Goal: Answer question/provide support

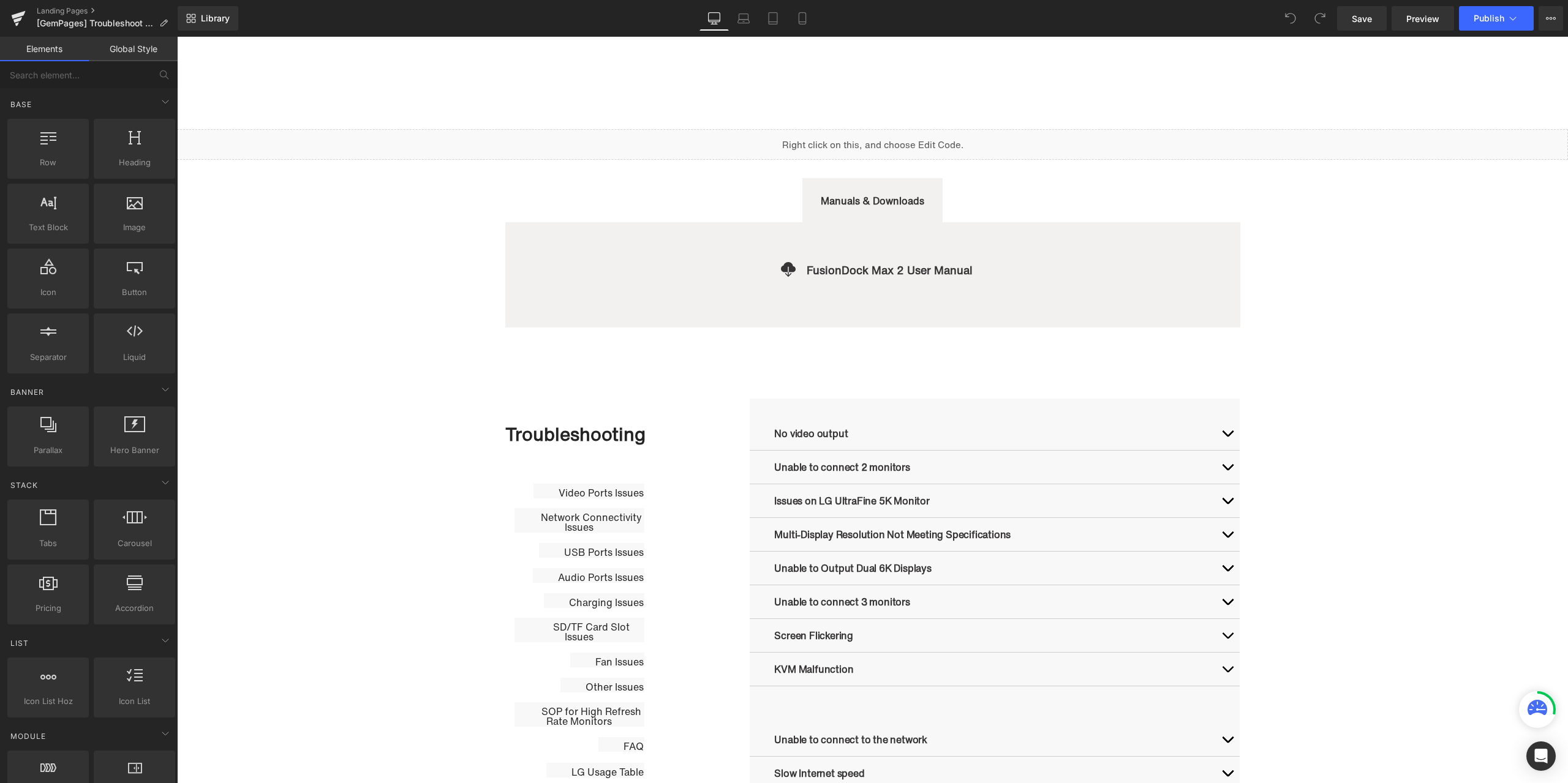
scroll to position [490, 0]
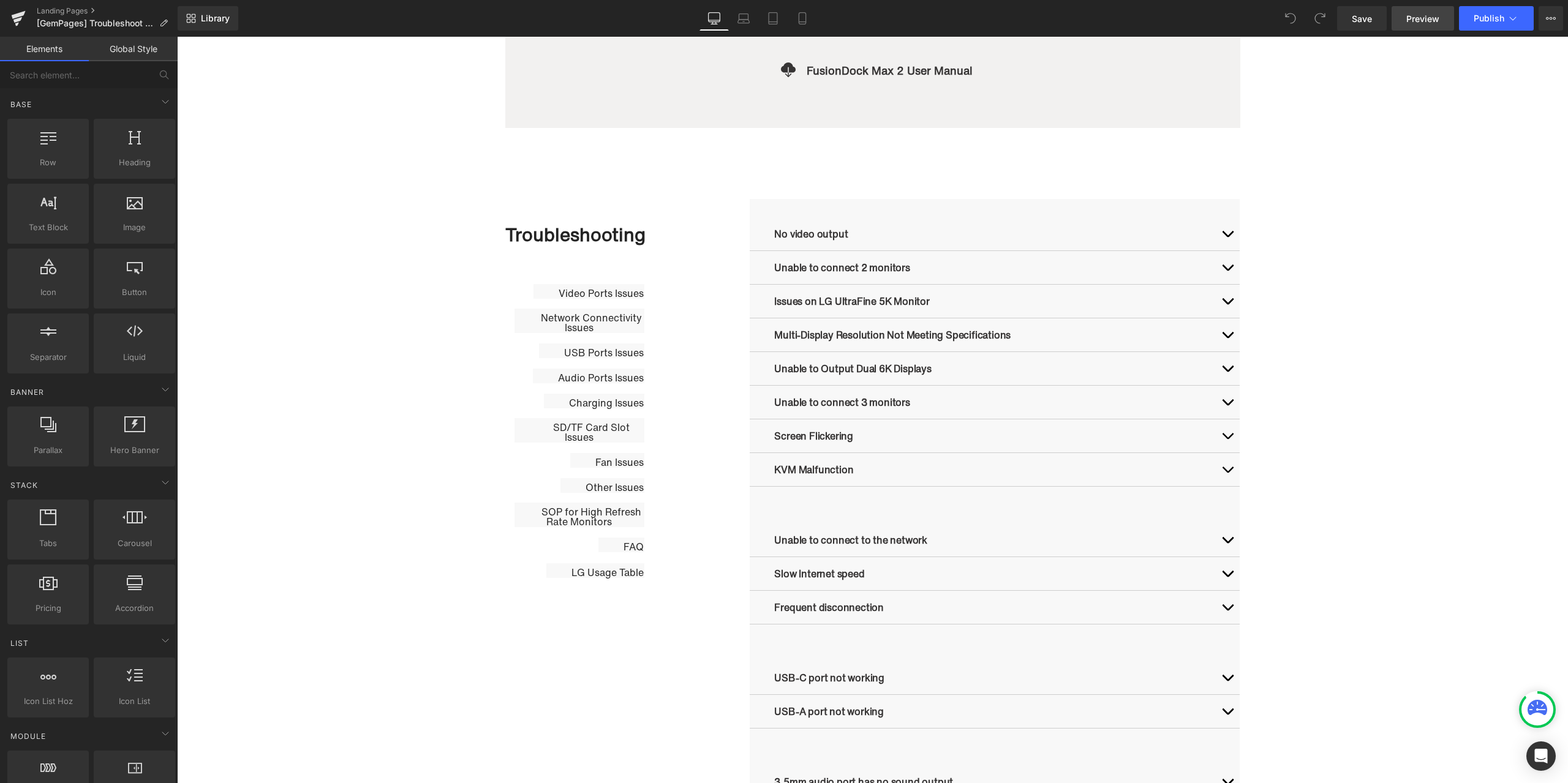
click at [1441, 29] on link "Preview" at bounding box center [1423, 18] width 62 height 25
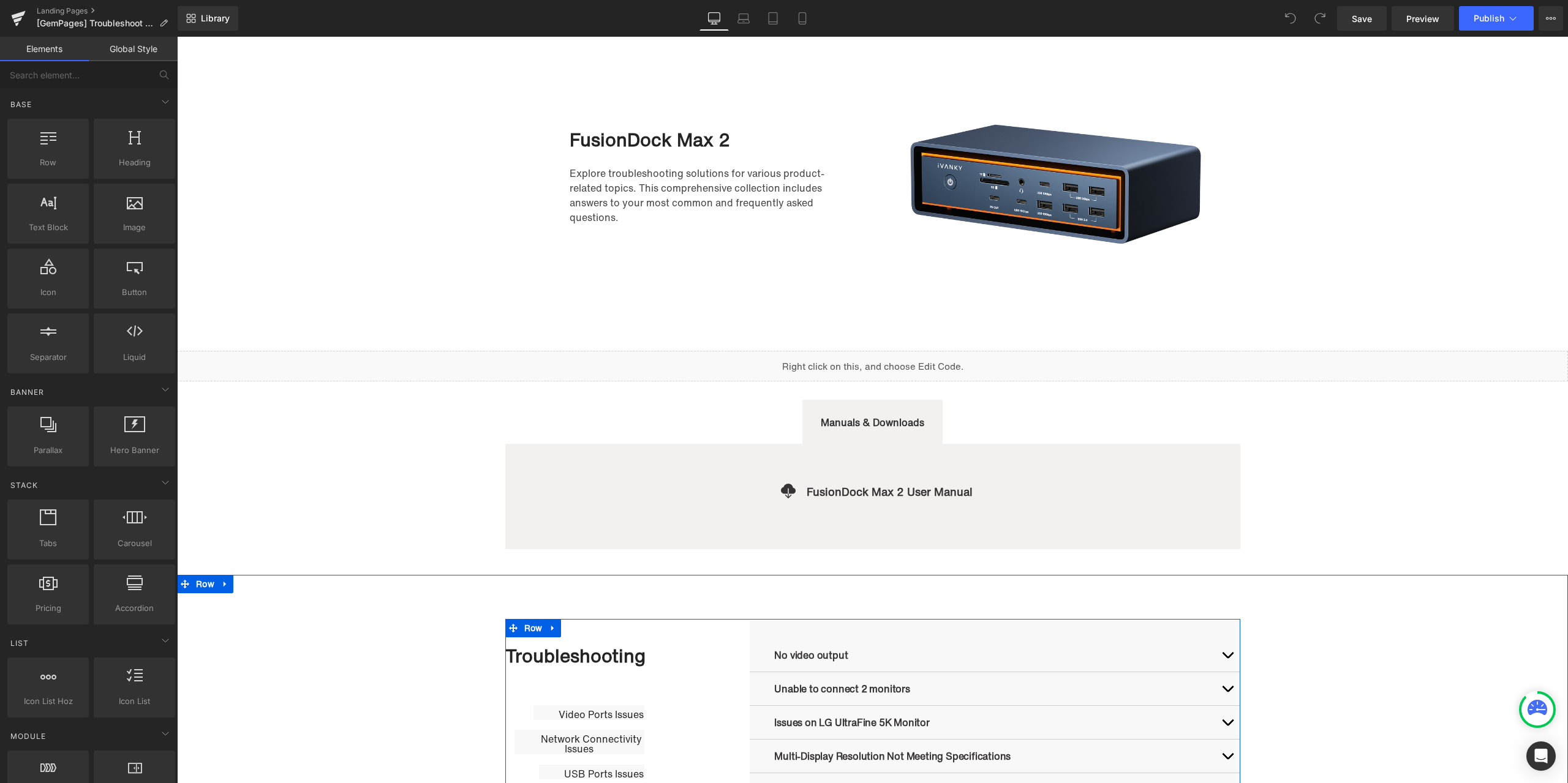
scroll to position [62, 0]
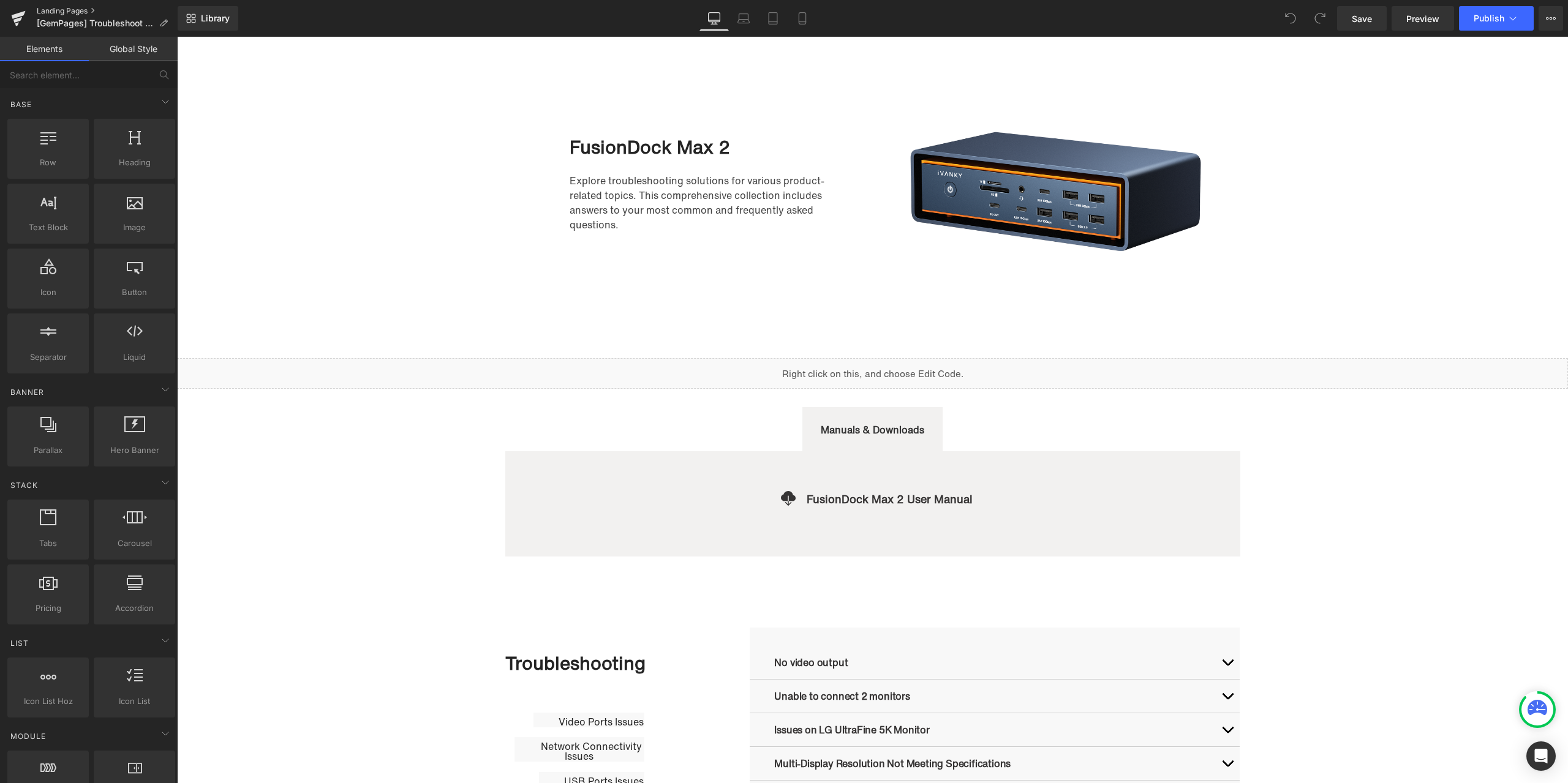
click at [68, 8] on link "Landing Pages" at bounding box center [107, 11] width 141 height 10
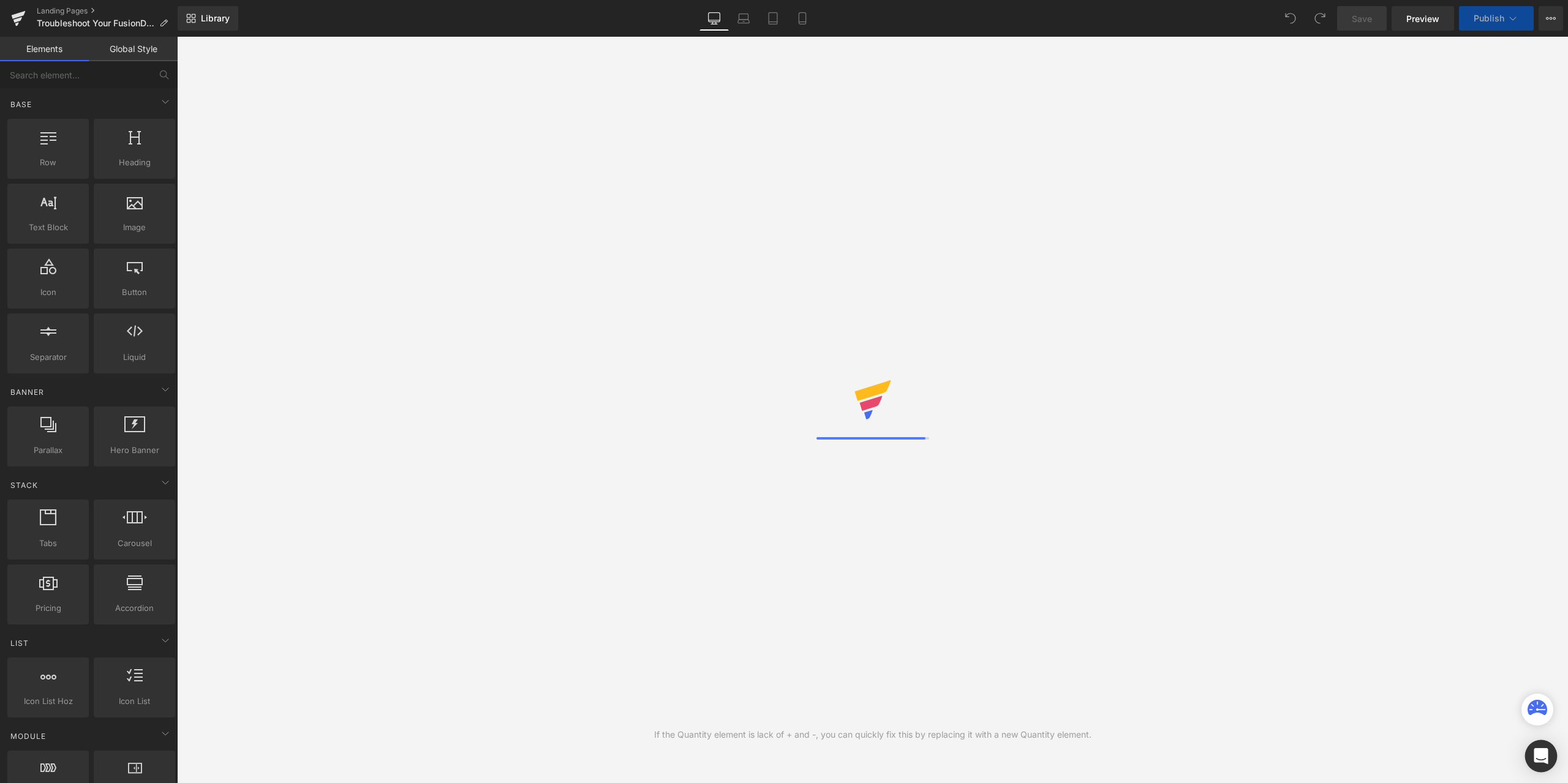
click at [1533, 751] on div "Open Intercom Messenger" at bounding box center [1541, 756] width 32 height 32
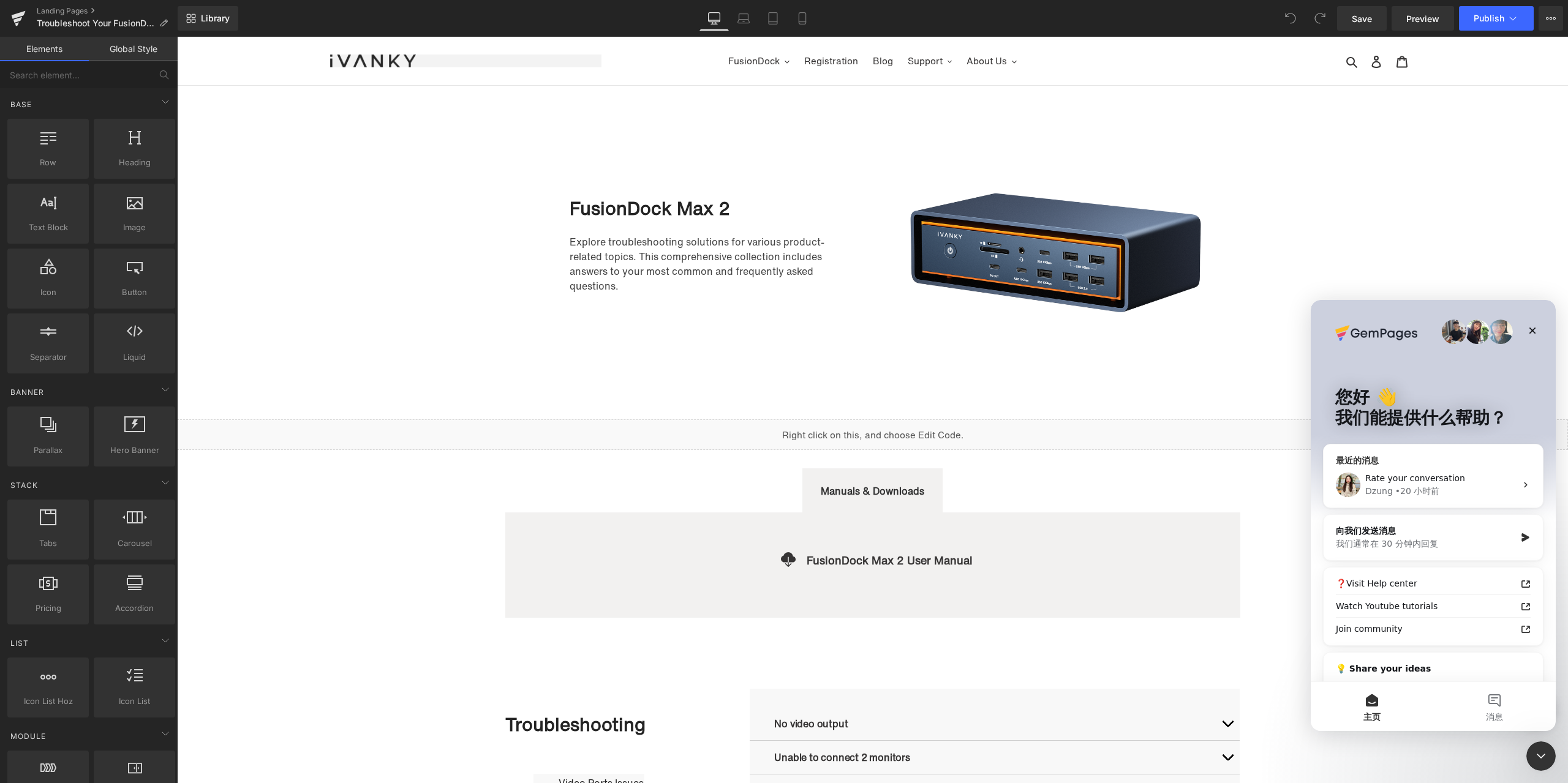
click at [1458, 490] on div "[PERSON_NAME] • 20 小时前" at bounding box center [1441, 491] width 151 height 13
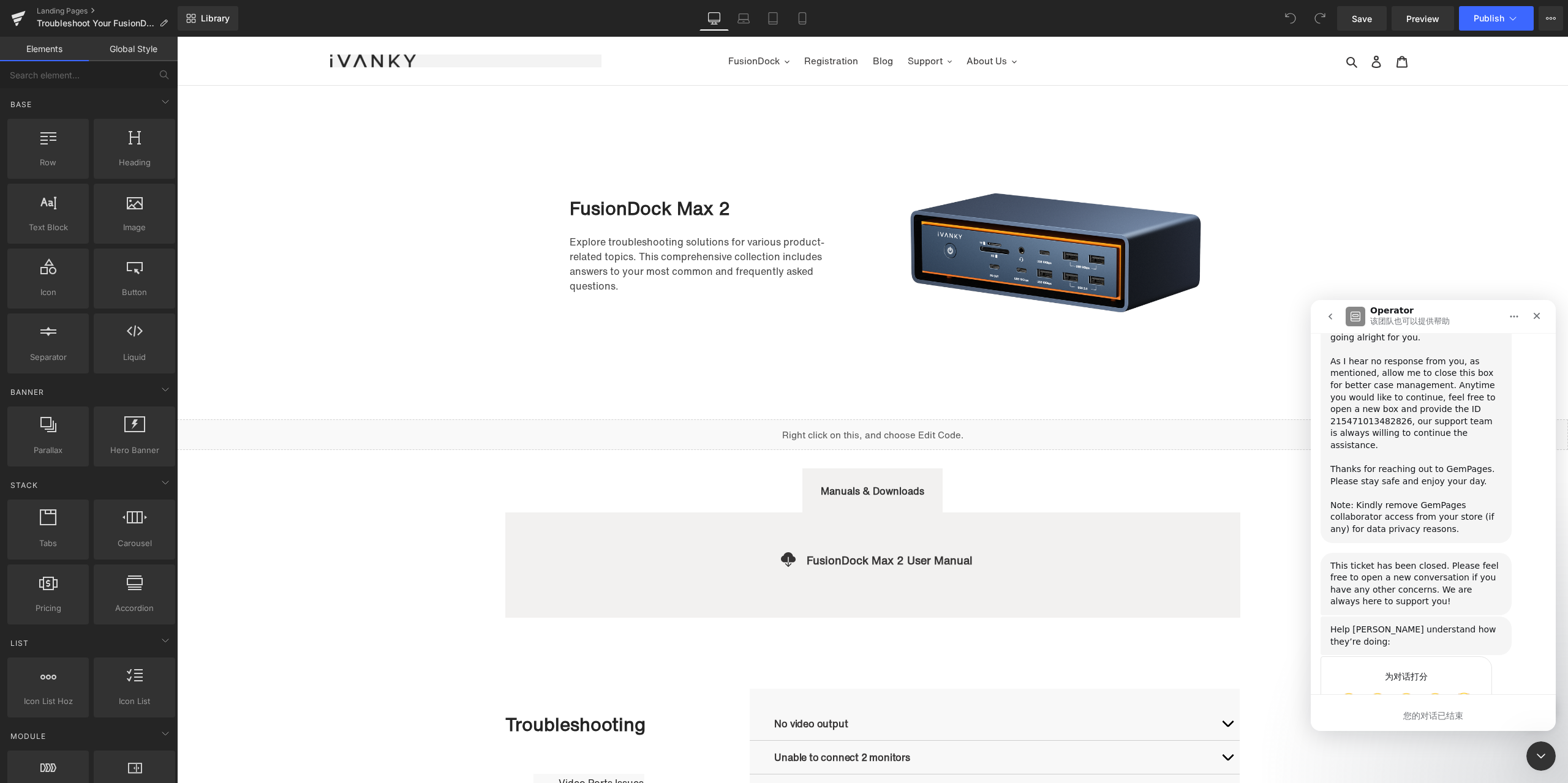
scroll to position [1254, 0]
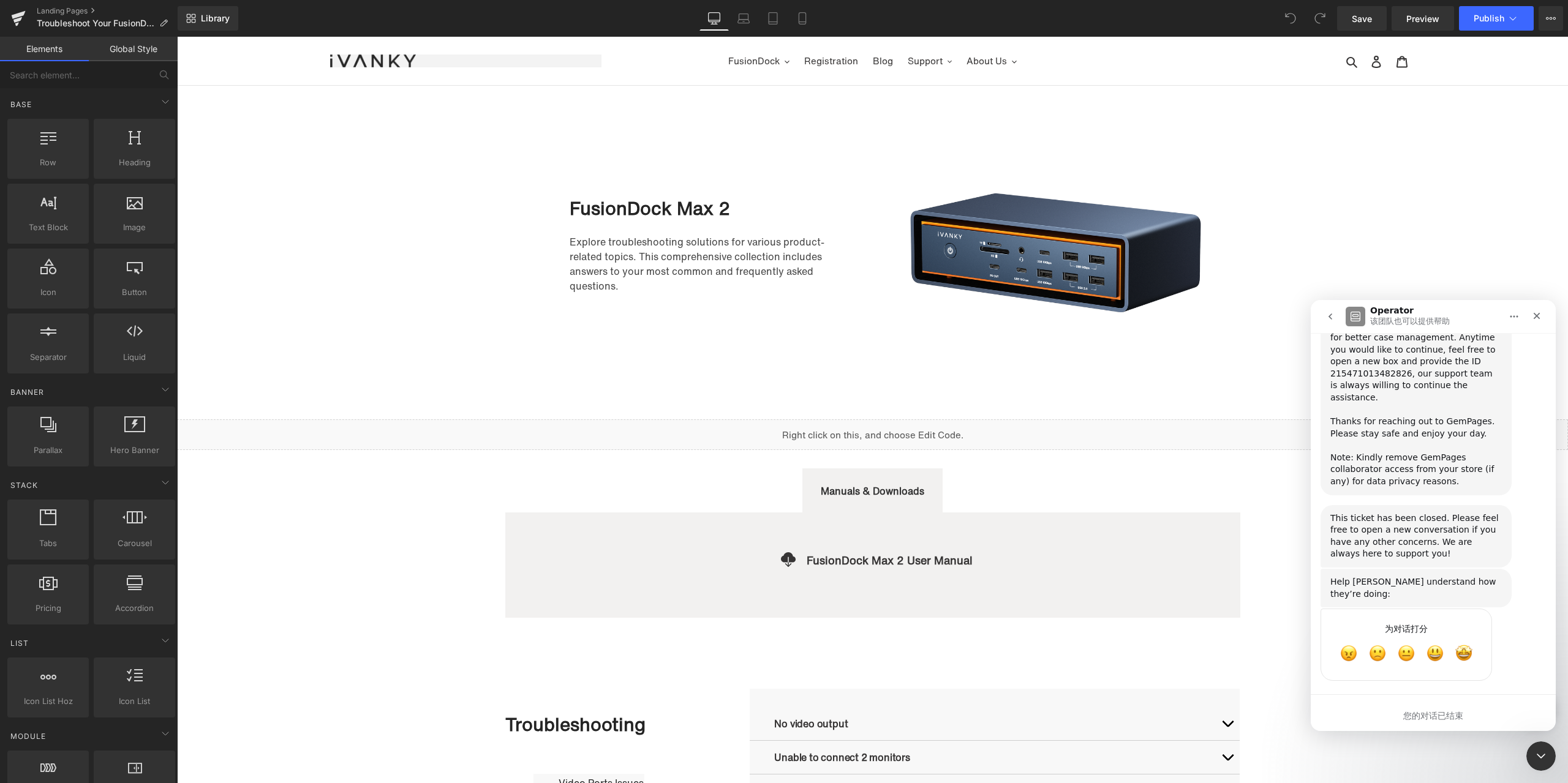
click at [1333, 307] on button "go back" at bounding box center [1331, 317] width 23 height 23
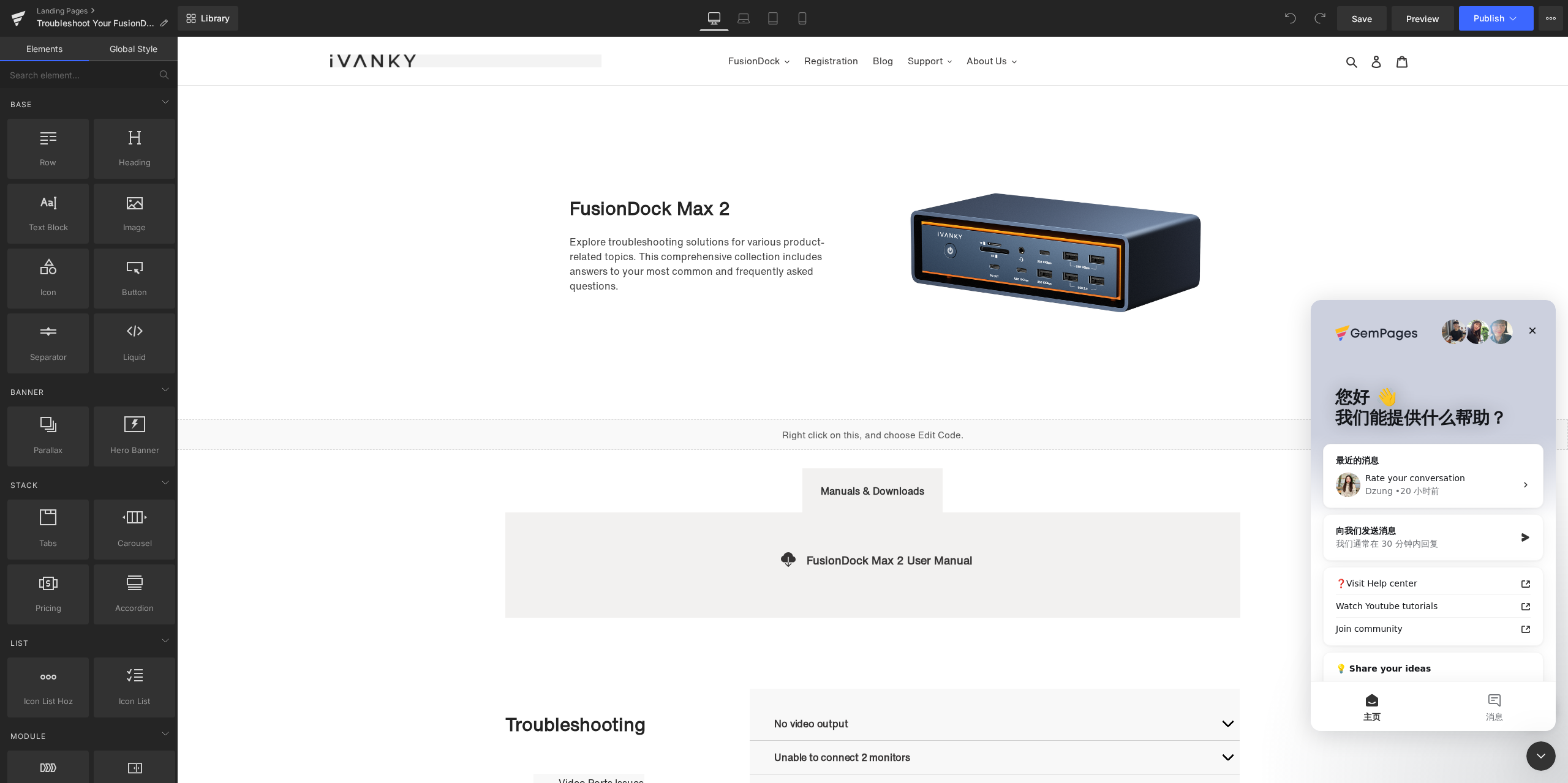
scroll to position [0, 0]
click at [1442, 530] on div "向我们发送消息" at bounding box center [1426, 531] width 179 height 13
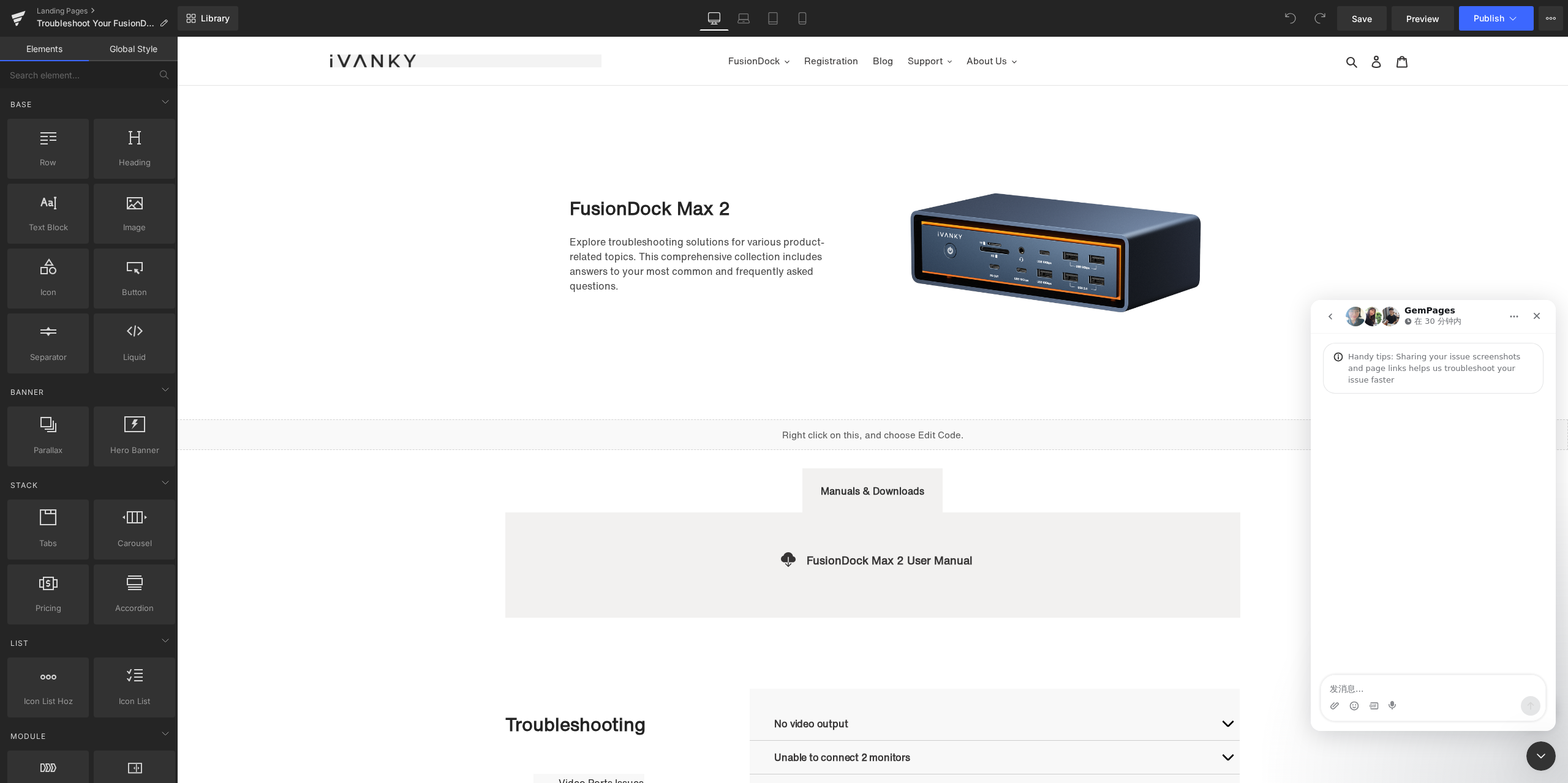
click at [1383, 689] on textarea "发消息..." at bounding box center [1434, 686] width 224 height 21
type textarea "hi"
type textarea "ID 215471013482826"
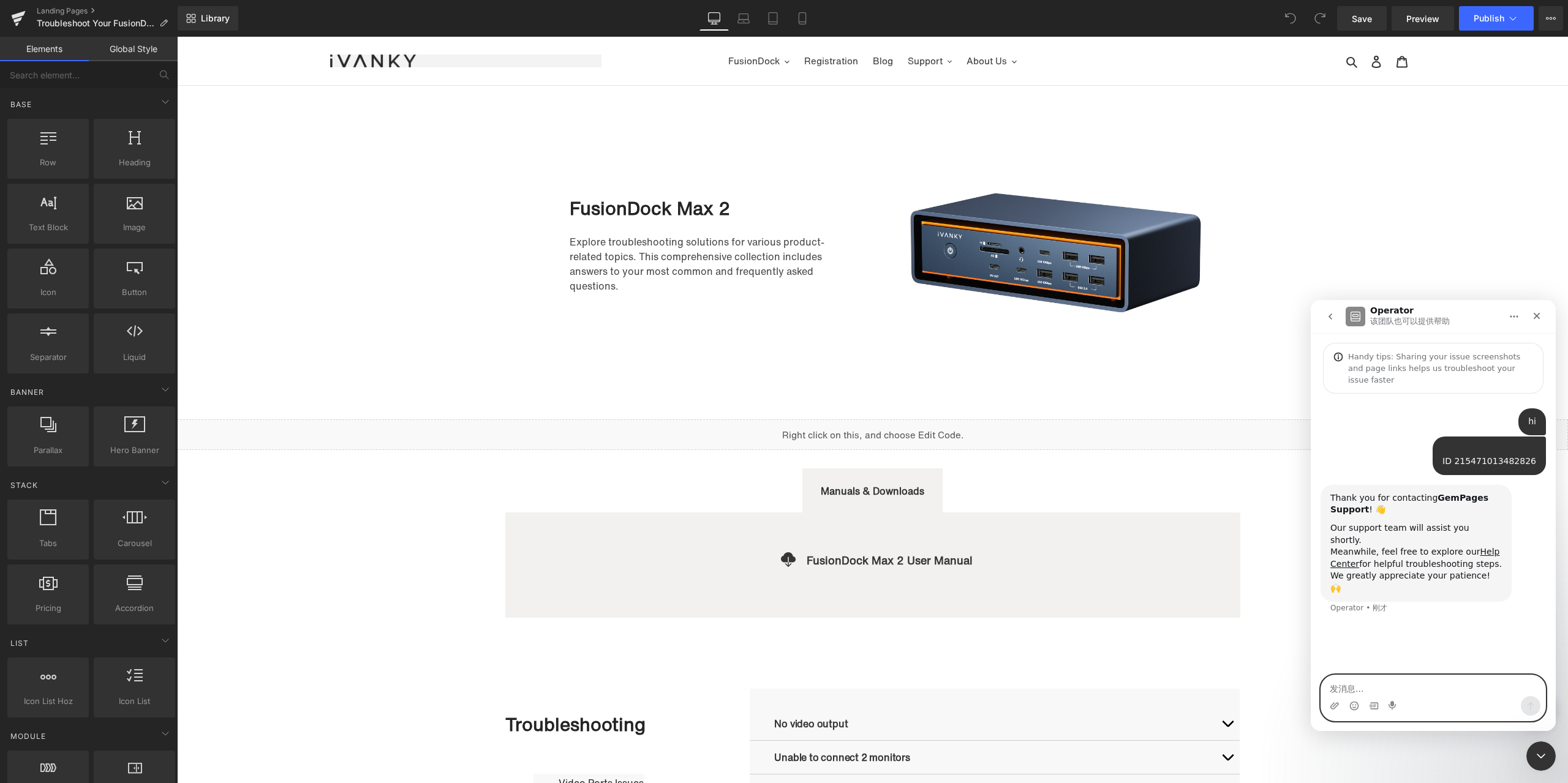
click at [1404, 694] on textarea "发消息..." at bounding box center [1434, 686] width 224 height 21
paste textarea "My issue hasn’t been resolved, please take another look."
type textarea "My issue hasn’t been resolved, please take another look."
click at [1404, 682] on textarea "发消息..." at bounding box center [1434, 686] width 224 height 21
paste textarea "The first four redirects are working normally, but from the fifth onward they d…"
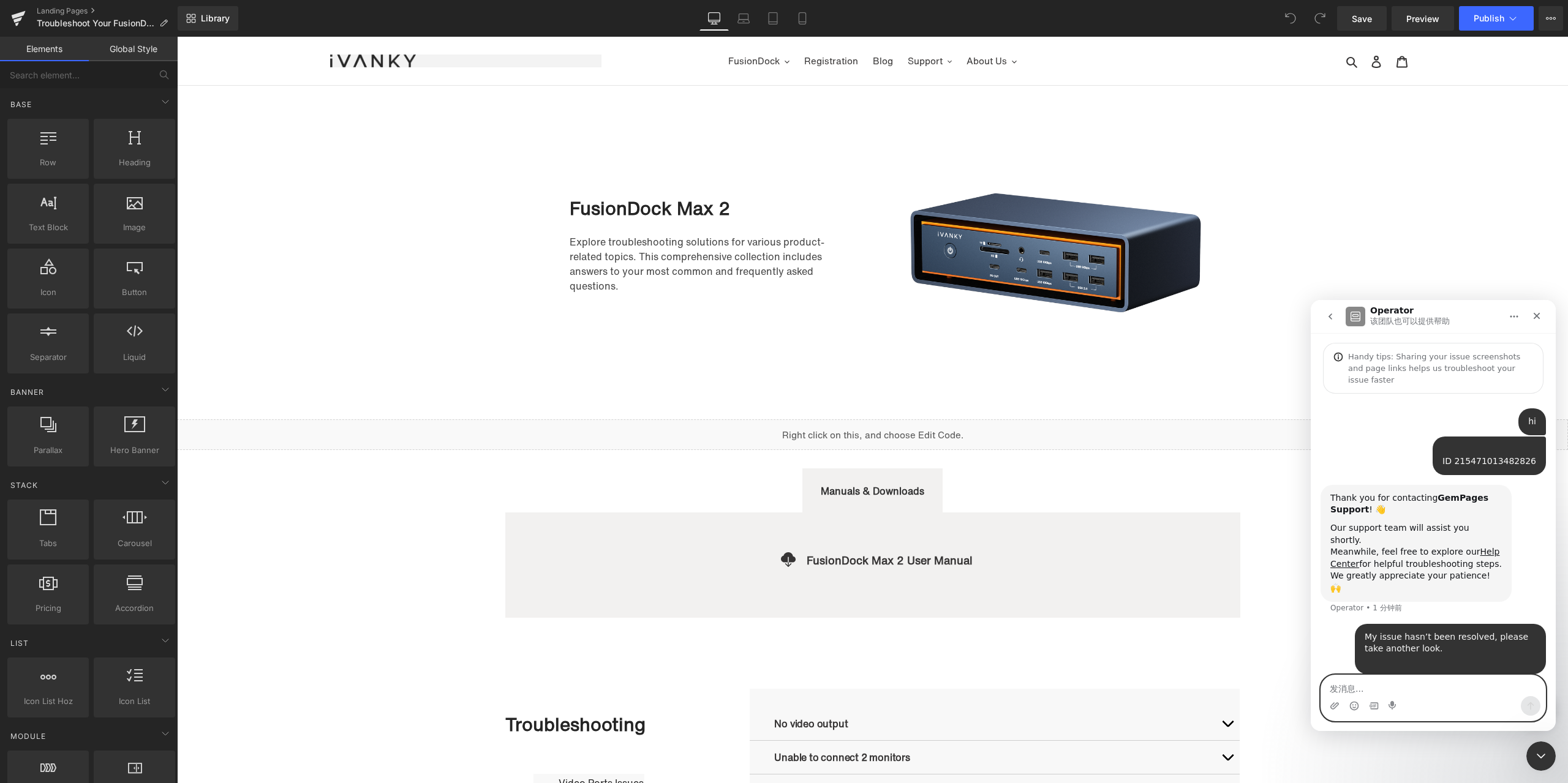
type textarea "The first four redirects are working normally, but from the fifth onward they d…"
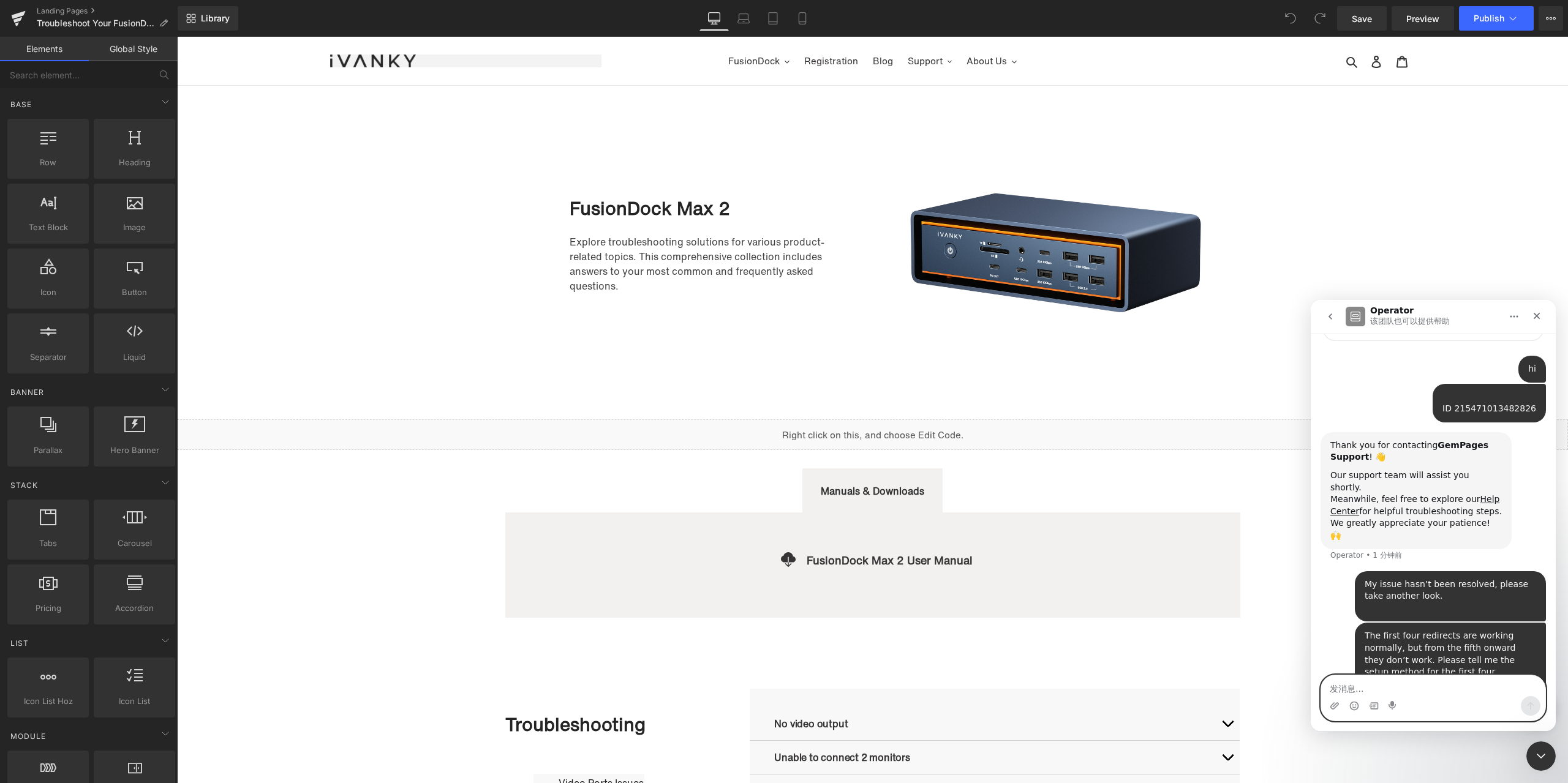
scroll to position [64, 0]
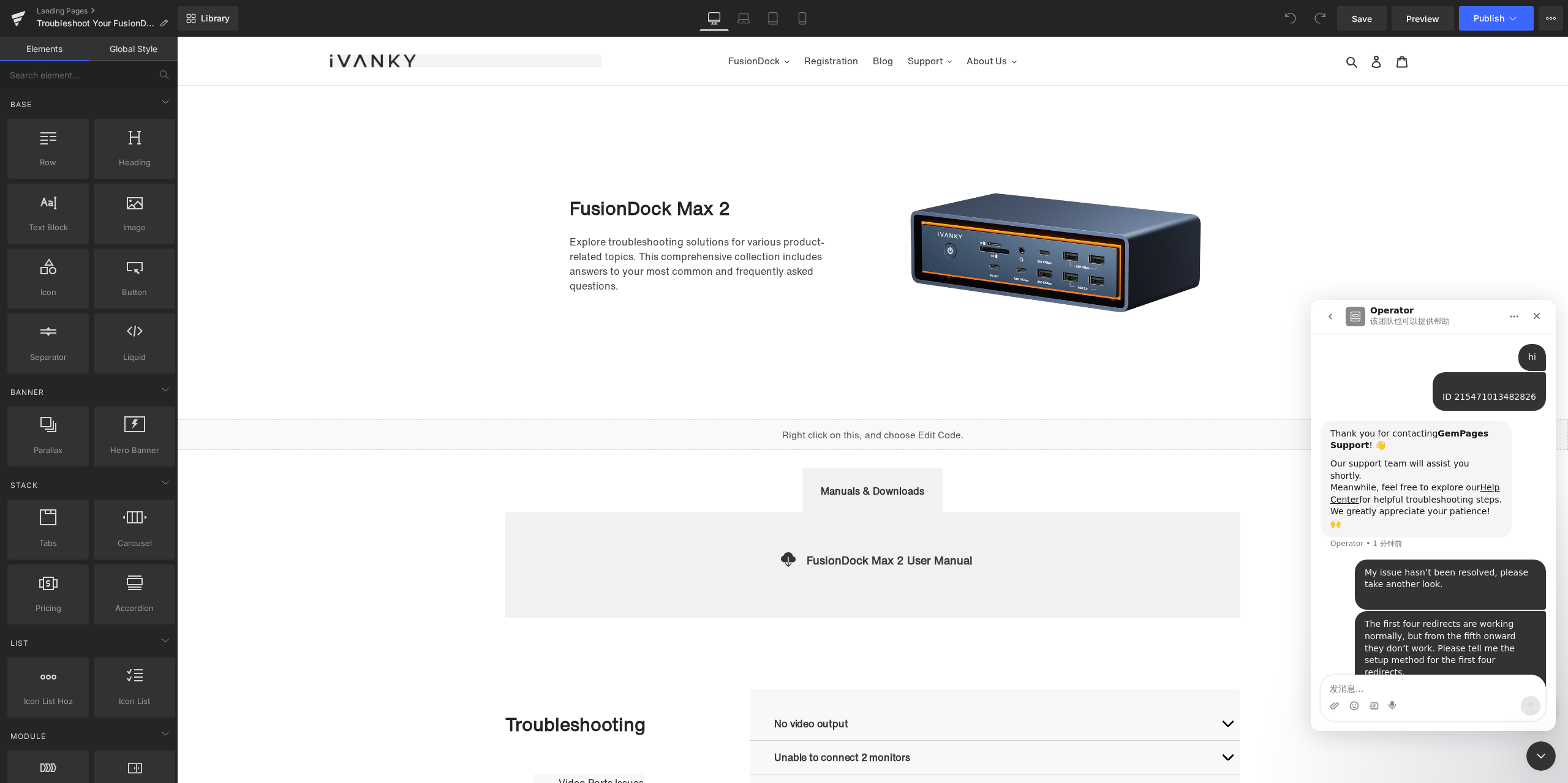
click at [1285, 121] on div at bounding box center [784, 373] width 1568 height 747
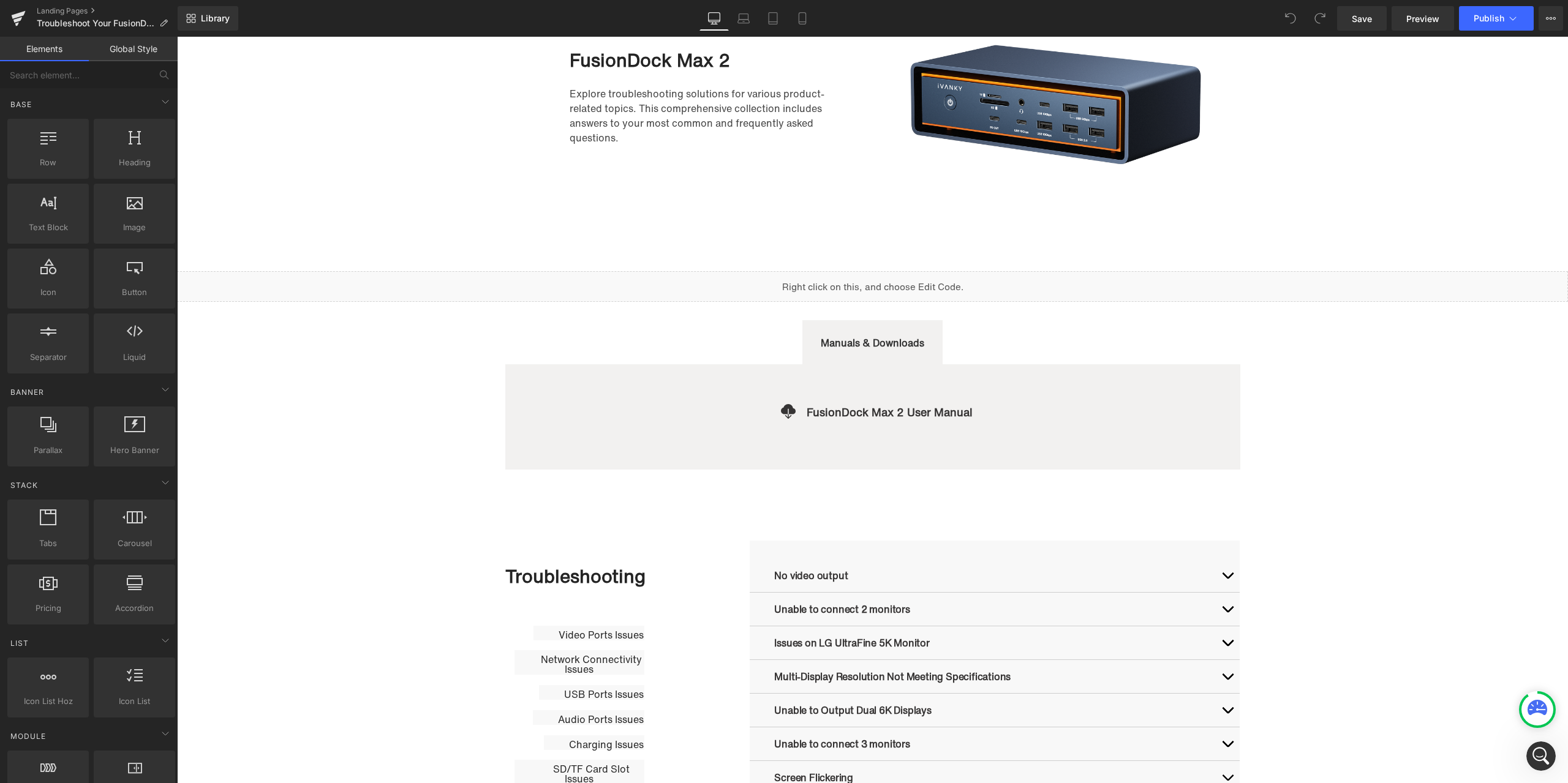
scroll to position [306, 0]
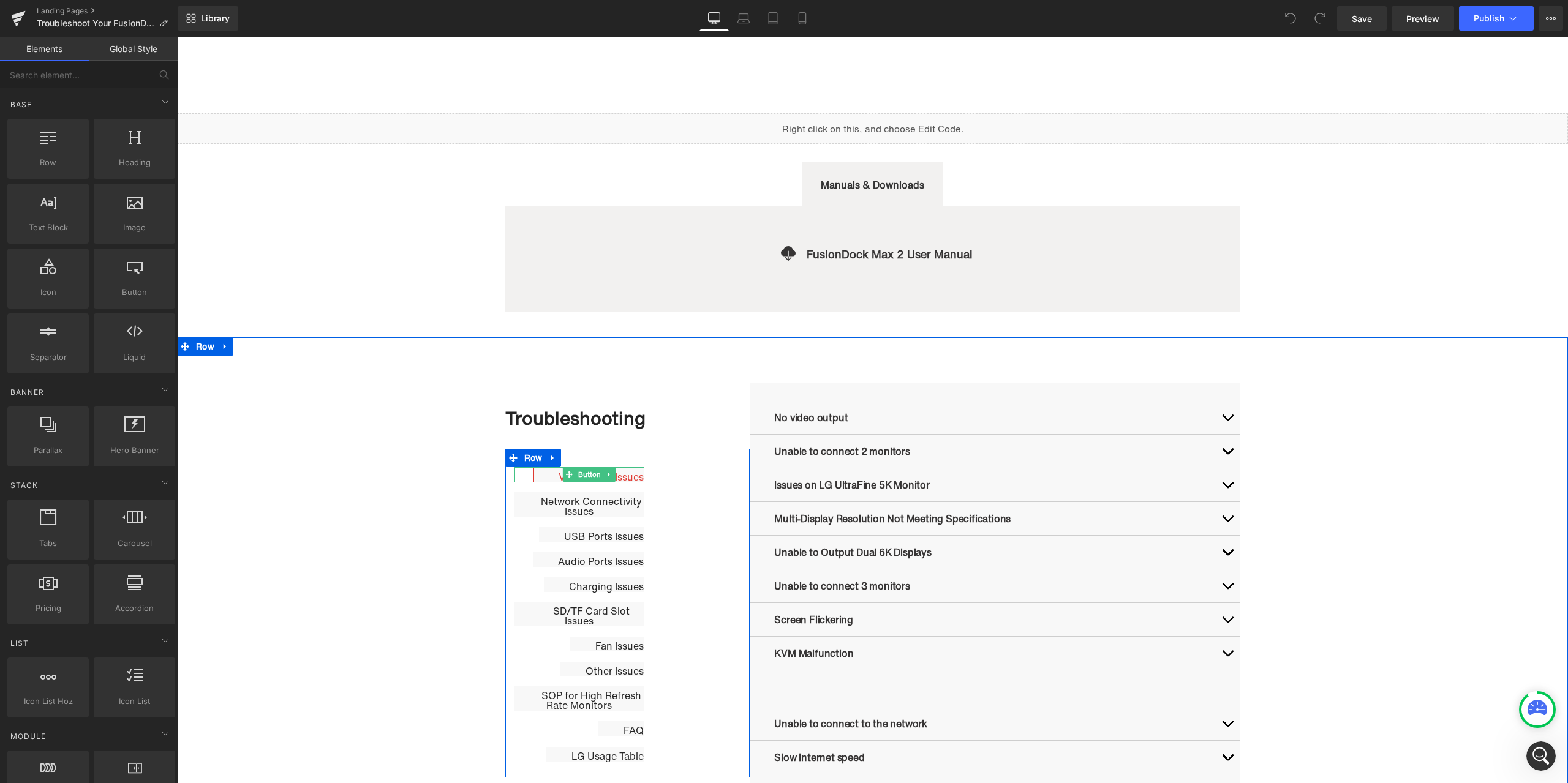
click at [535, 473] on link "Video Ports Issues" at bounding box center [588, 475] width 112 height 14
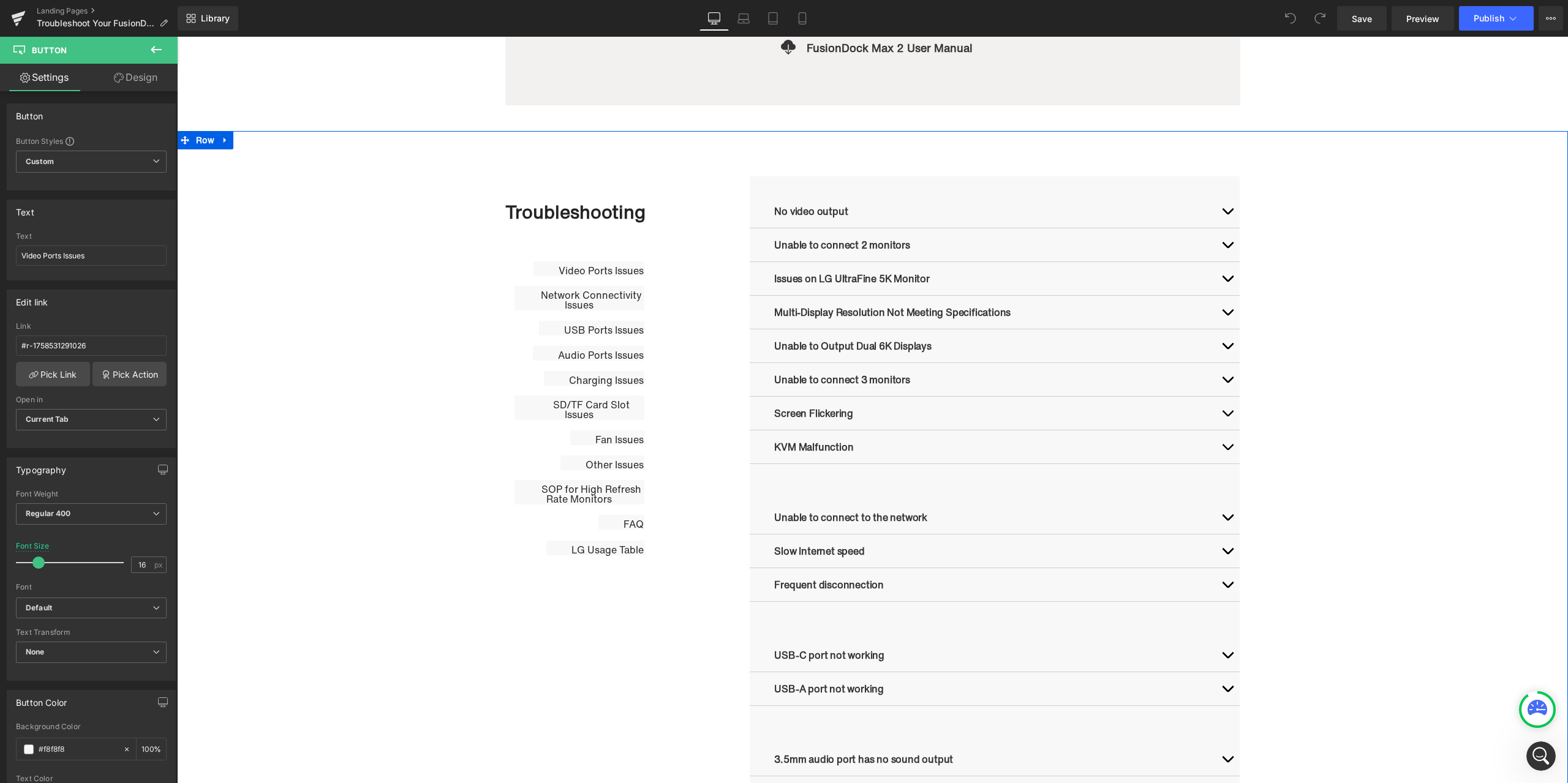
scroll to position [512, 0]
click at [619, 268] on span "Video Ports Issues" at bounding box center [601, 271] width 85 height 14
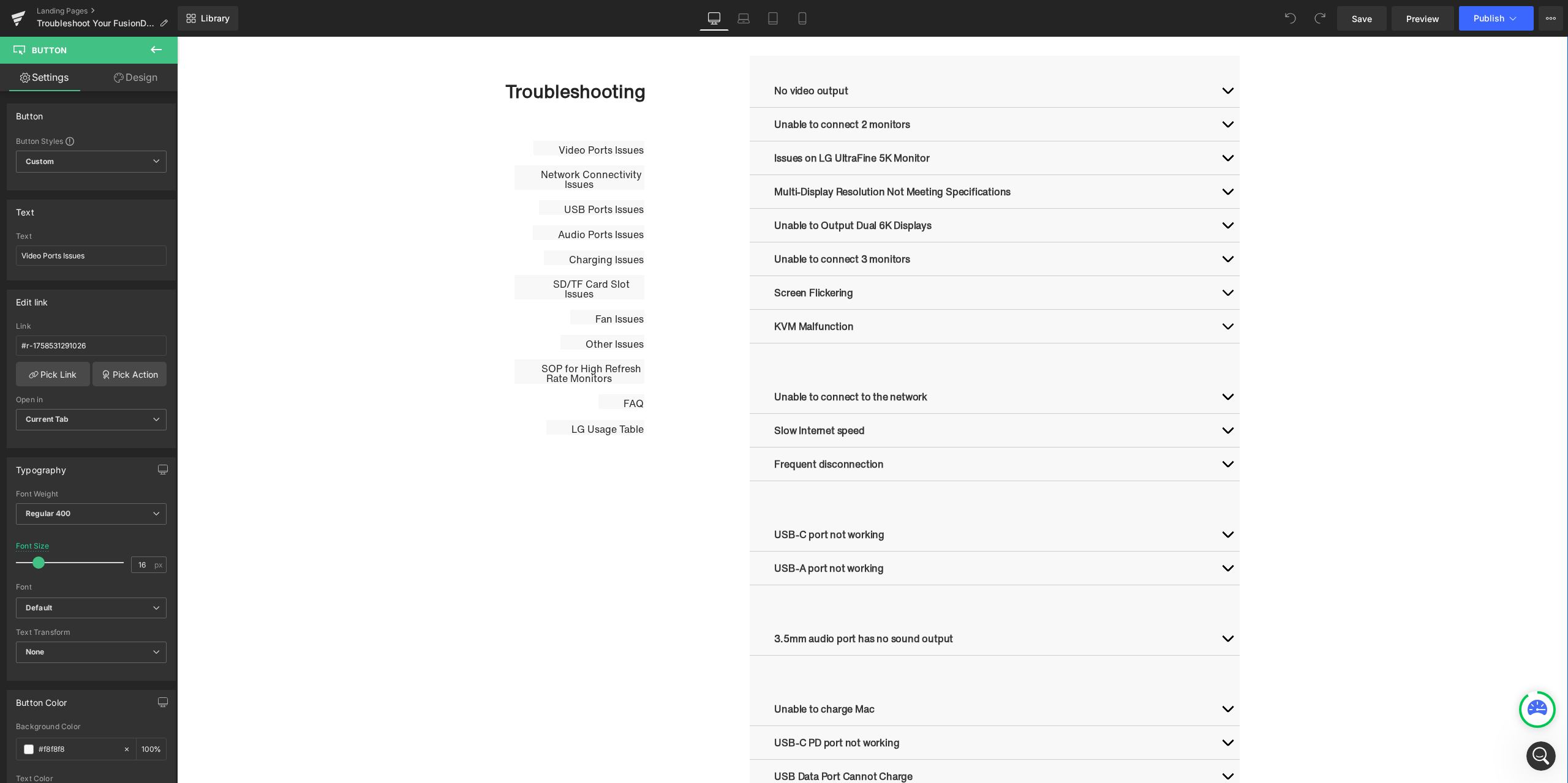
scroll to position [634, 0]
click at [75, 382] on link "Pick Link" at bounding box center [53, 374] width 74 height 25
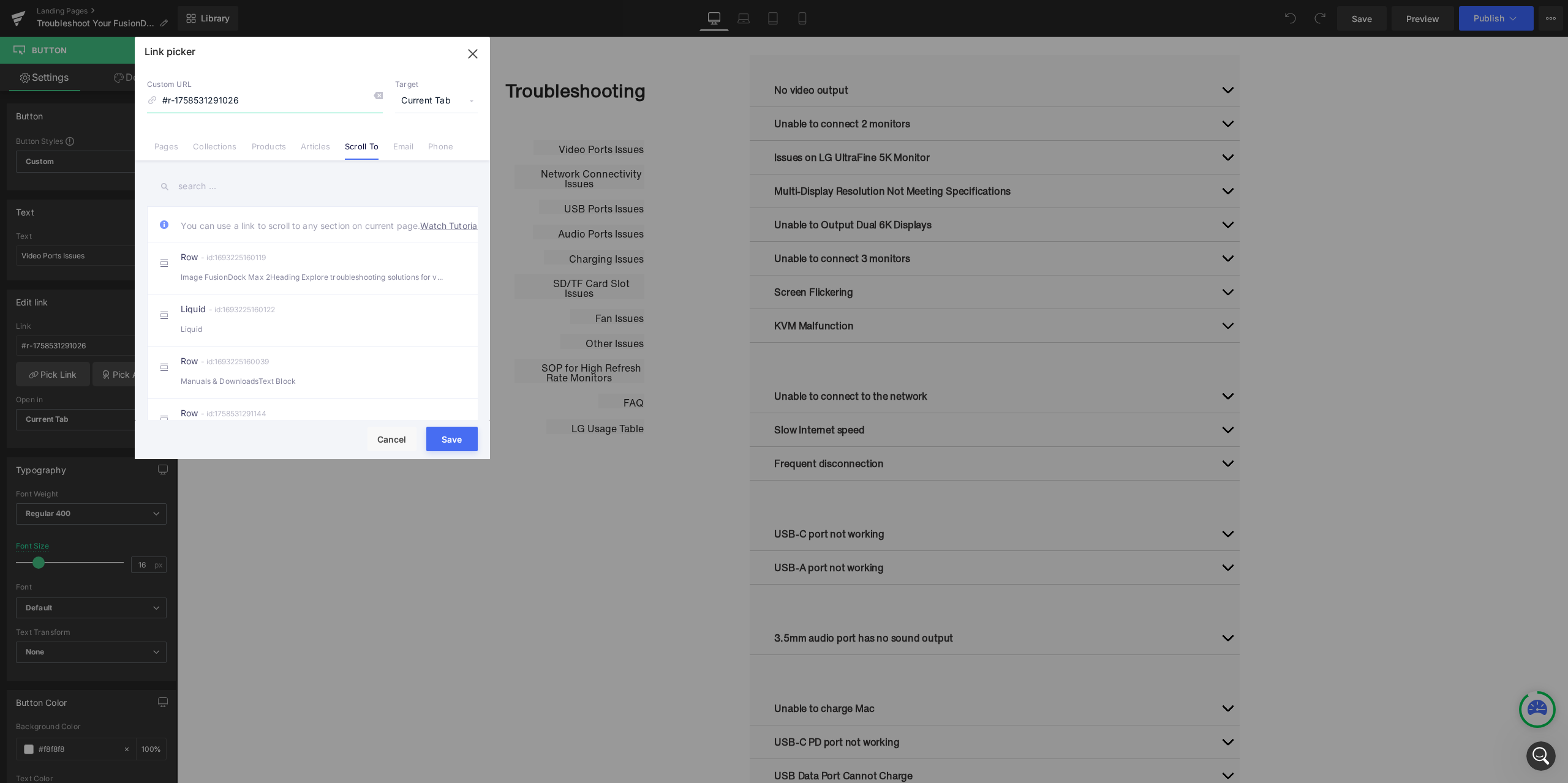
click at [473, 47] on icon "button" at bounding box center [473, 53] width 20 height 20
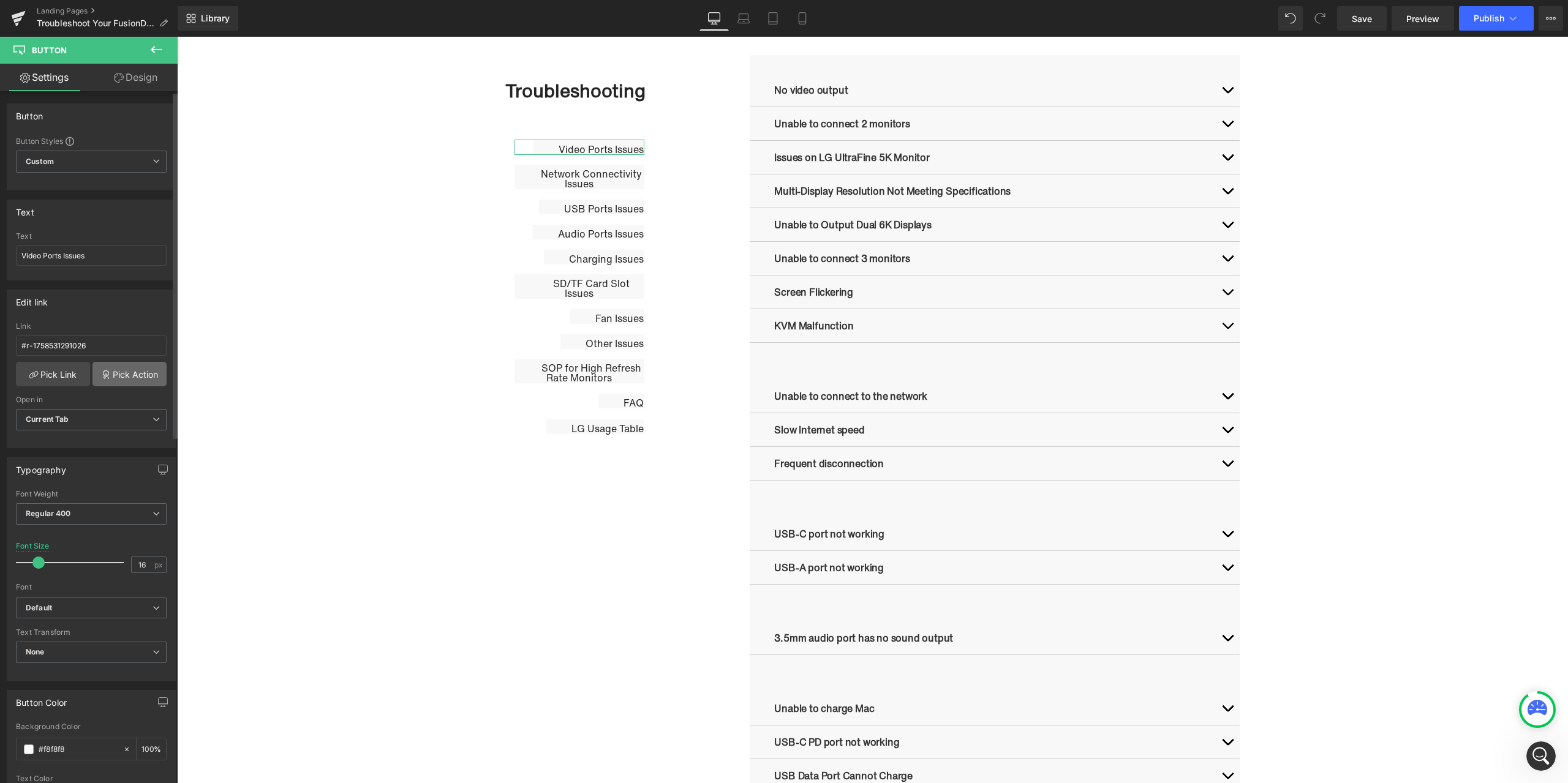
click at [131, 375] on link "Pick Action" at bounding box center [129, 374] width 74 height 25
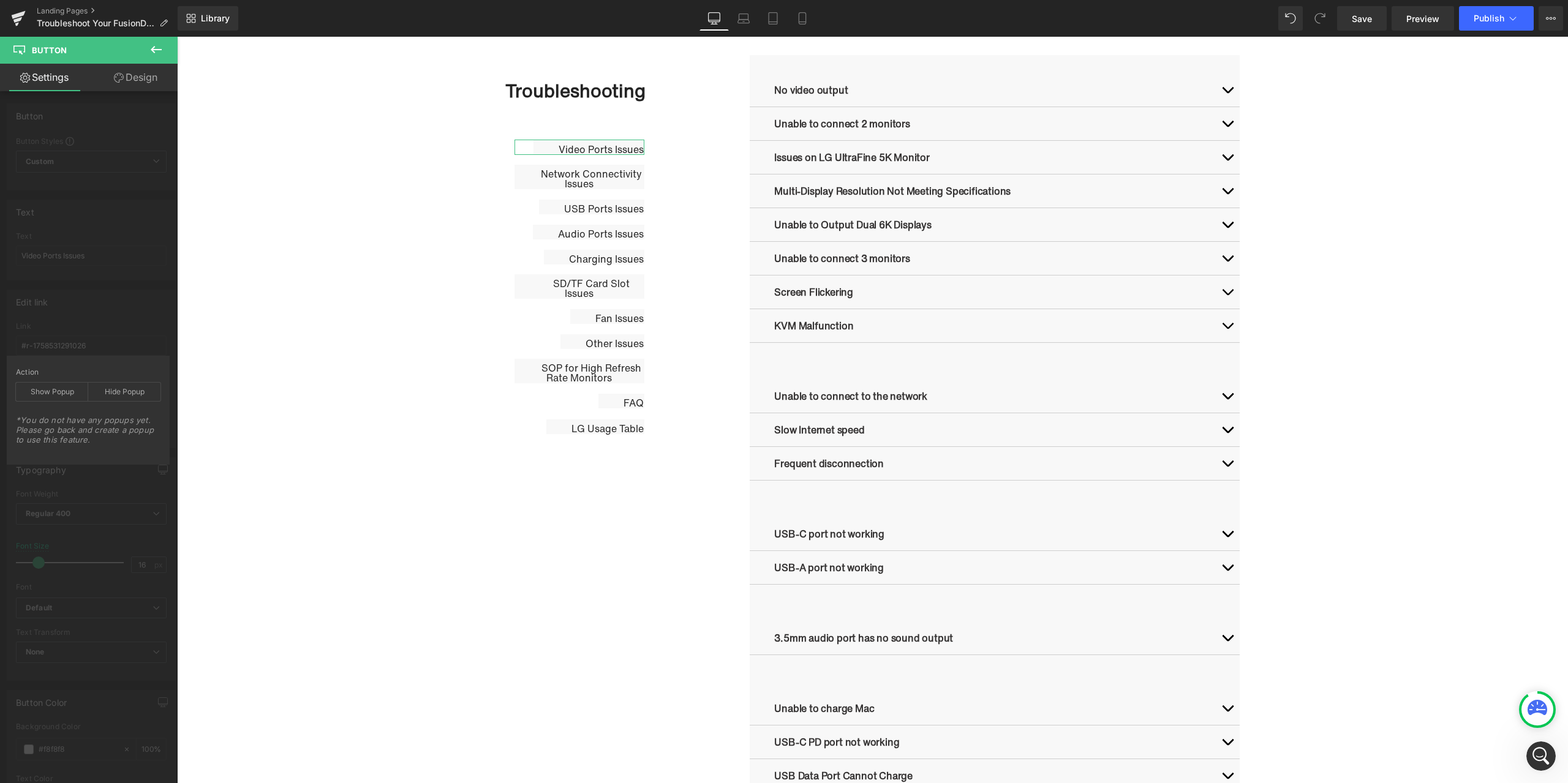
click at [137, 334] on div "Edit link #r-1758531291026 Link #r-1758531291026 Pick Link Pick Action Current …" at bounding box center [92, 364] width 183 height 168
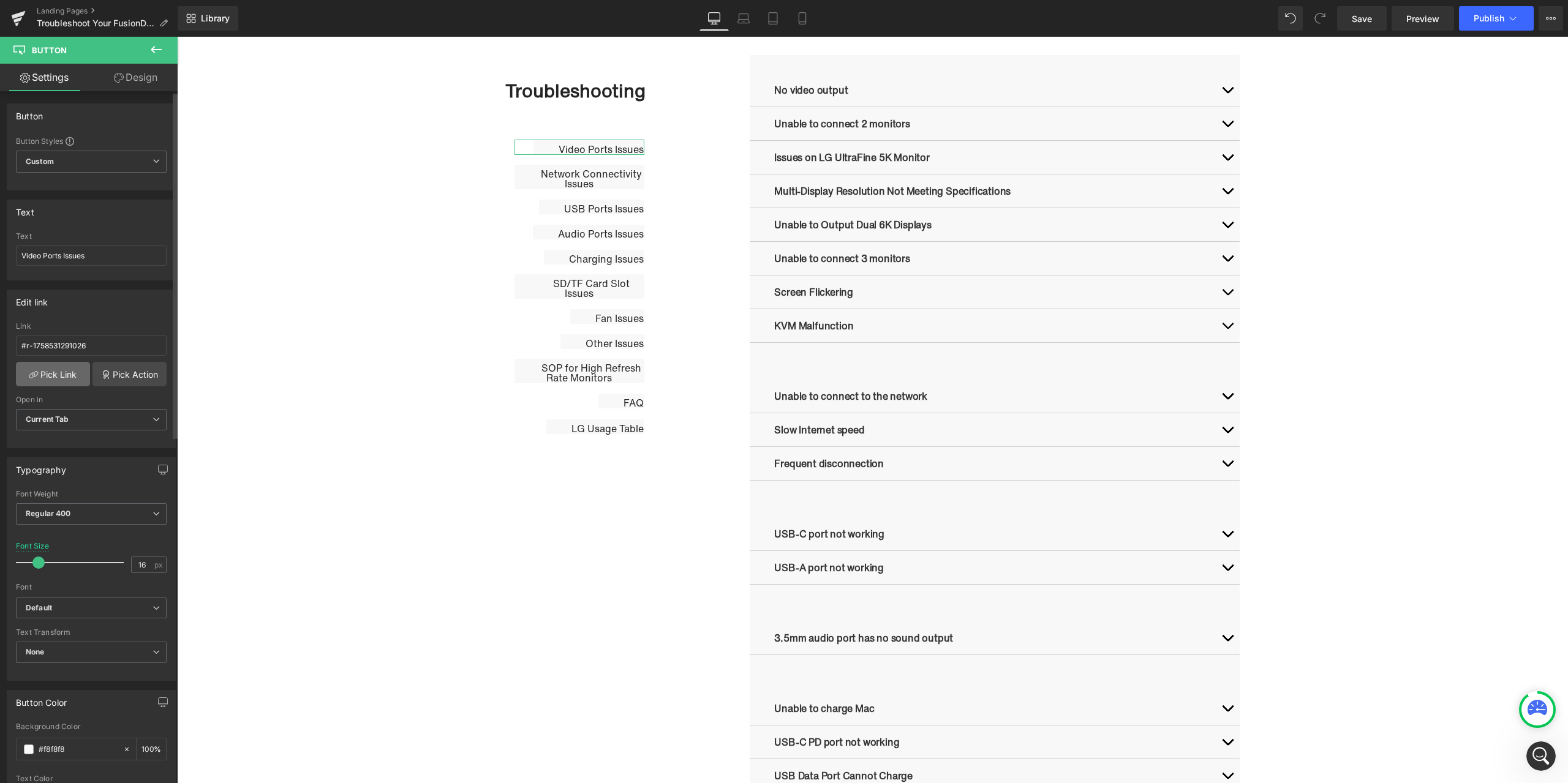
click at [67, 379] on link "Pick Link" at bounding box center [53, 374] width 74 height 25
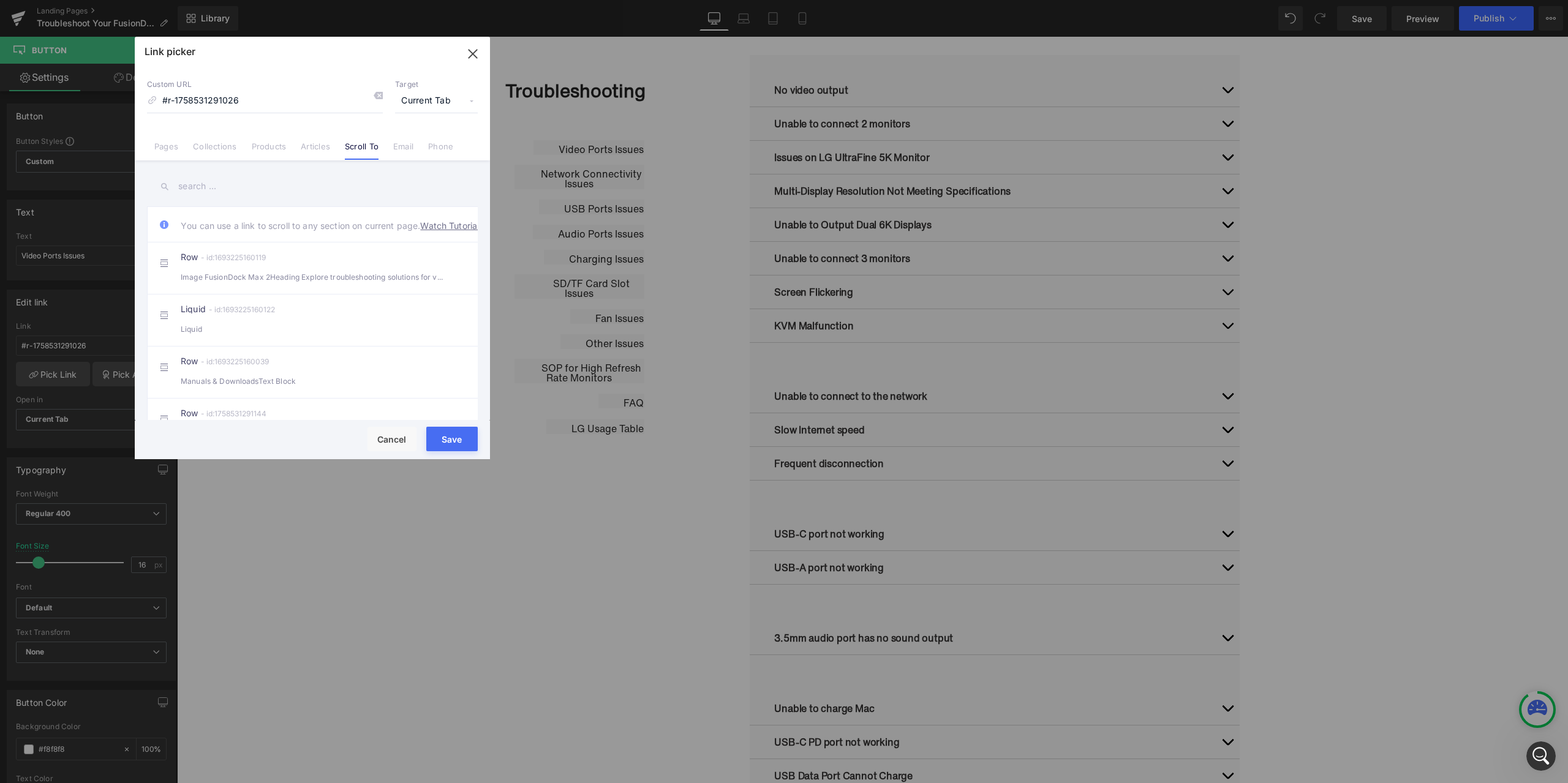
click at [469, 104] on span "Current Tab" at bounding box center [436, 101] width 83 height 23
click at [469, 49] on icon "button" at bounding box center [473, 53] width 20 height 20
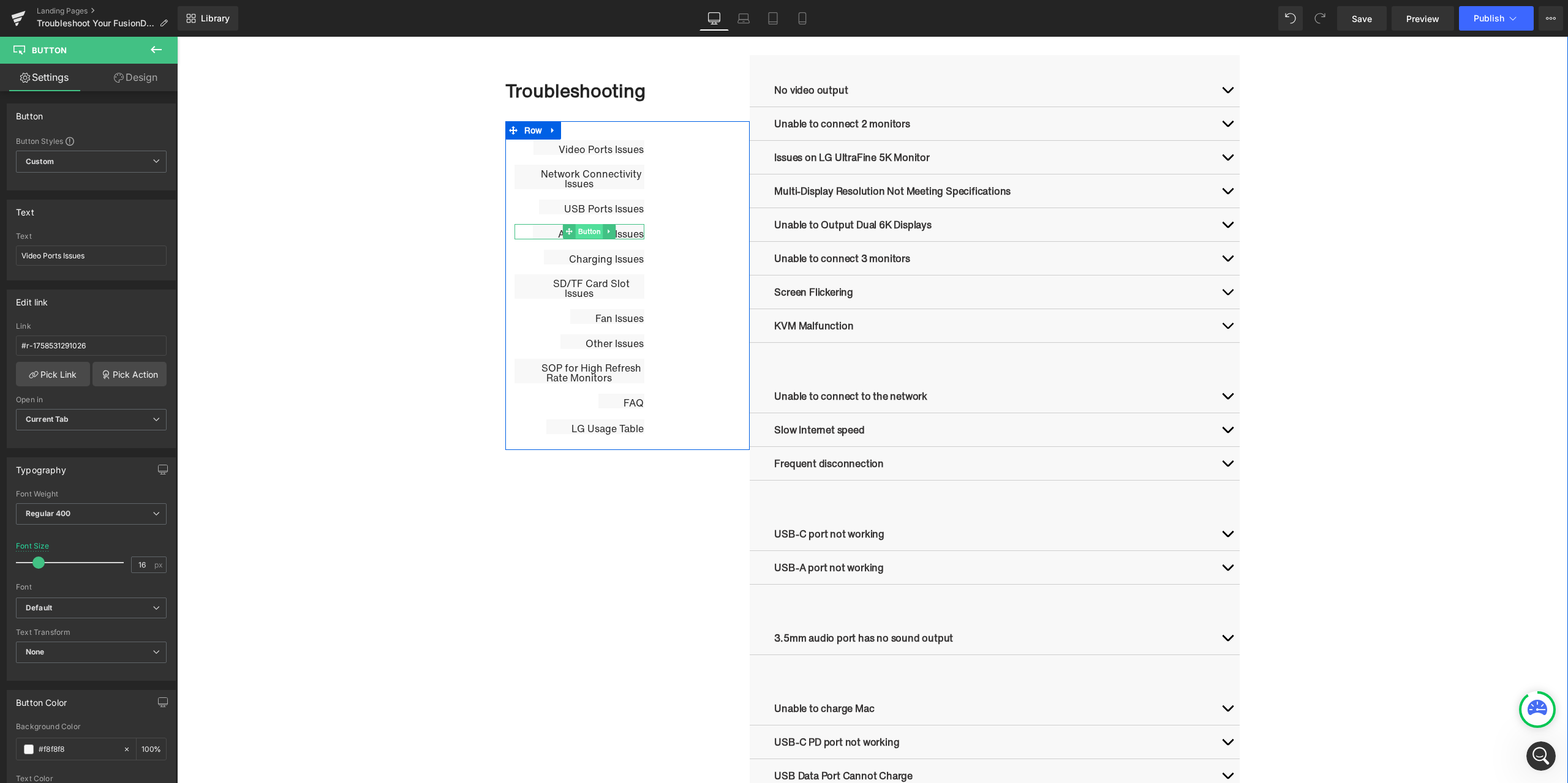
click at [586, 231] on span "Button" at bounding box center [589, 231] width 27 height 14
click at [589, 257] on span "Button" at bounding box center [595, 256] width 27 height 14
click at [65, 382] on link "Pick Link" at bounding box center [53, 374] width 74 height 25
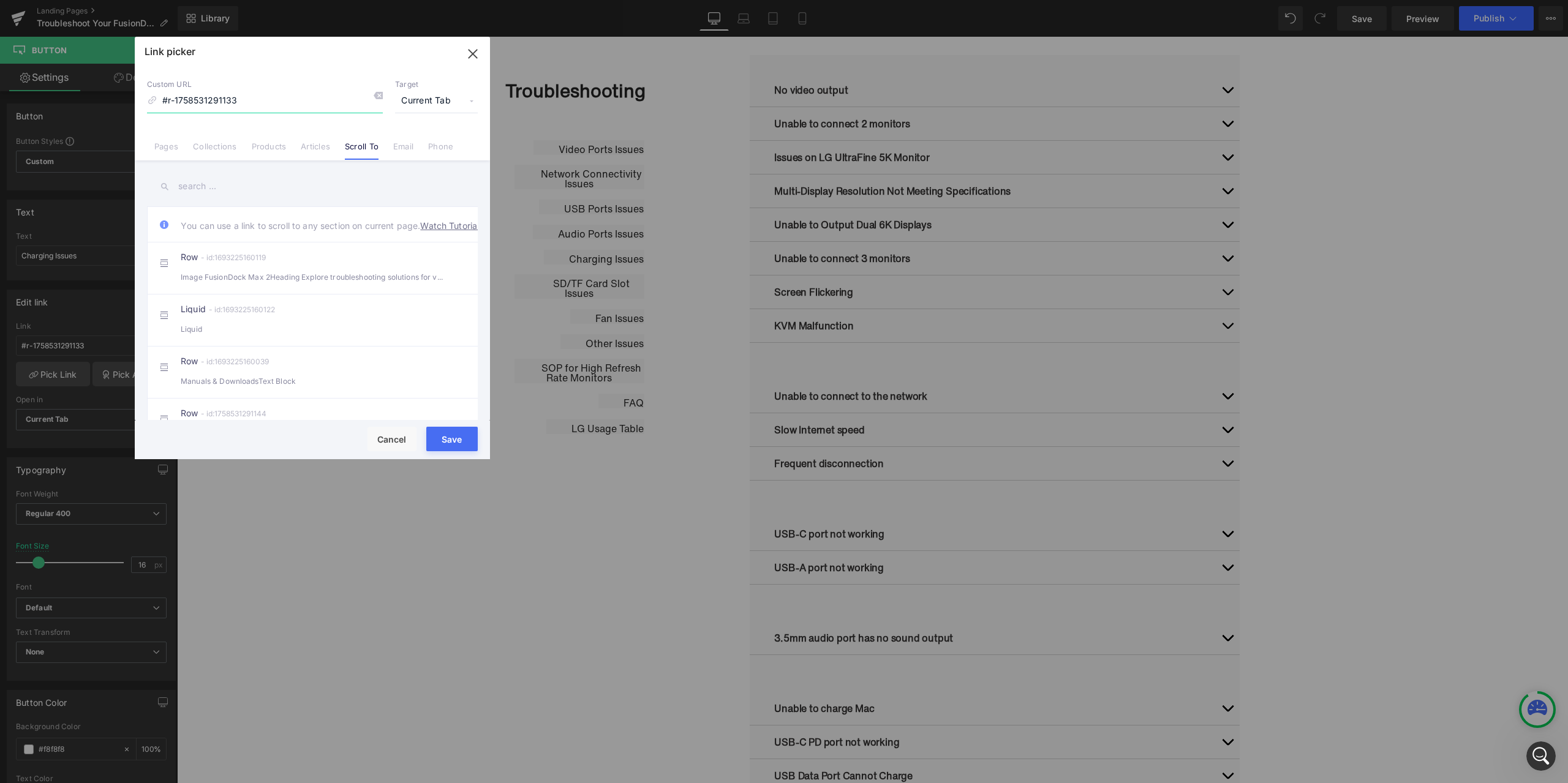
drag, startPoint x: 467, startPoint y: 57, endPoint x: 321, endPoint y: 32, distance: 148.1
click at [467, 57] on icon "button" at bounding box center [473, 53] width 20 height 20
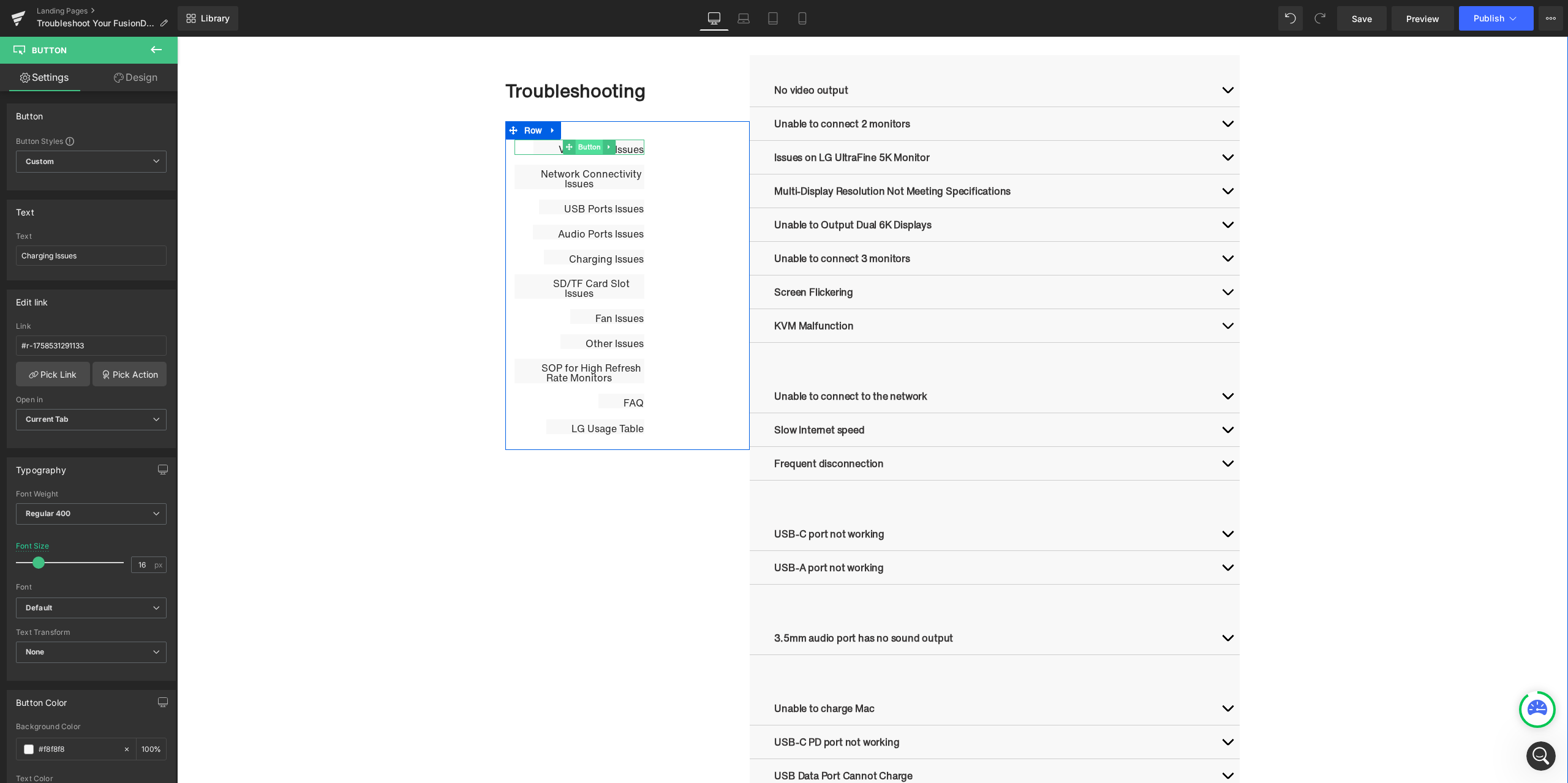
click at [585, 148] on span "Button" at bounding box center [590, 146] width 27 height 14
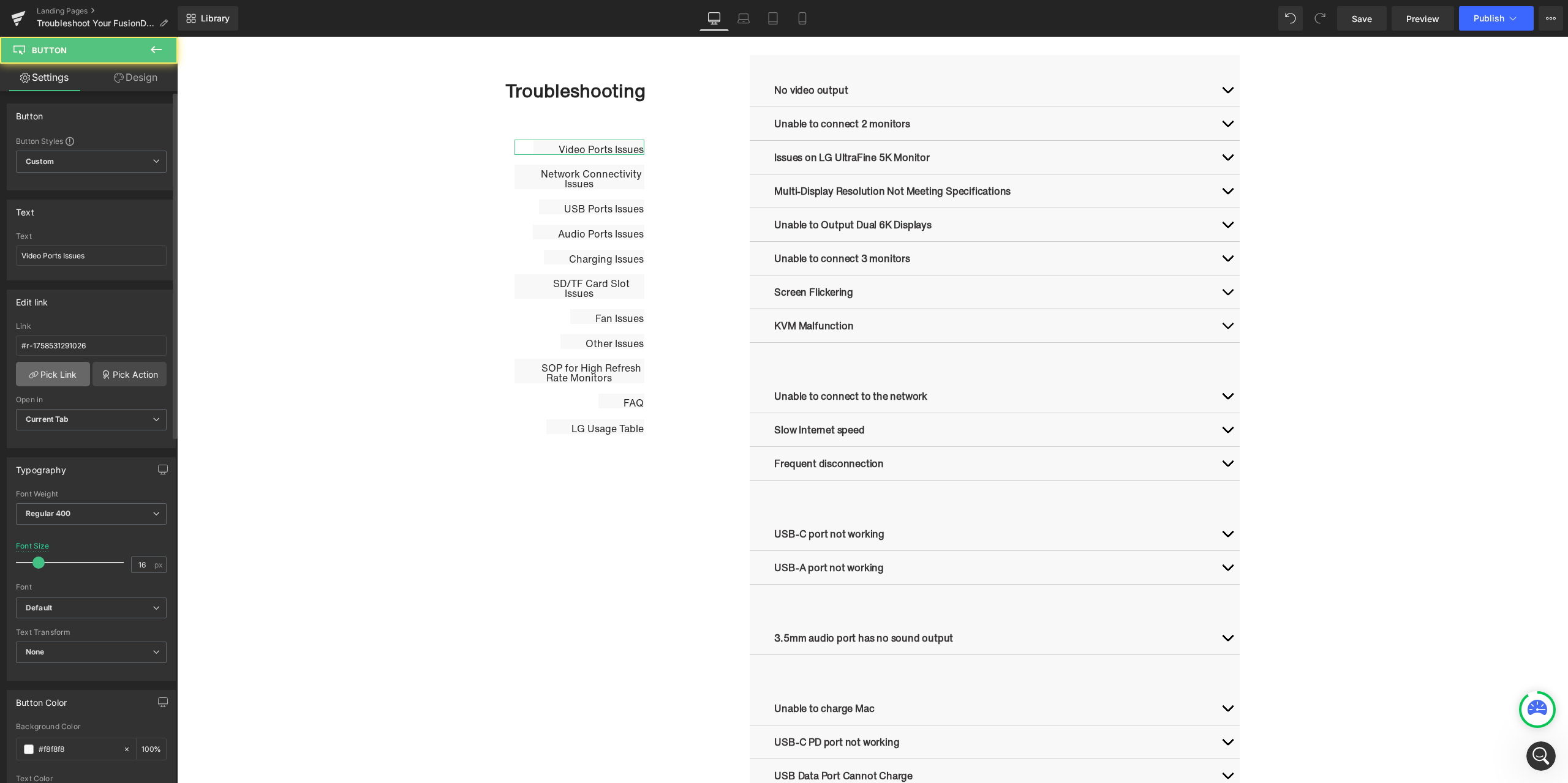
click at [64, 372] on link "Pick Link" at bounding box center [53, 374] width 74 height 25
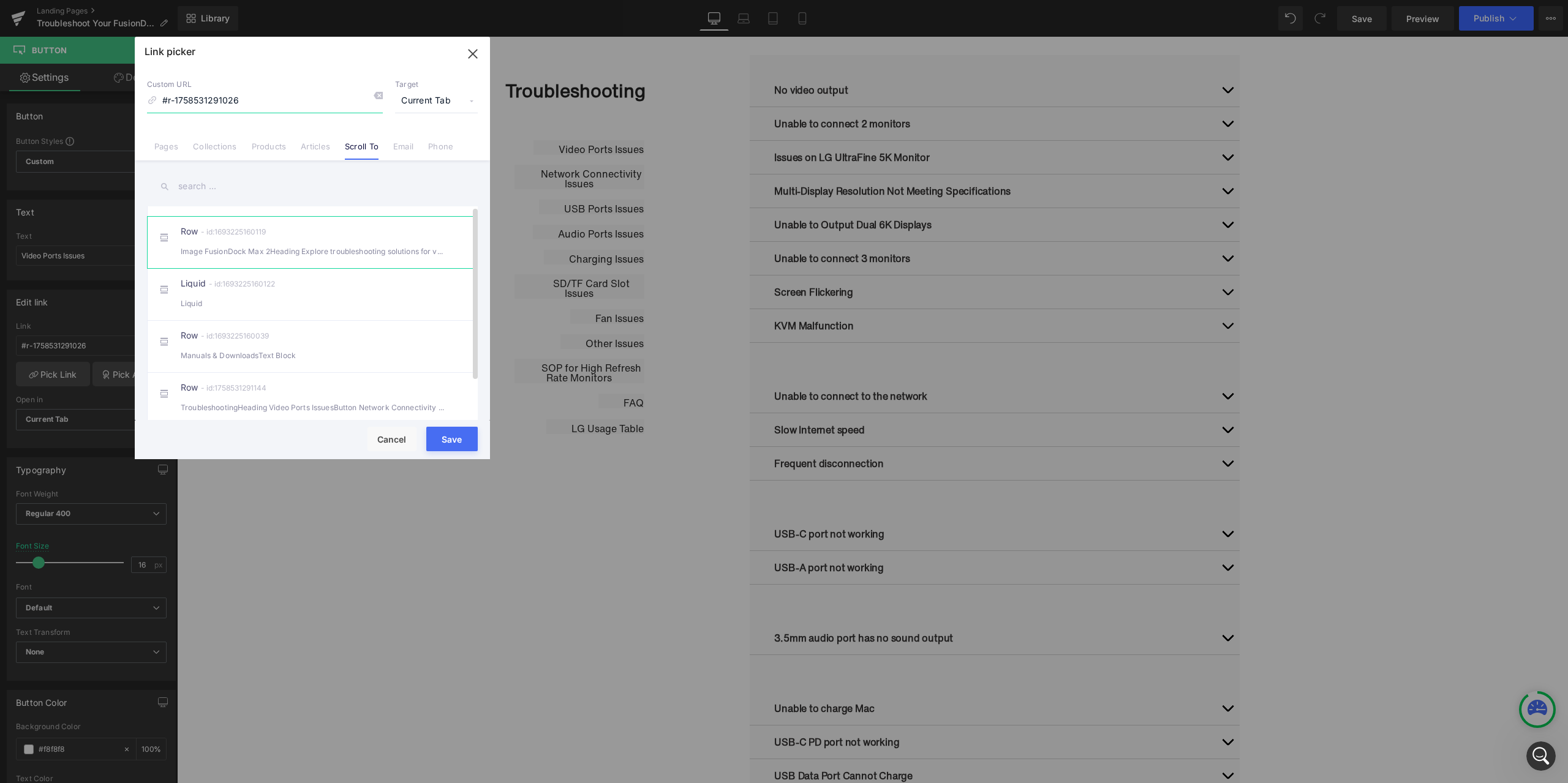
scroll to position [48, 0]
click at [471, 55] on icon "button" at bounding box center [473, 53] width 20 height 20
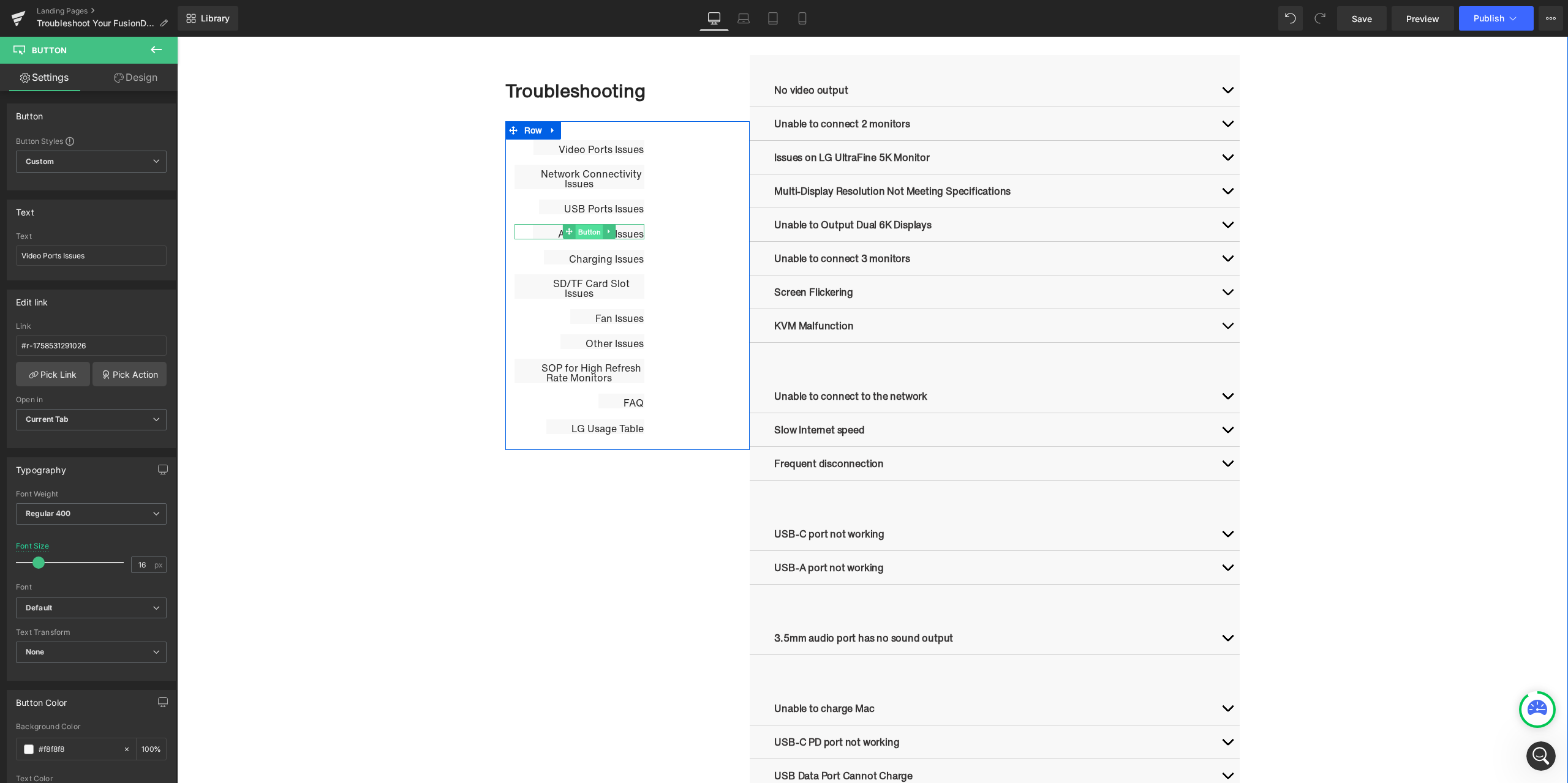
click at [586, 233] on span "Button" at bounding box center [589, 232] width 27 height 14
click at [586, 259] on span "Button" at bounding box center [595, 256] width 27 height 14
click at [587, 148] on span "Button" at bounding box center [590, 146] width 27 height 14
click at [587, 249] on div "Charging Issues Button" at bounding box center [579, 256] width 131 height 15
click at [60, 376] on link "Pick Link" at bounding box center [53, 374] width 74 height 25
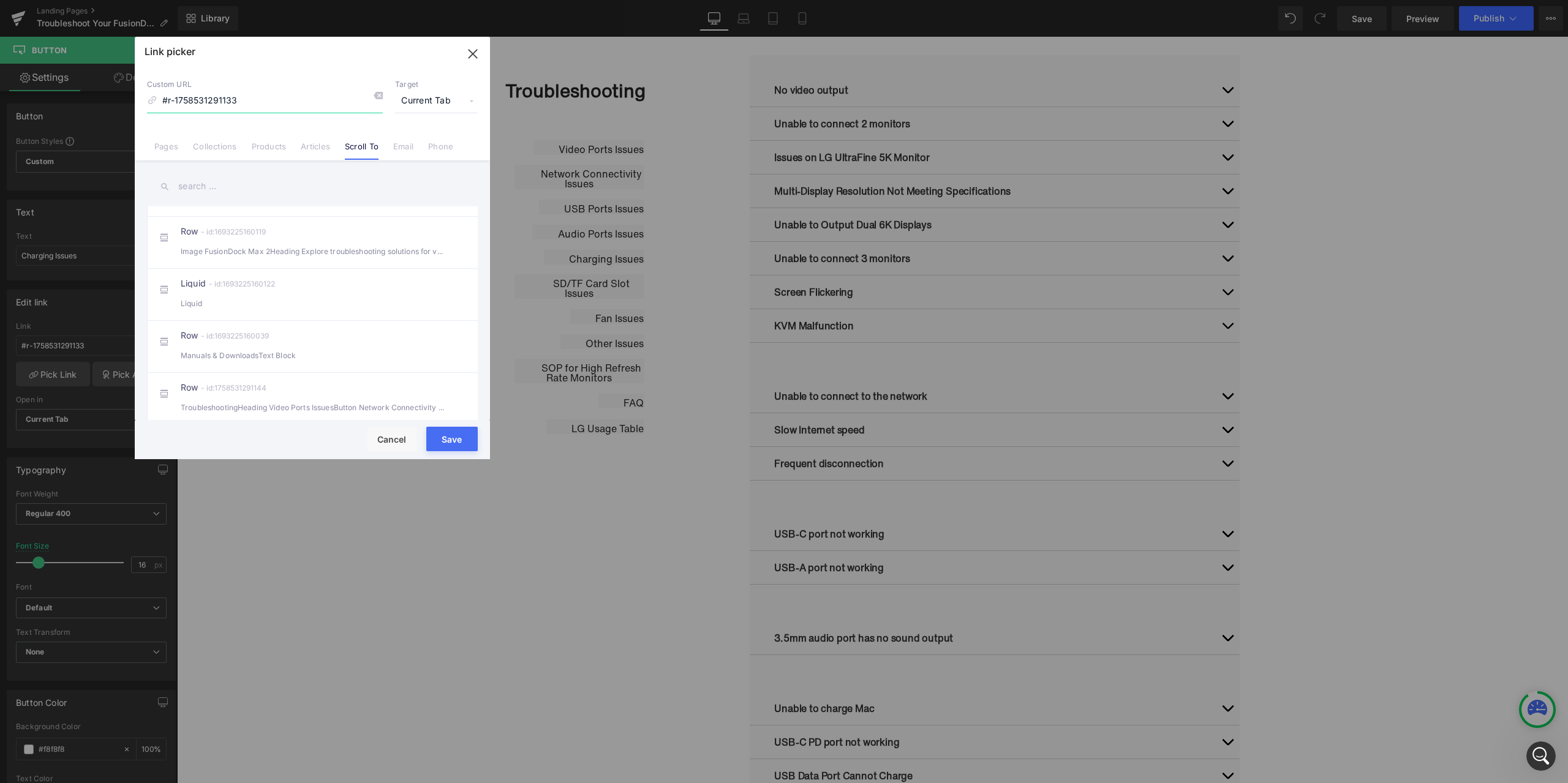
click at [472, 55] on icon "button" at bounding box center [473, 54] width 8 height 8
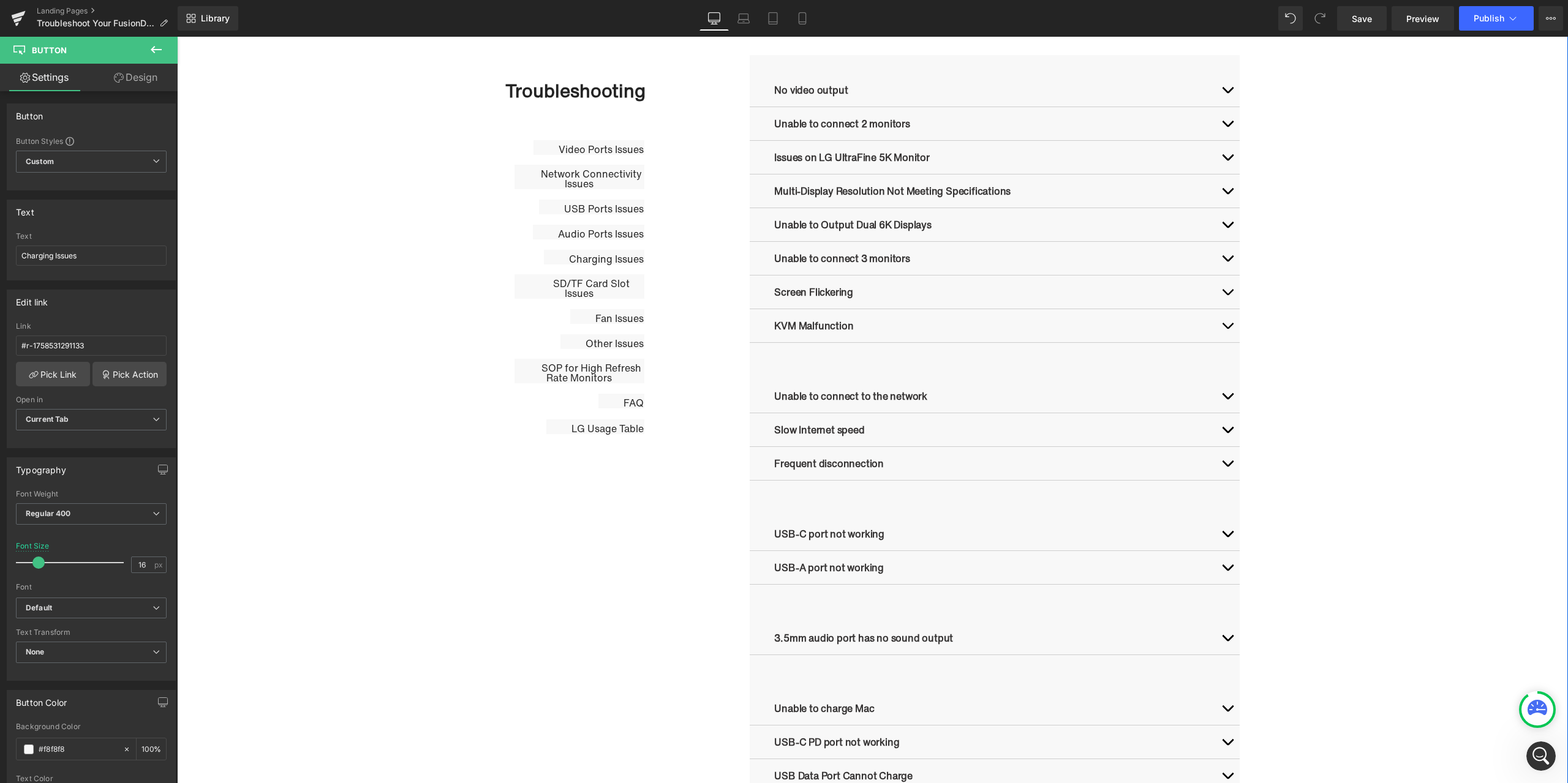
drag, startPoint x: 1545, startPoint y: 740, endPoint x: 195, endPoint y: 38, distance: 1521.6
click at [1545, 740] on div "Troubleshooting Heading Video Ports Issues Button Network Connectivity Issues B…" at bounding box center [873, 779] width 1391 height 1450
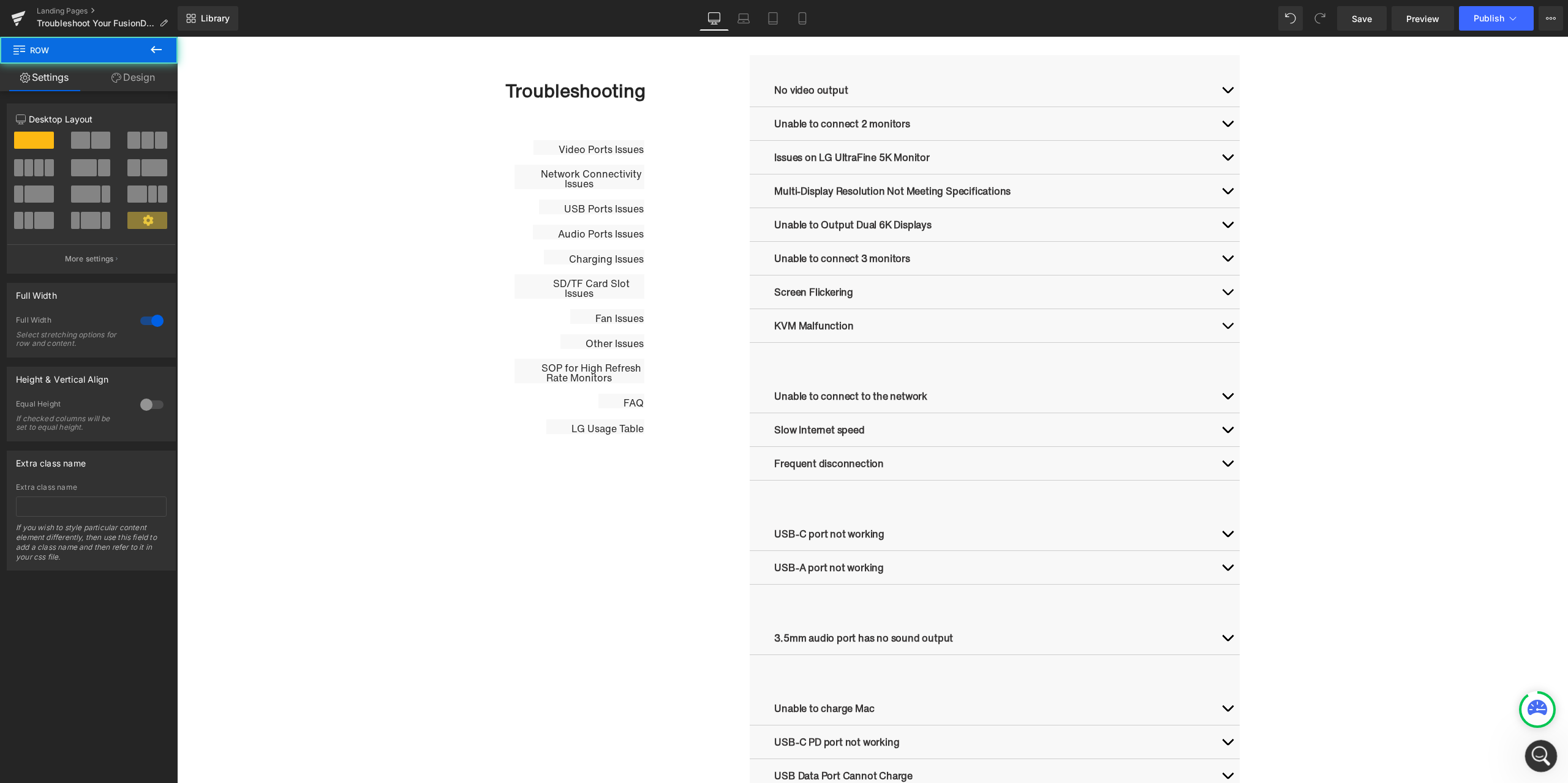
click at [1542, 741] on div "打开 Intercom Messenger" at bounding box center [1539, 754] width 40 height 40
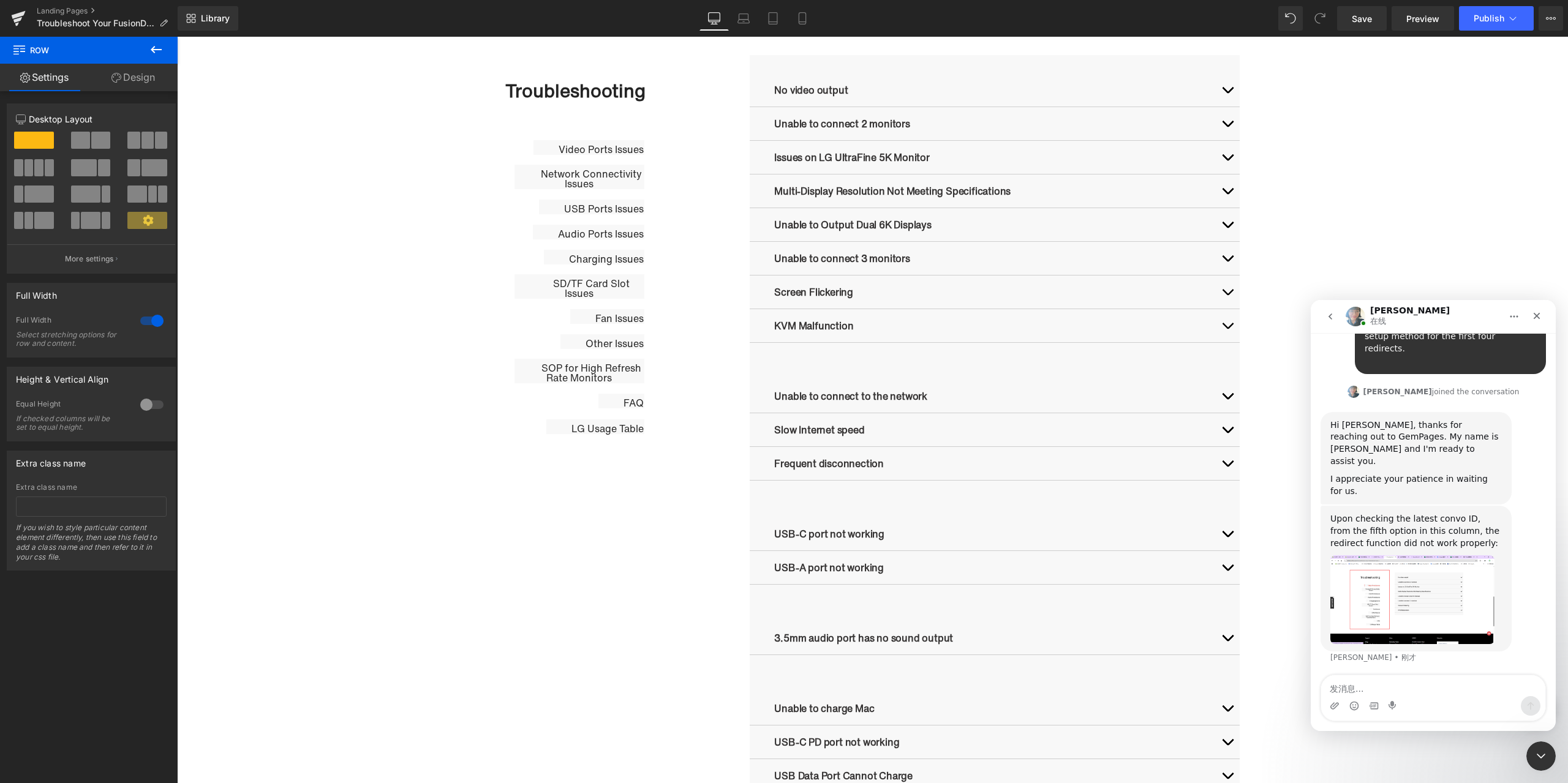
scroll to position [377, 0]
click at [1459, 690] on textarea "发消息..." at bounding box center [1434, 686] width 224 height 21
type textarea "yes"
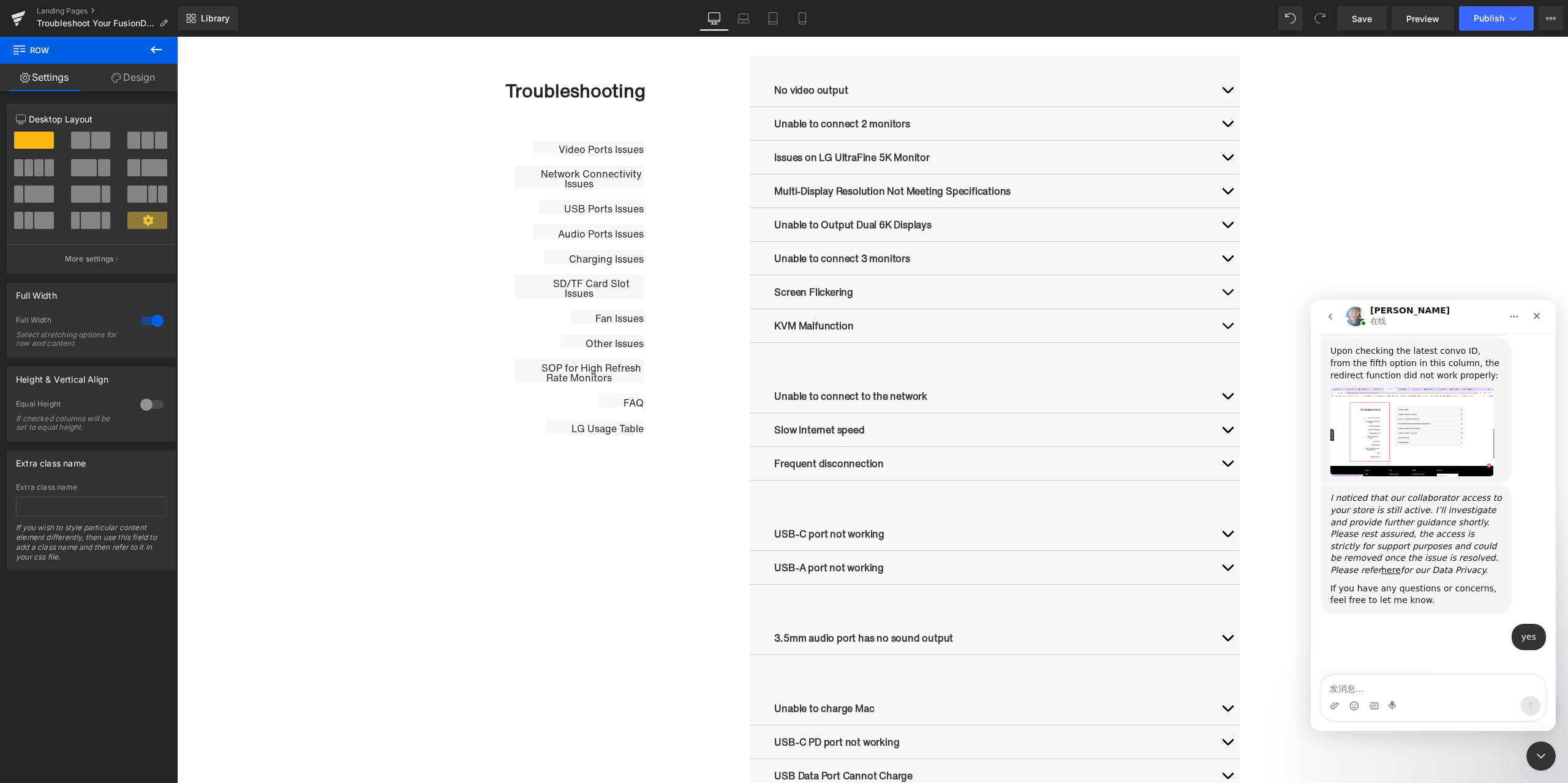
scroll to position [533, 0]
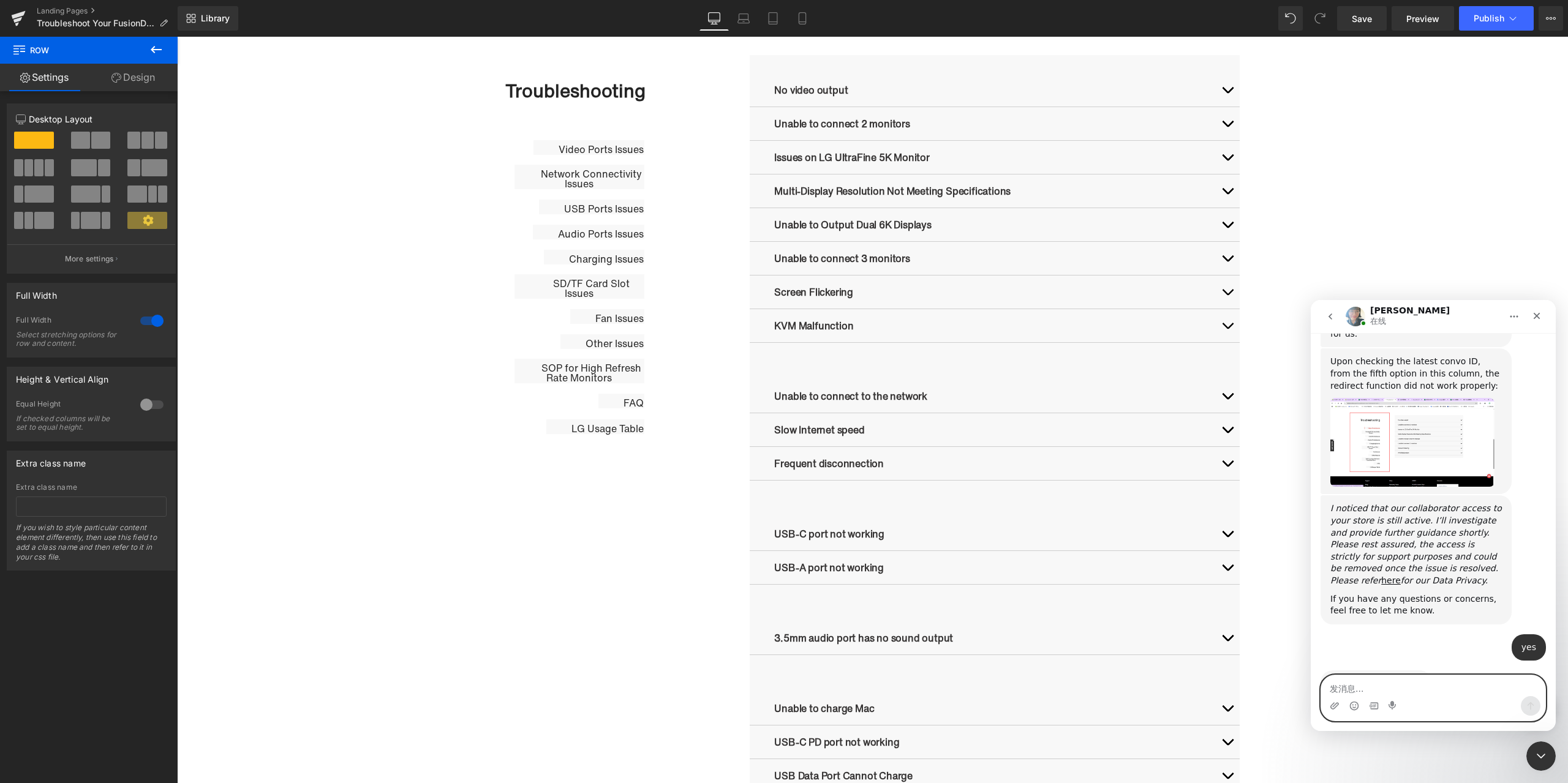
click at [1398, 691] on textarea "发消息..." at bounding box center [1434, 686] width 224 height 21
paste textarea "I’ve set up content for each option on the left, and the numbers match. I hope …"
type textarea "I’ve set up content for each option on the left, and the numbers match. I hope …"
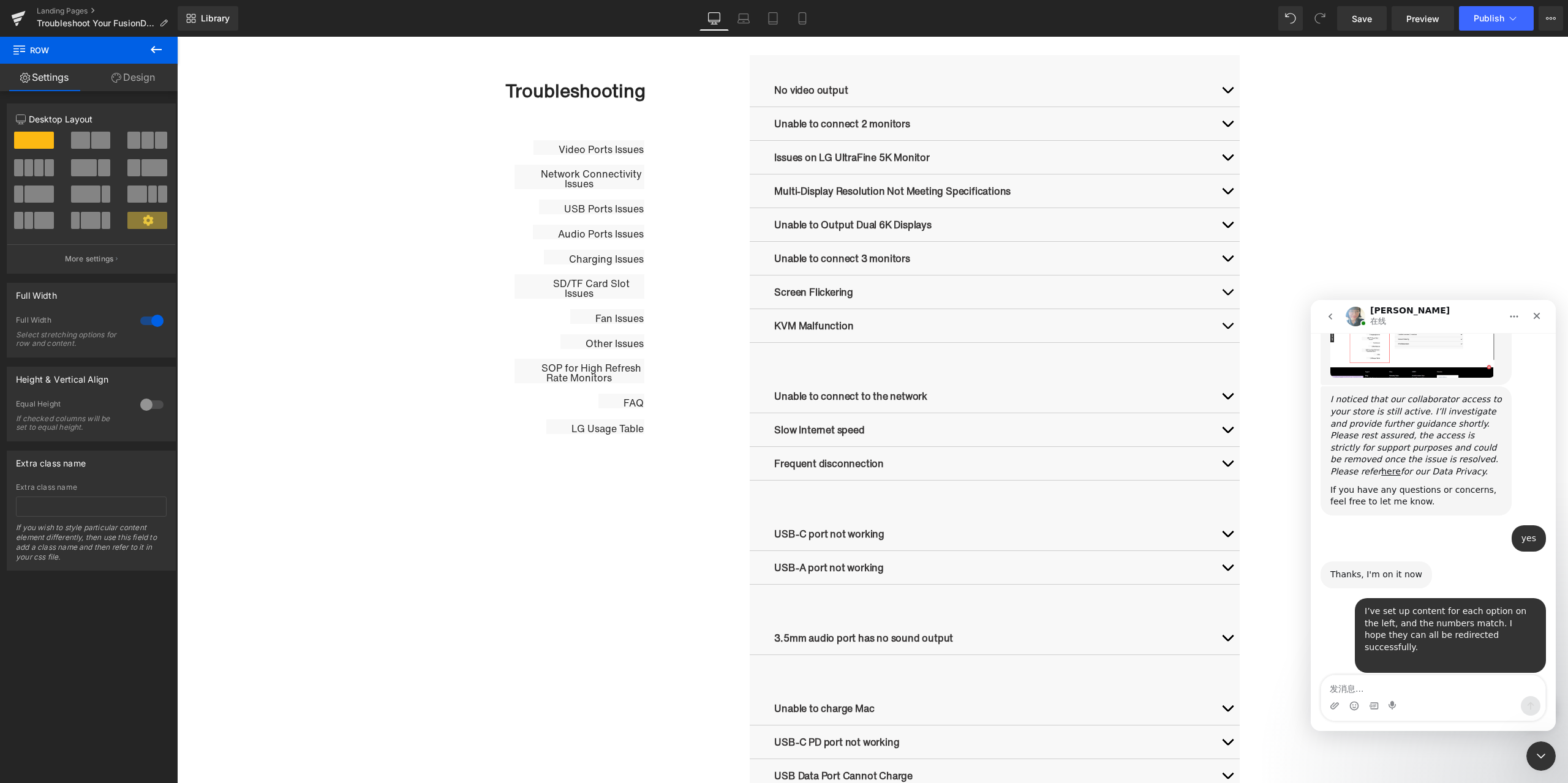
scroll to position [691, 0]
click at [1413, 687] on textarea "Message…" at bounding box center [1434, 686] width 224 height 21
type textarea "thanks"
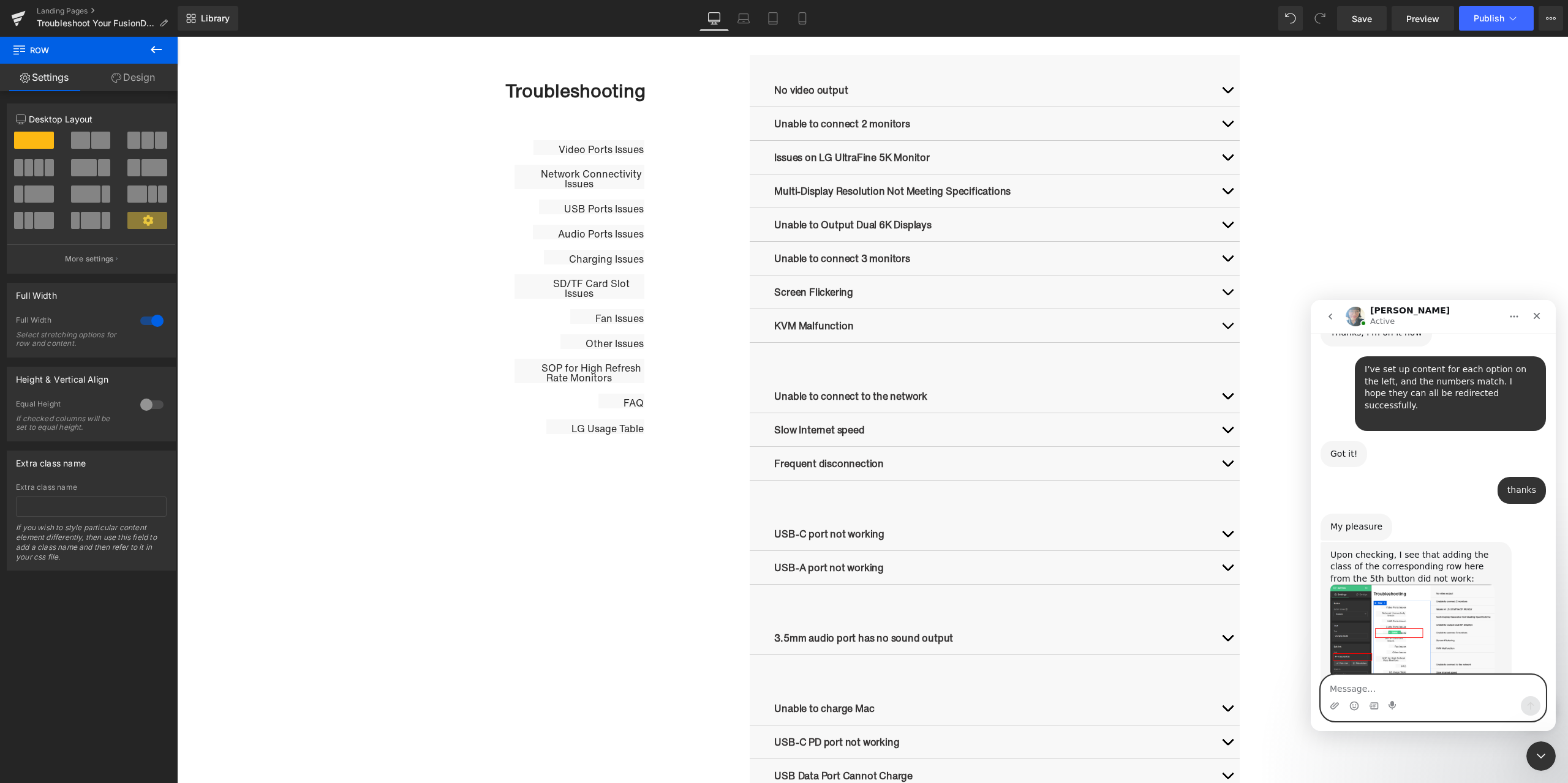
scroll to position [895, 0]
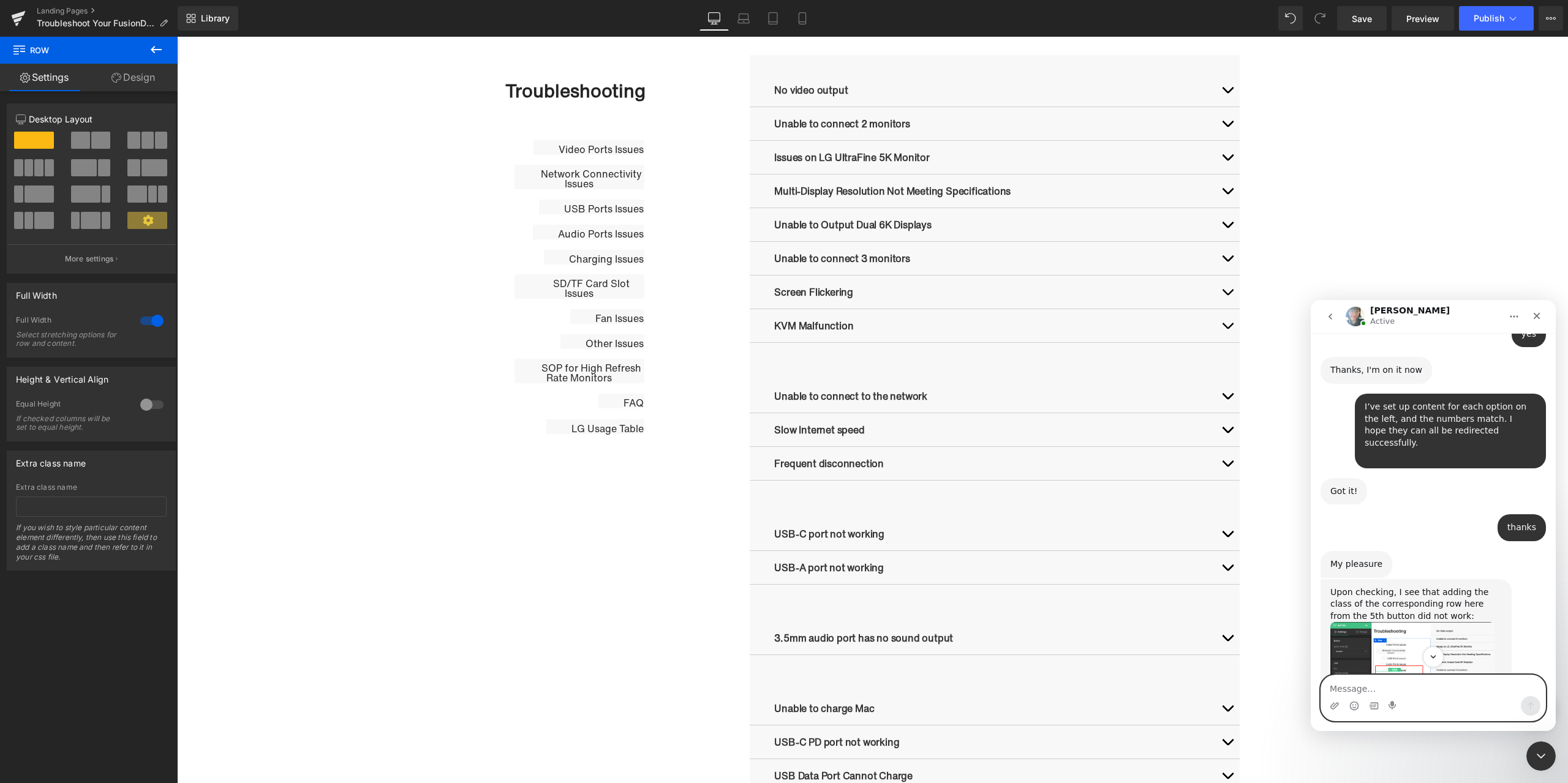
click at [1454, 695] on textarea "Message…" at bounding box center [1434, 686] width 224 height 21
type textarea "thanks！"
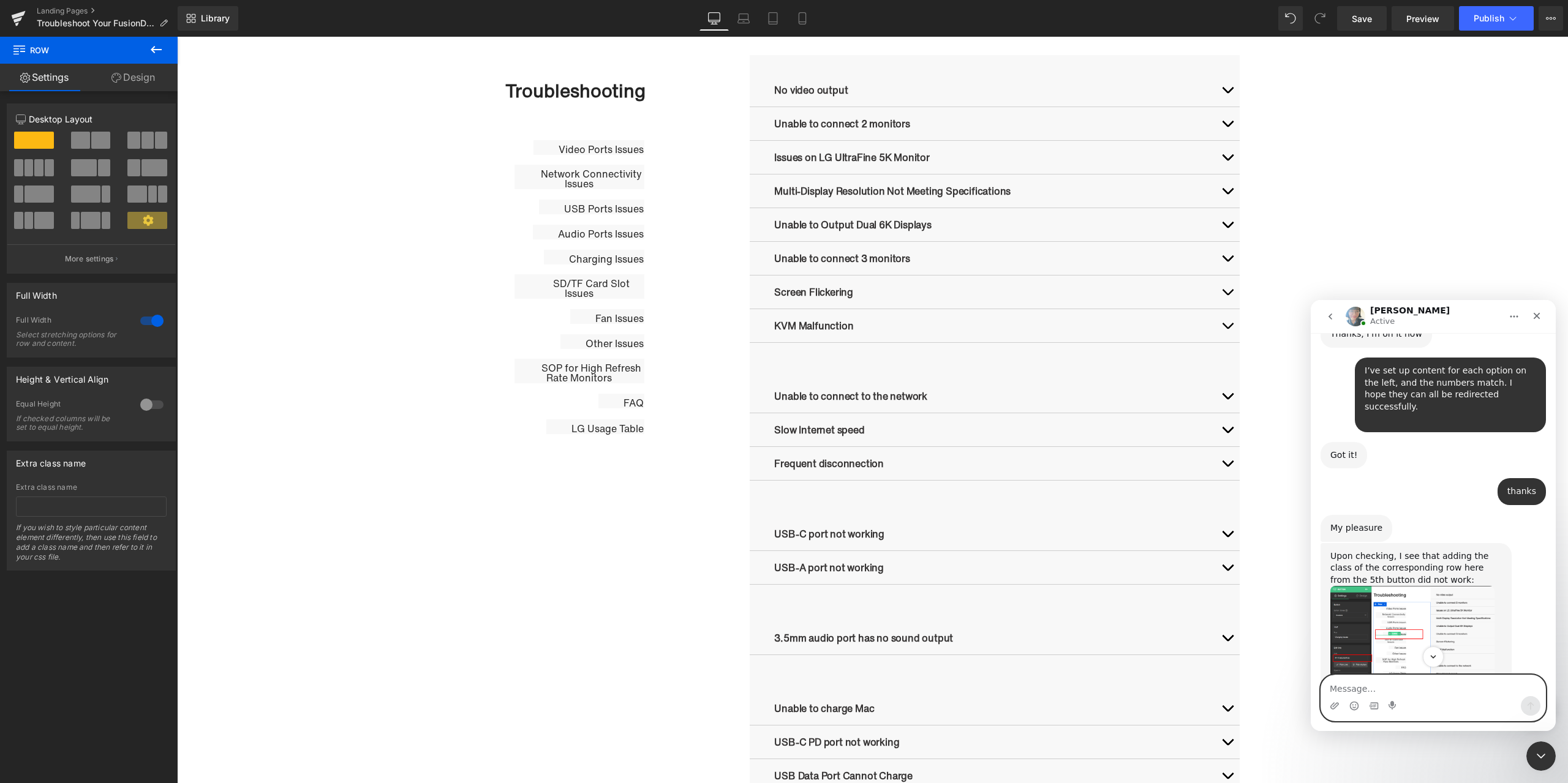
scroll to position [932, 0]
click at [1413, 589] on img "Annie说…" at bounding box center [1413, 631] width 164 height 92
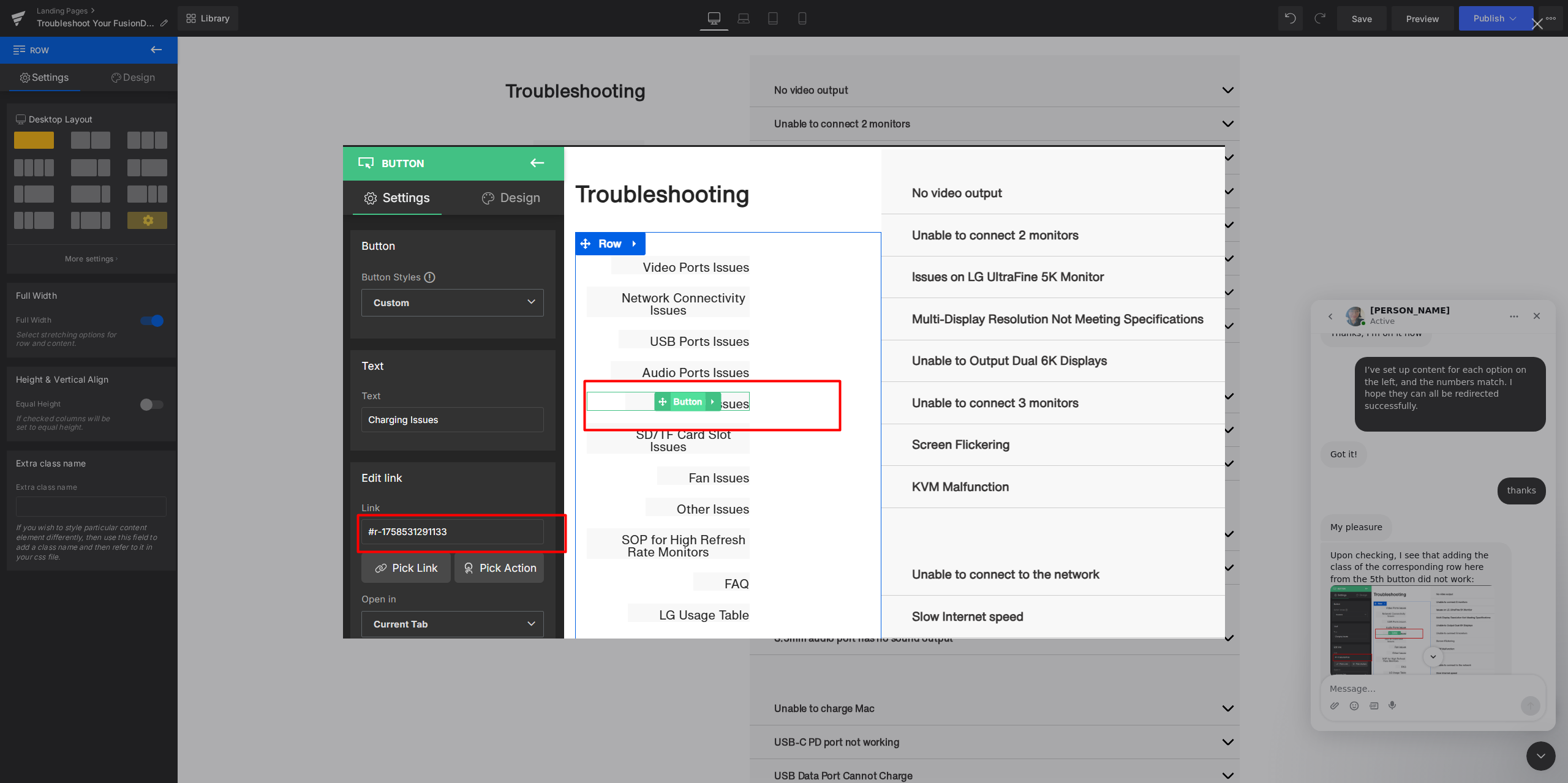
click at [1279, 160] on div "Intercom Messenger" at bounding box center [784, 391] width 1568 height 783
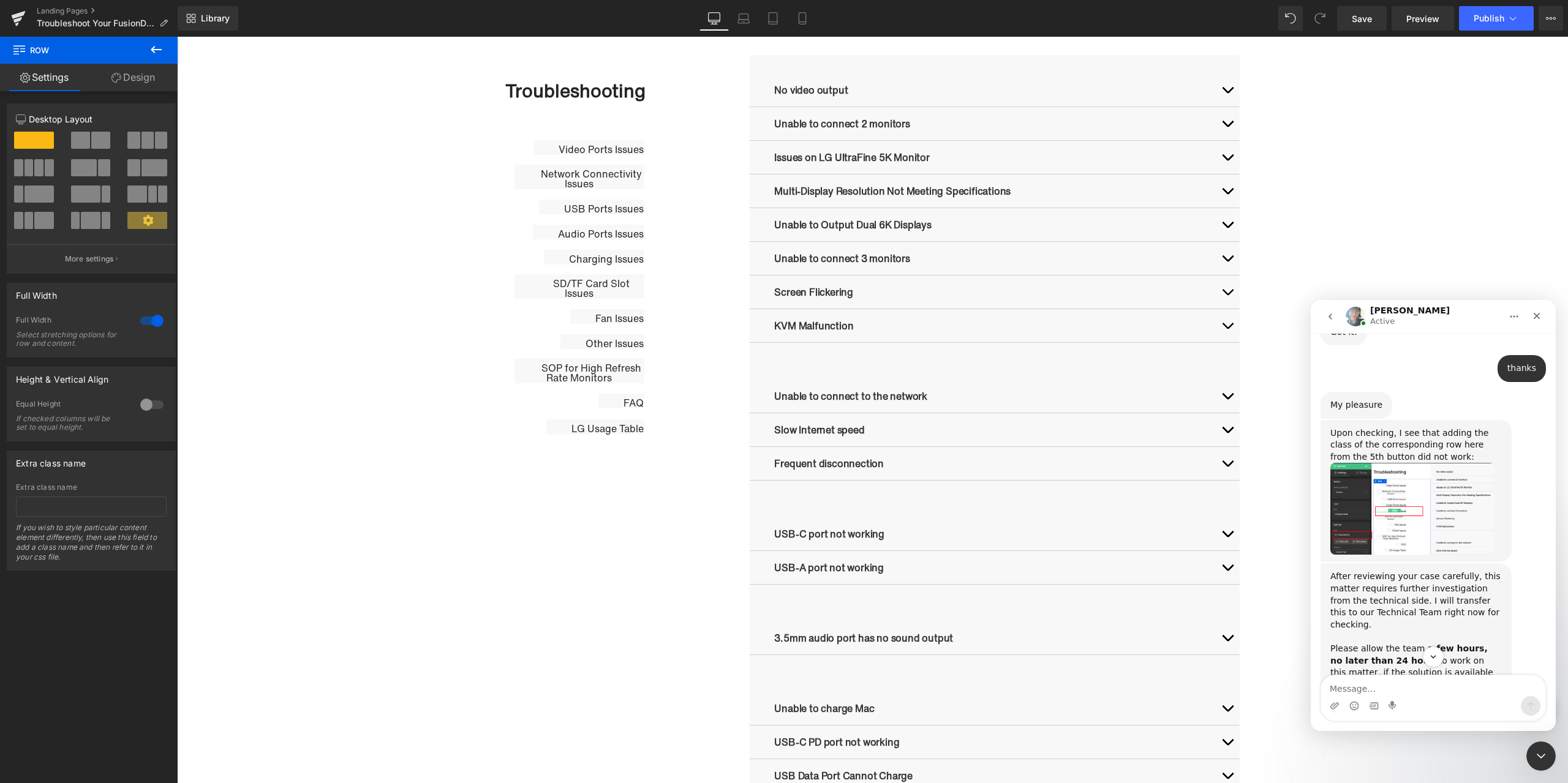
scroll to position [1116, 0]
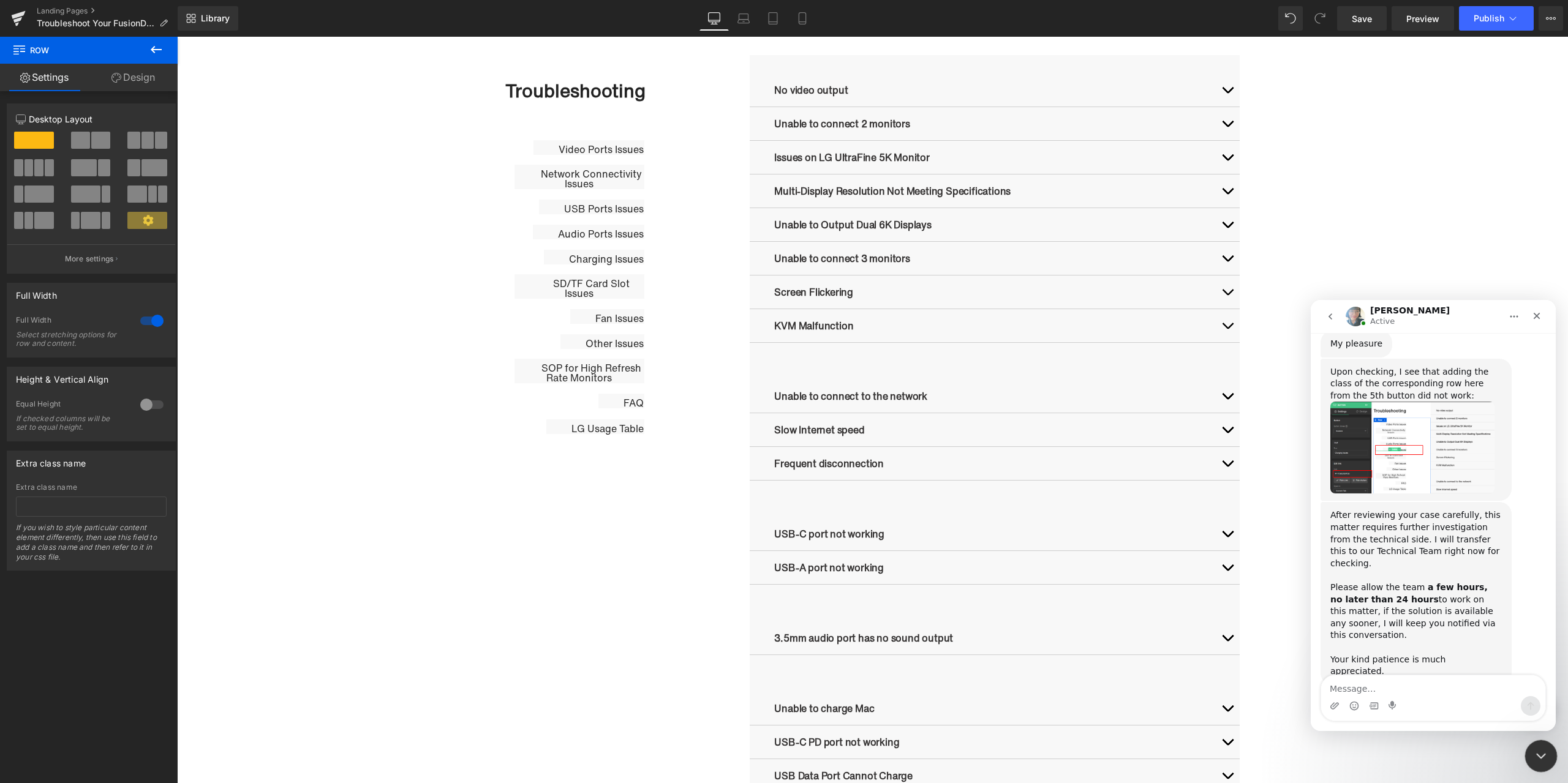
click at [1538, 759] on icon "关闭 Intercom Messenger" at bounding box center [1539, 754] width 14 height 14
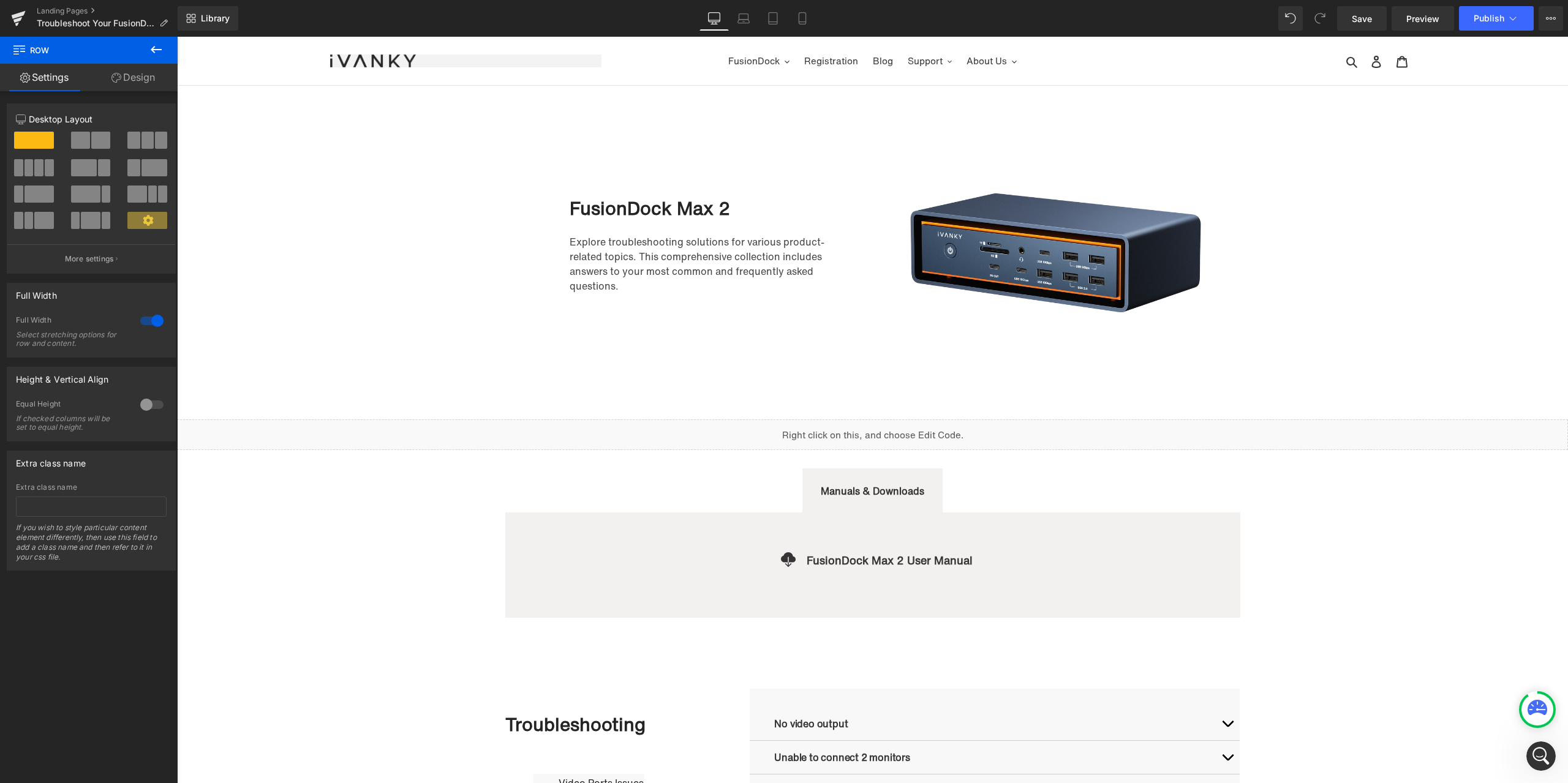
scroll to position [306, 0]
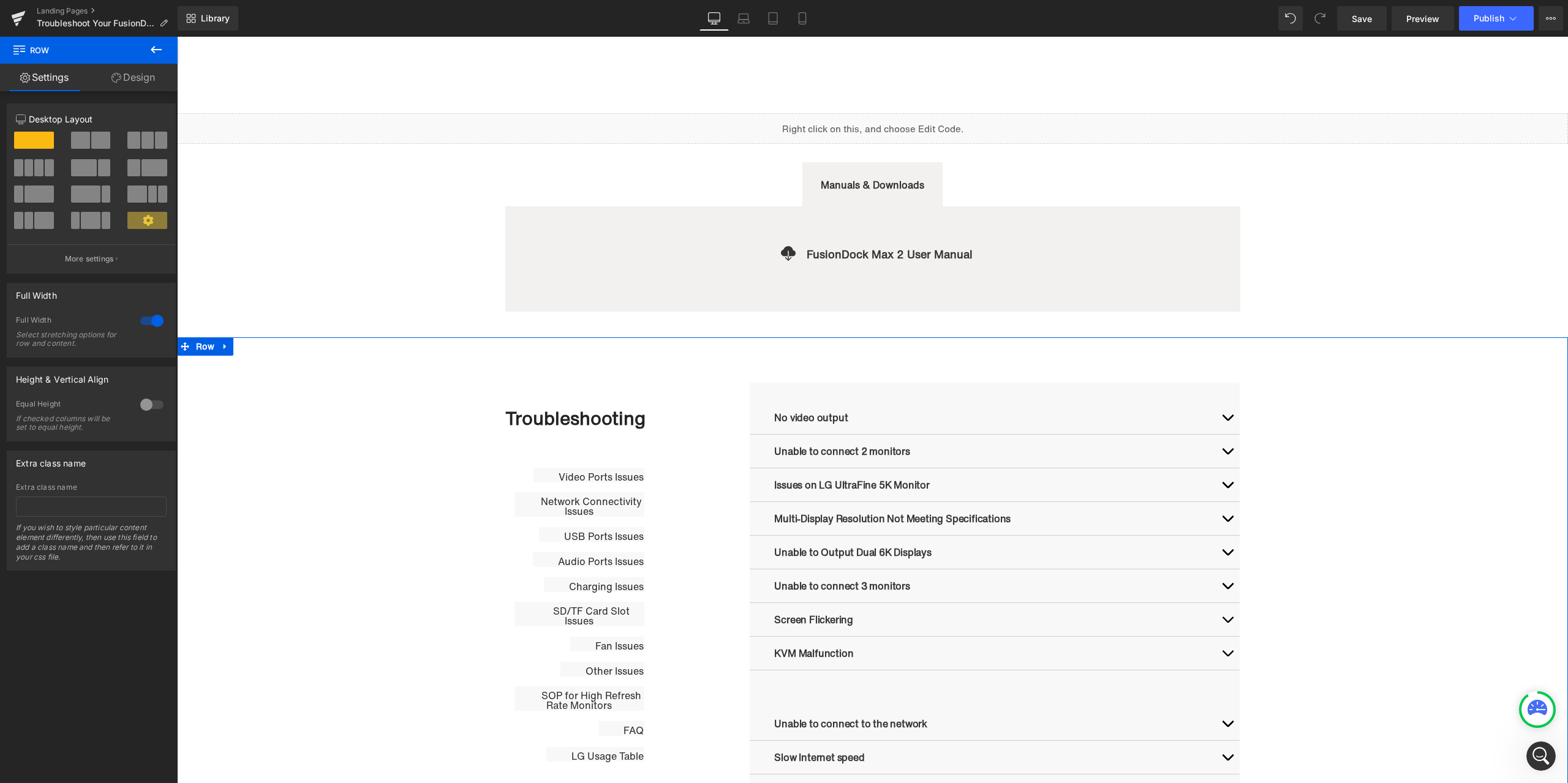
click at [137, 629] on div "12 12 12 Column Size Customizer 12 Desktop Layout Laptop Layout Tablet Layout M…" at bounding box center [92, 440] width 183 height 698
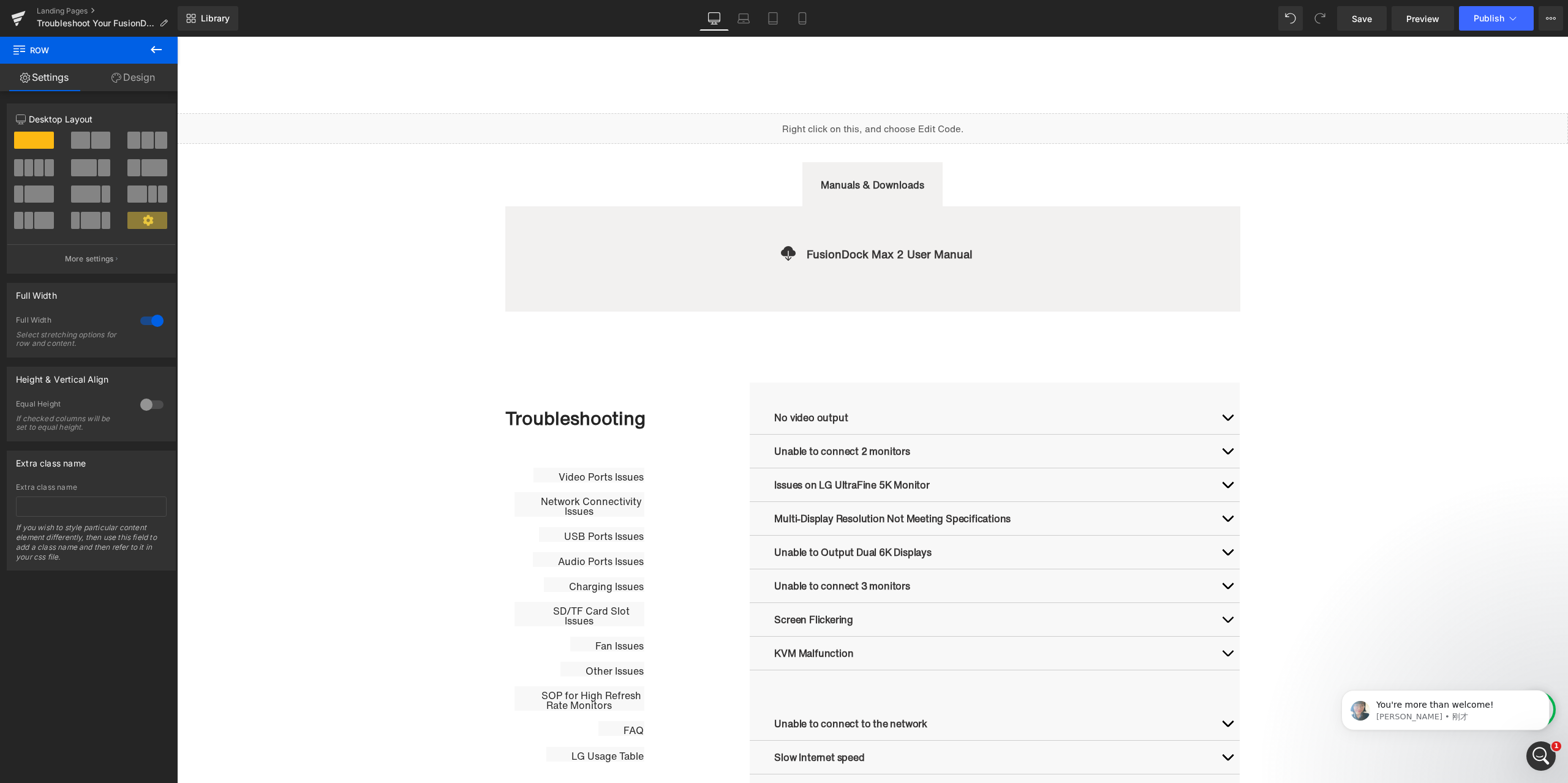
scroll to position [0, 0]
click at [1446, 712] on p "[PERSON_NAME] • 1 分钟前" at bounding box center [1455, 717] width 158 height 11
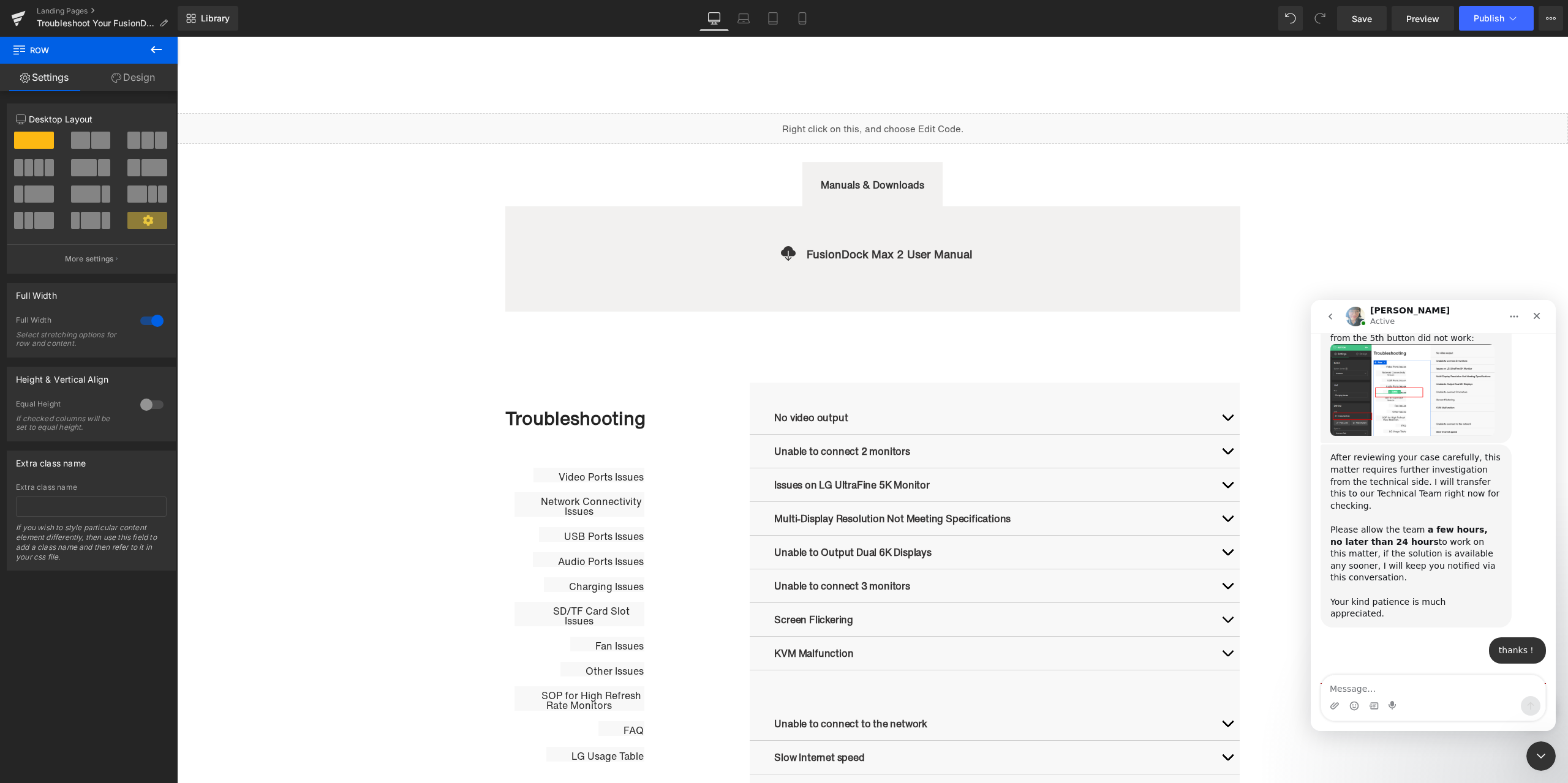
scroll to position [1172, 0]
drag, startPoint x: 1527, startPoint y: 747, endPoint x: 1727, endPoint y: 1127, distance: 429.4
click at [1525, 745] on div "关闭 Intercom Messenger" at bounding box center [1539, 754] width 29 height 29
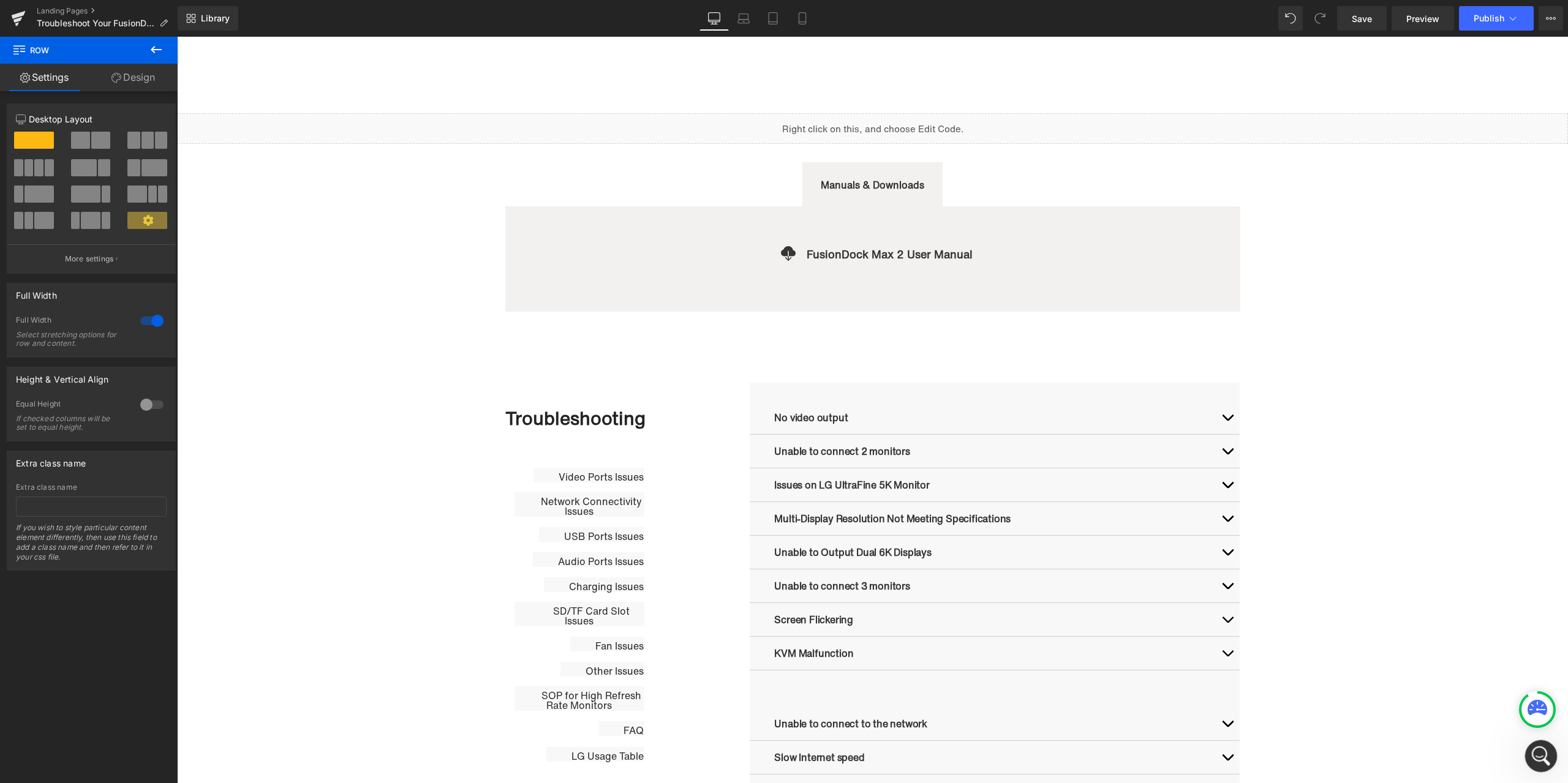
click at [1549, 761] on div "打开 Intercom Messenger" at bounding box center [1539, 754] width 40 height 40
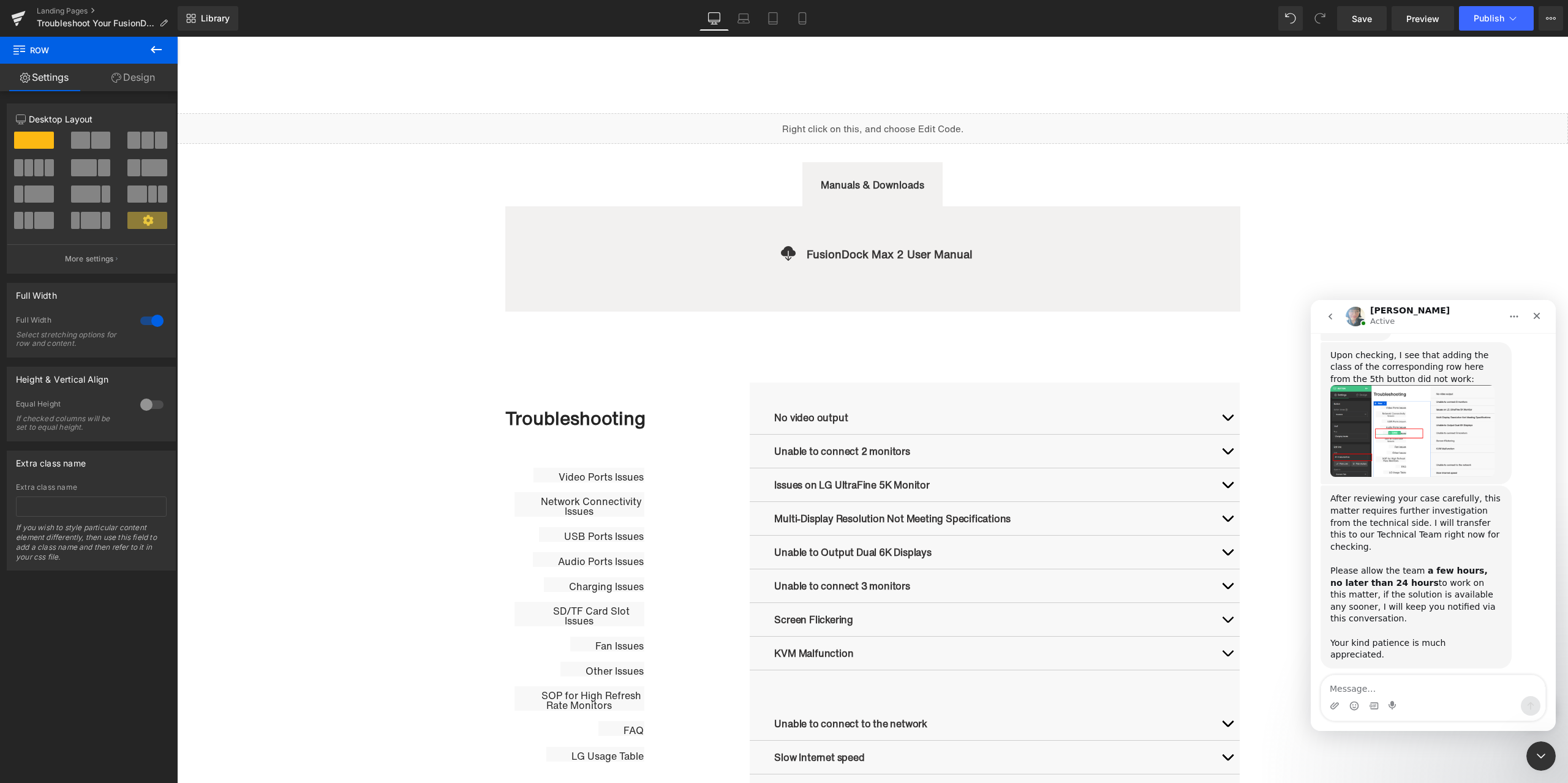
scroll to position [1152, 0]
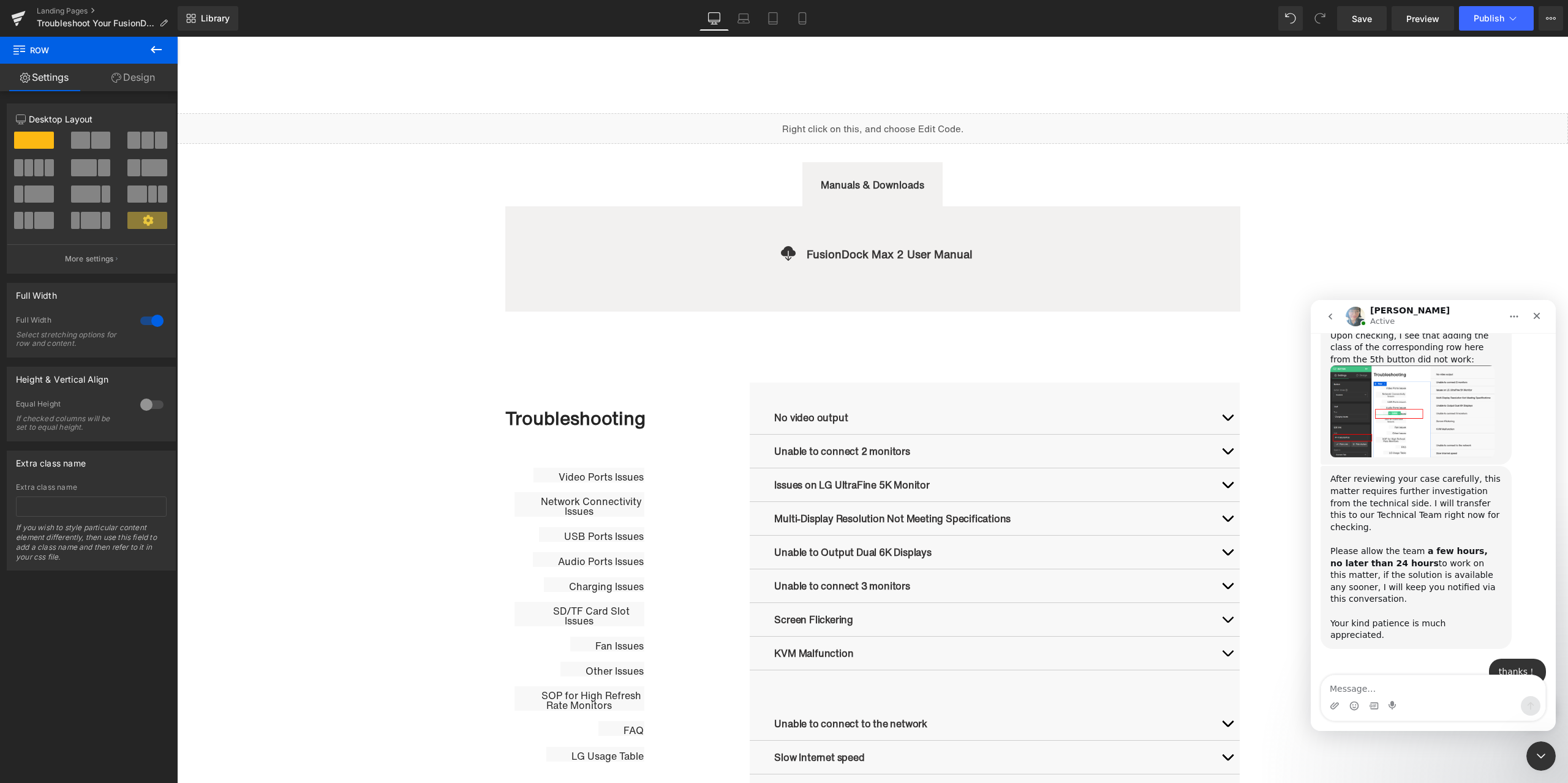
click at [1545, 740] on div at bounding box center [784, 373] width 1568 height 747
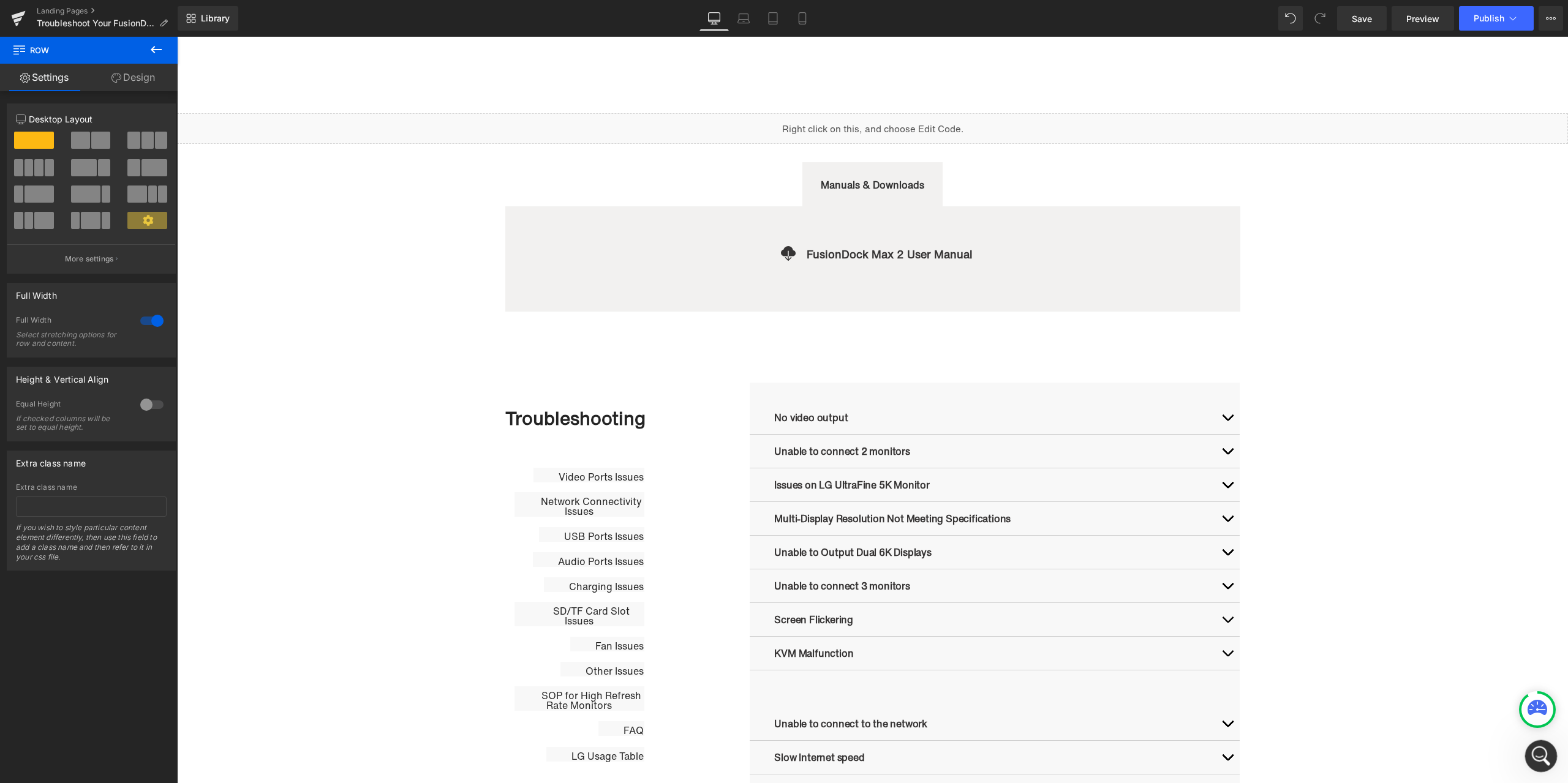
click at [1543, 742] on div "打开 Intercom Messenger" at bounding box center [1539, 754] width 40 height 40
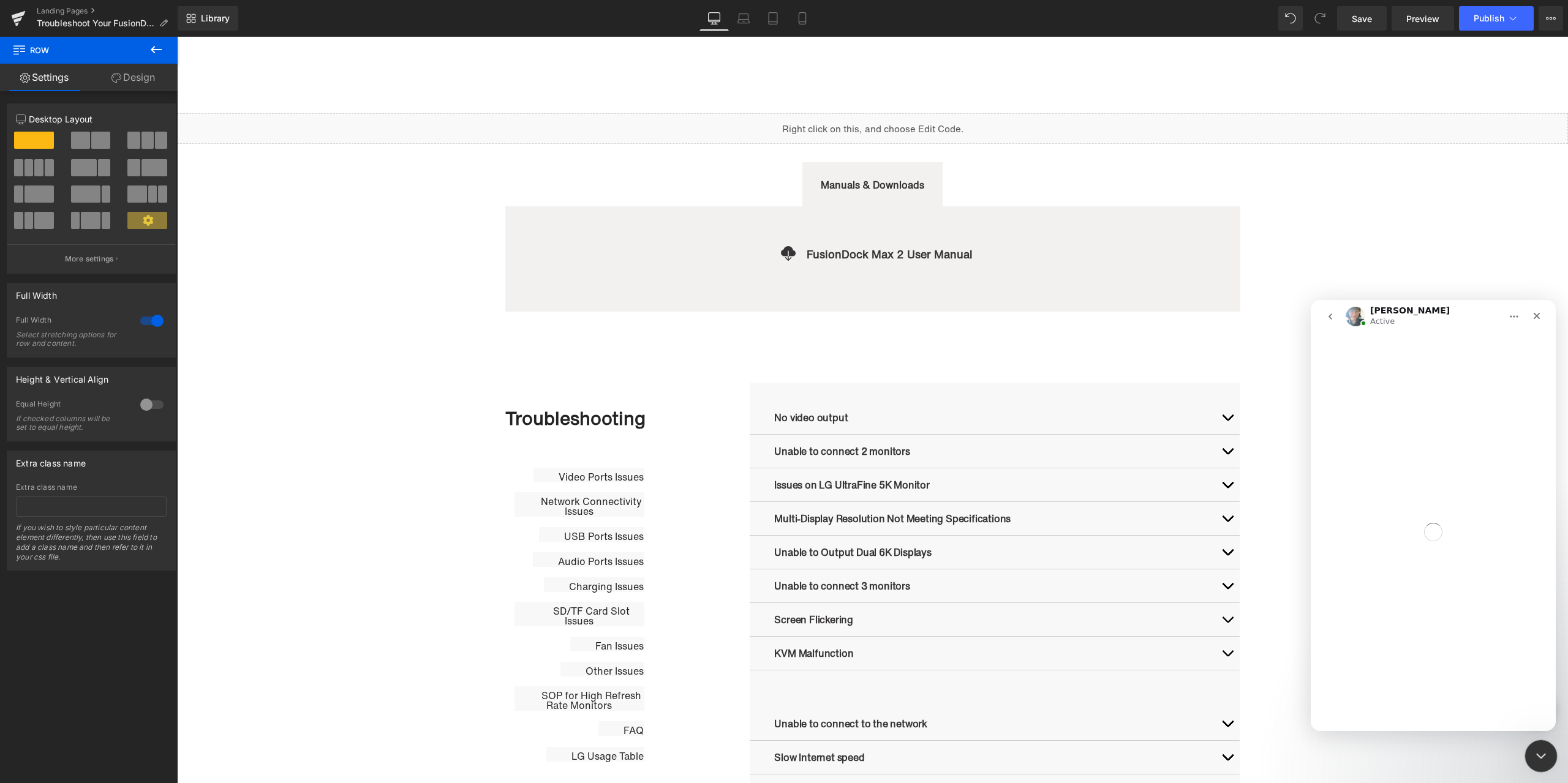
click at [1541, 747] on icon "关闭 Intercom Messenger" at bounding box center [1539, 754] width 14 height 14
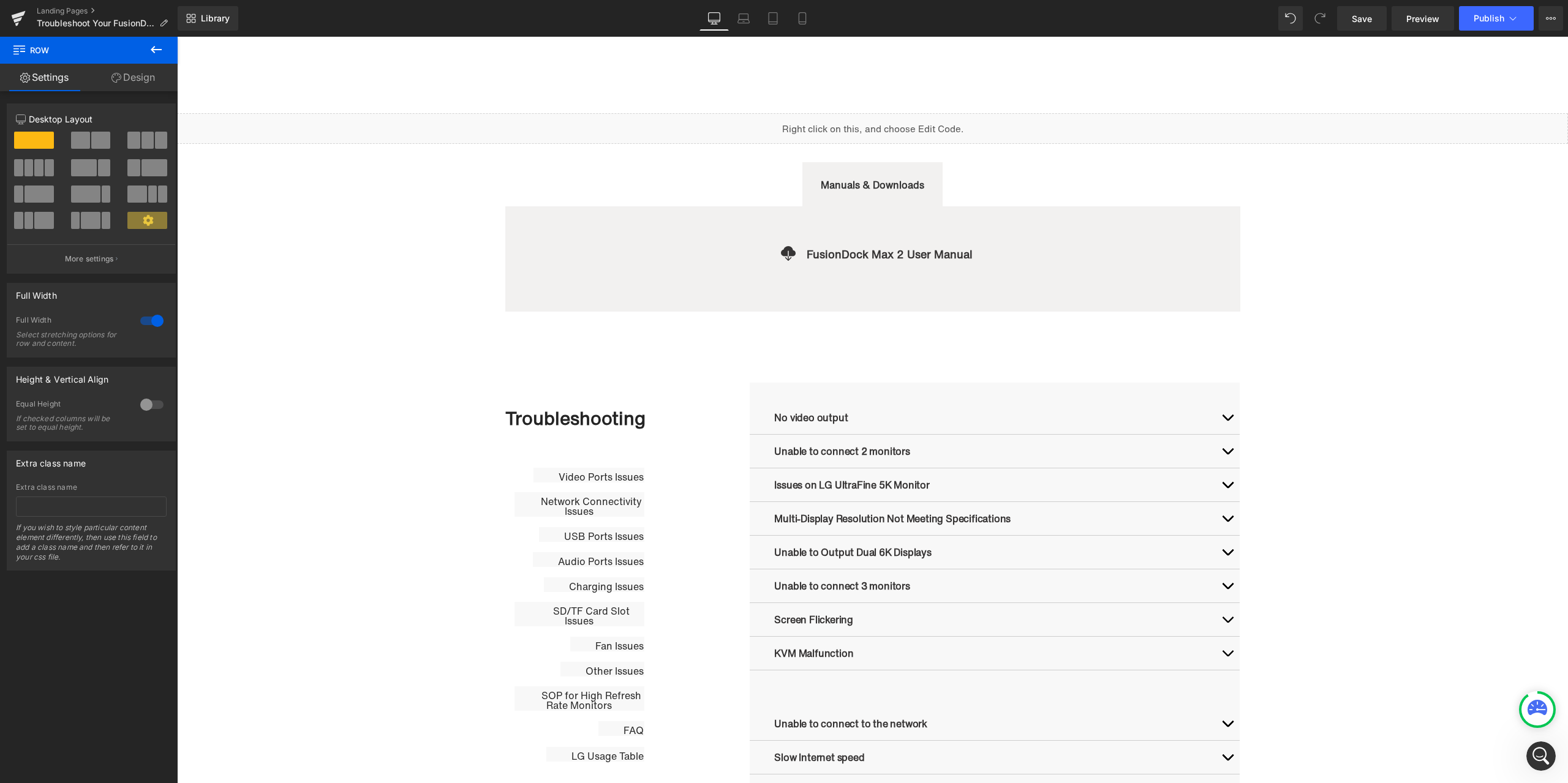
click at [1535, 703] on icon at bounding box center [1537, 708] width 20 height 15
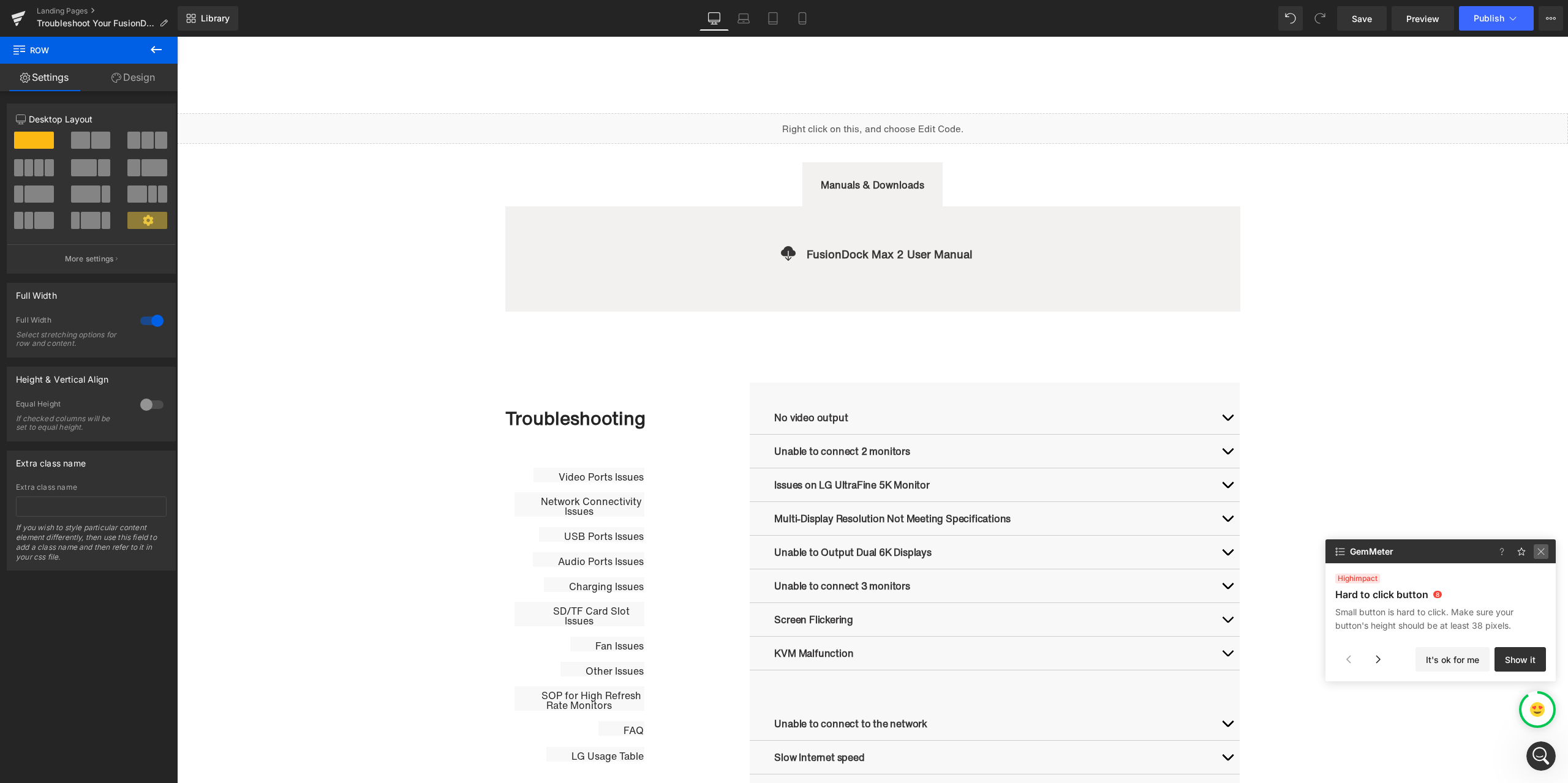
click at [1544, 547] on img at bounding box center [1541, 551] width 14 height 14
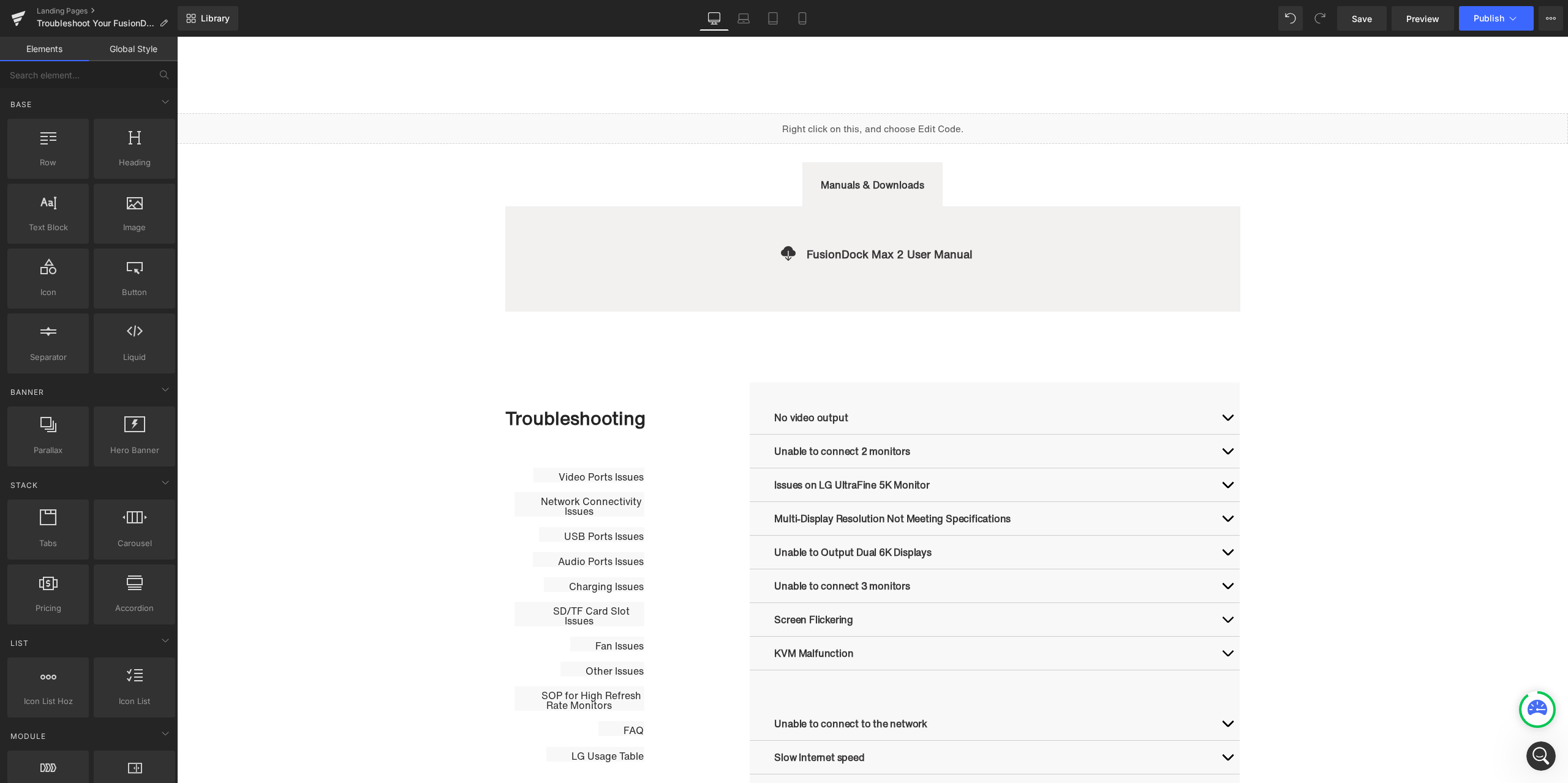
click at [1542, 704] on icon at bounding box center [1537, 708] width 20 height 15
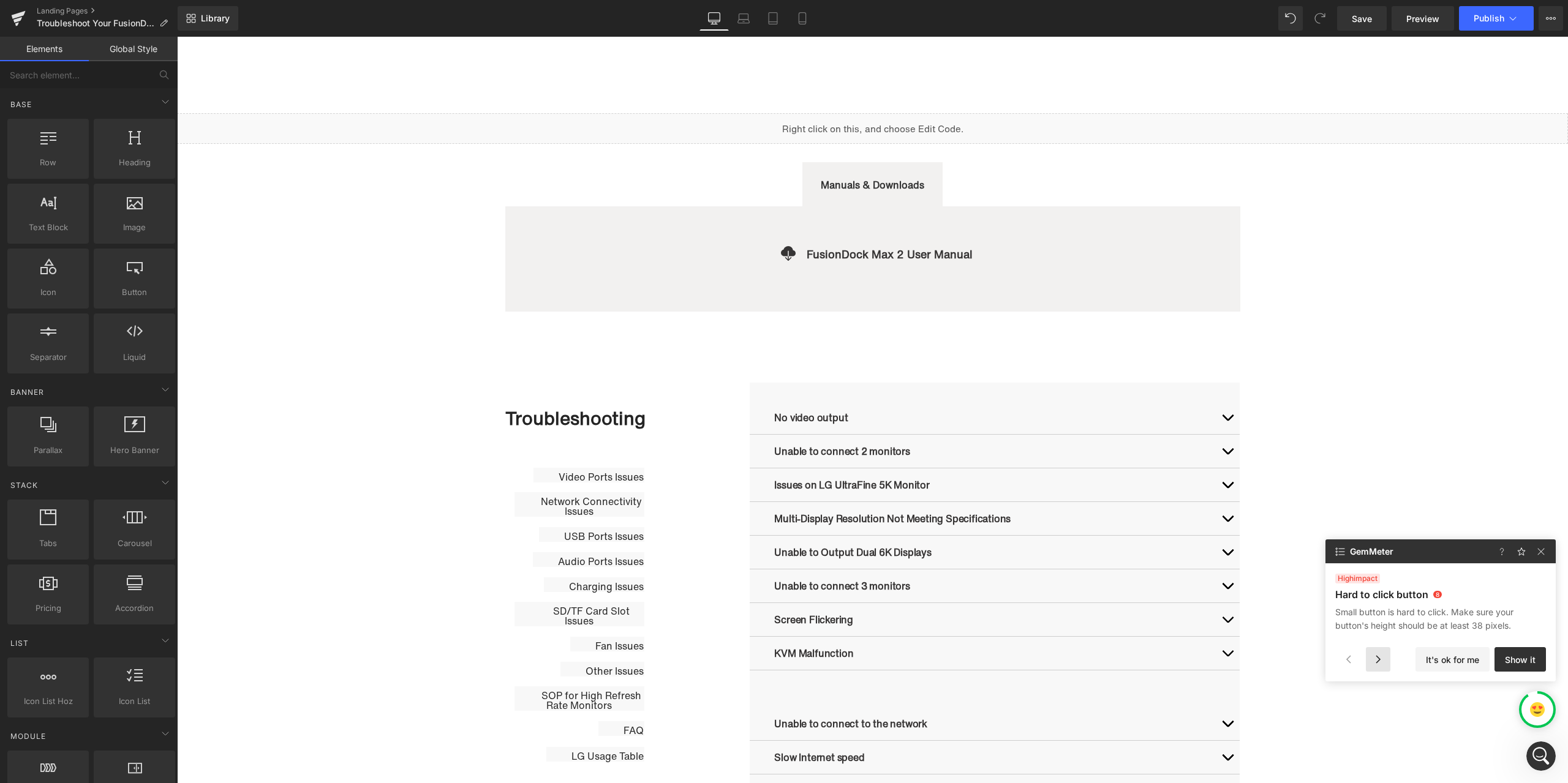
click at [1379, 660] on div at bounding box center [1378, 660] width 25 height 25
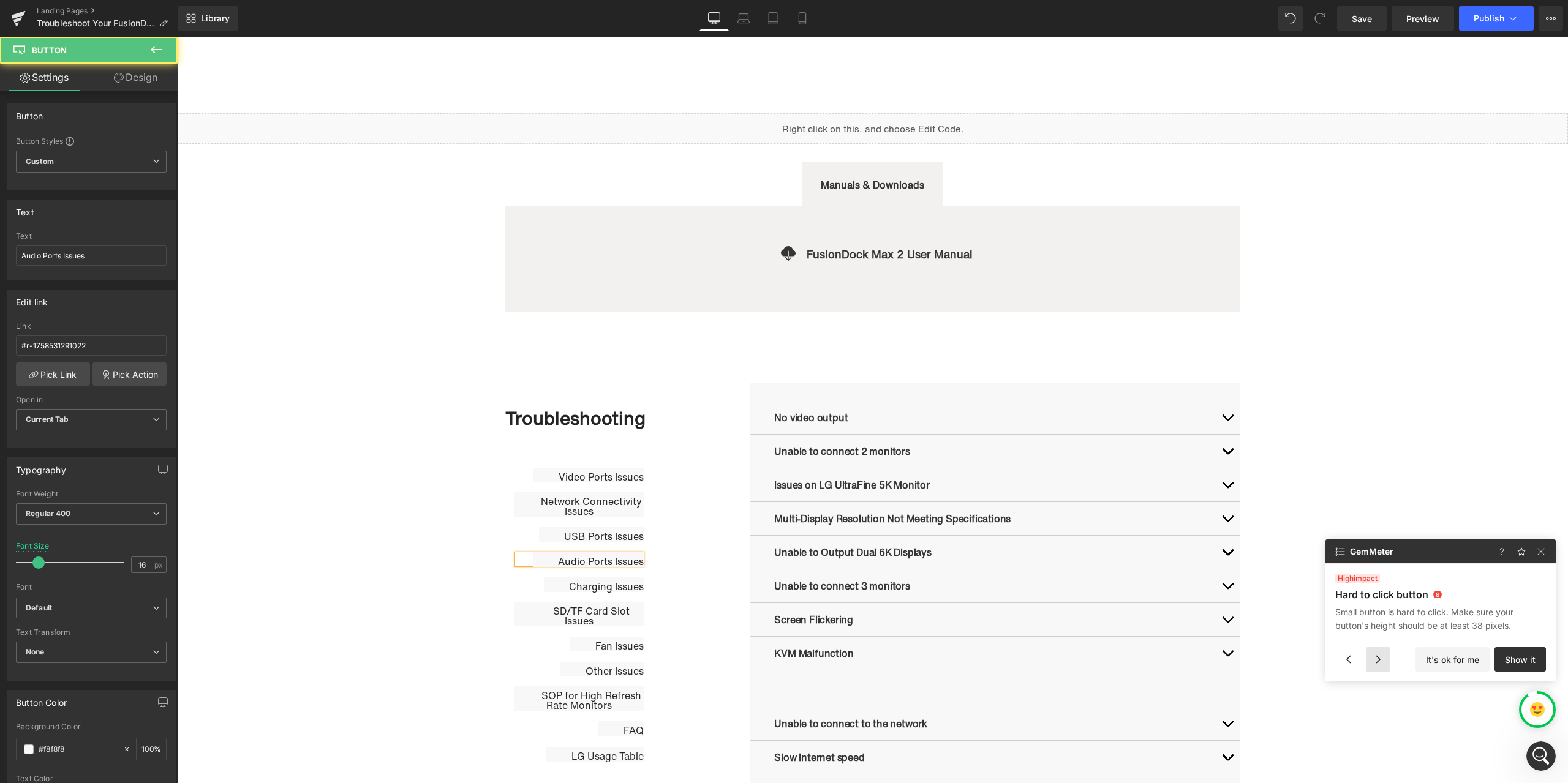
click at [1379, 660] on div at bounding box center [1378, 660] width 25 height 25
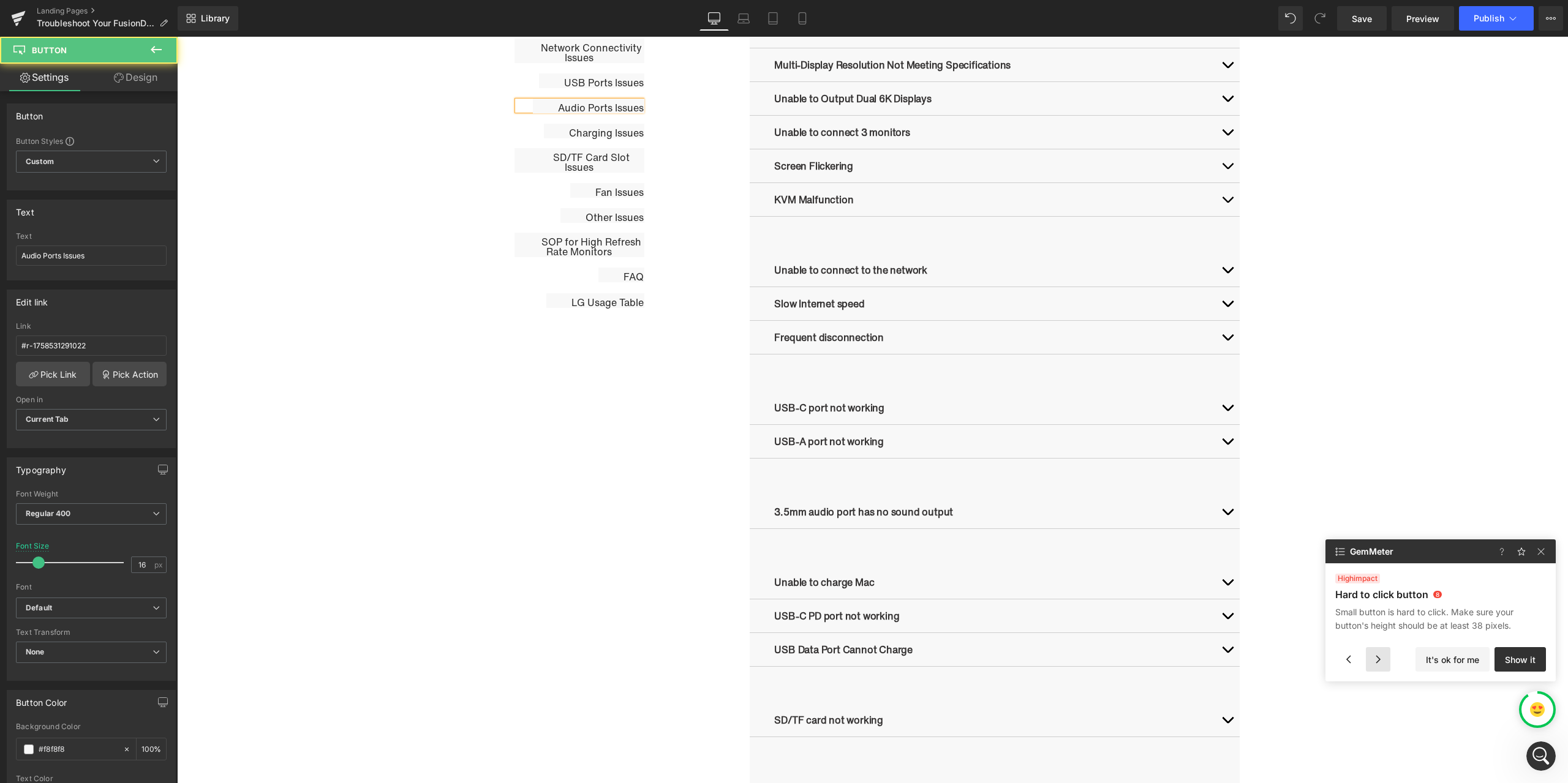
click at [1379, 660] on div at bounding box center [1378, 660] width 25 height 25
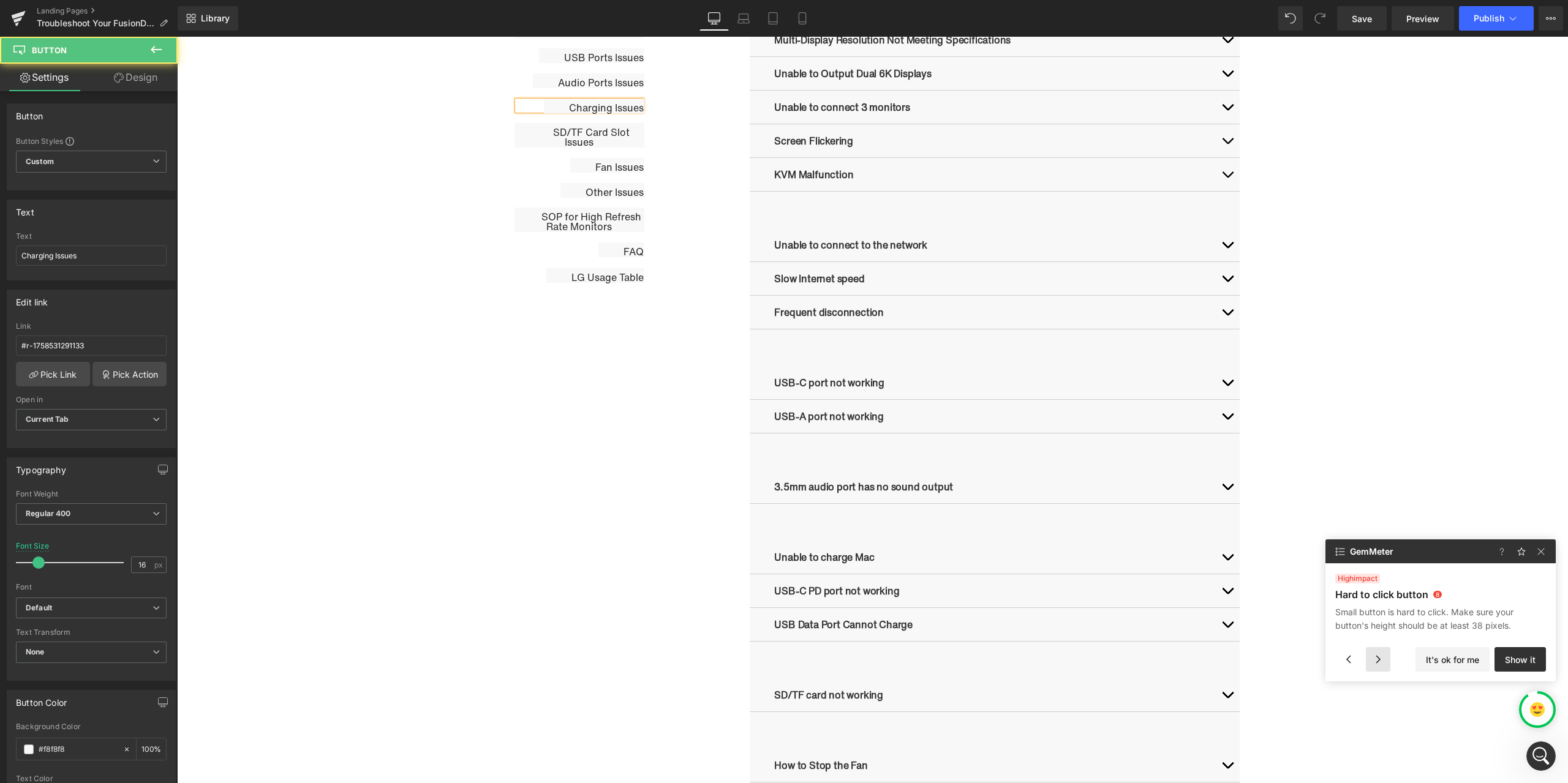
click at [1375, 659] on div at bounding box center [1378, 660] width 25 height 25
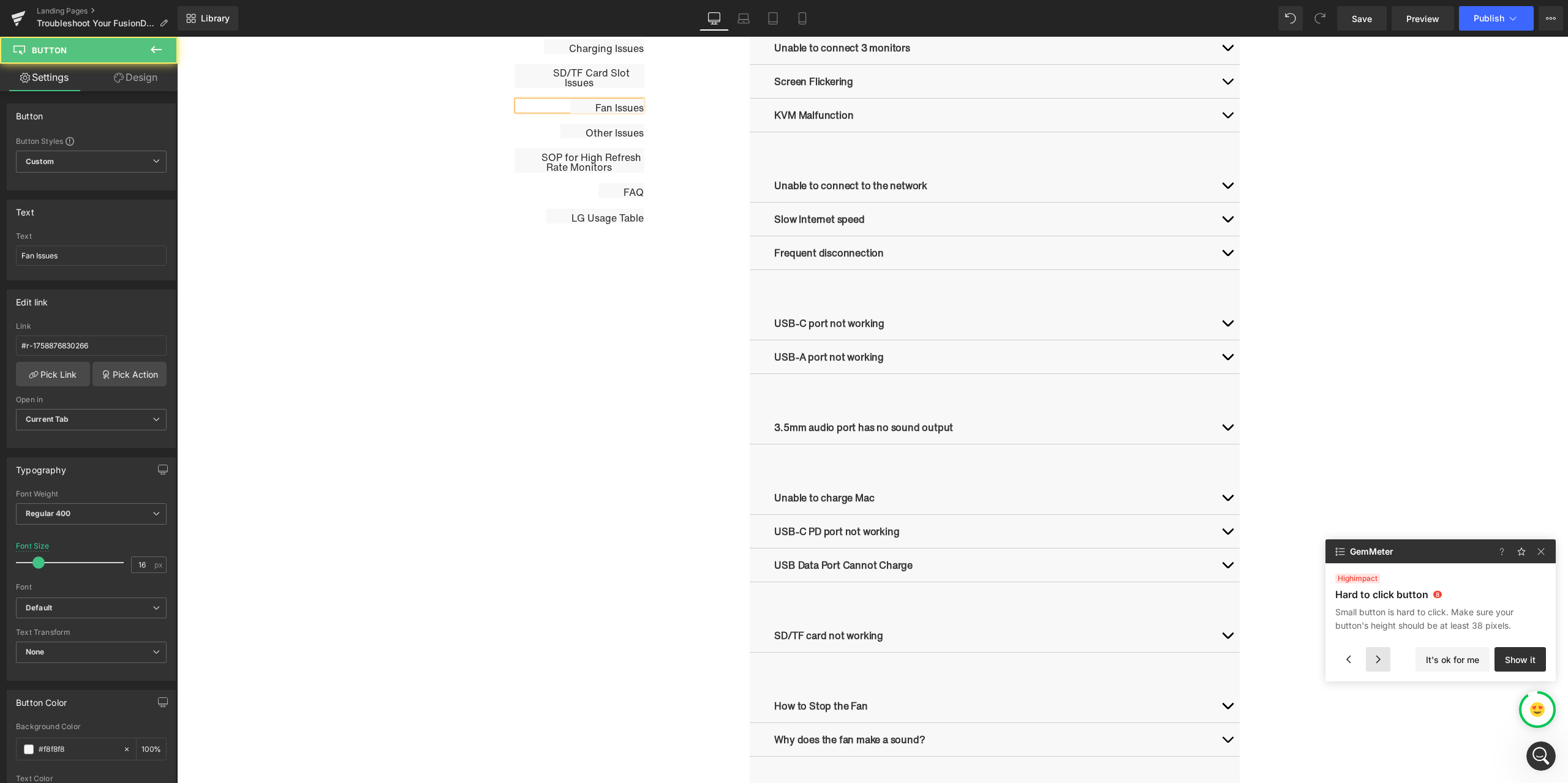
scroll to position [693, 0]
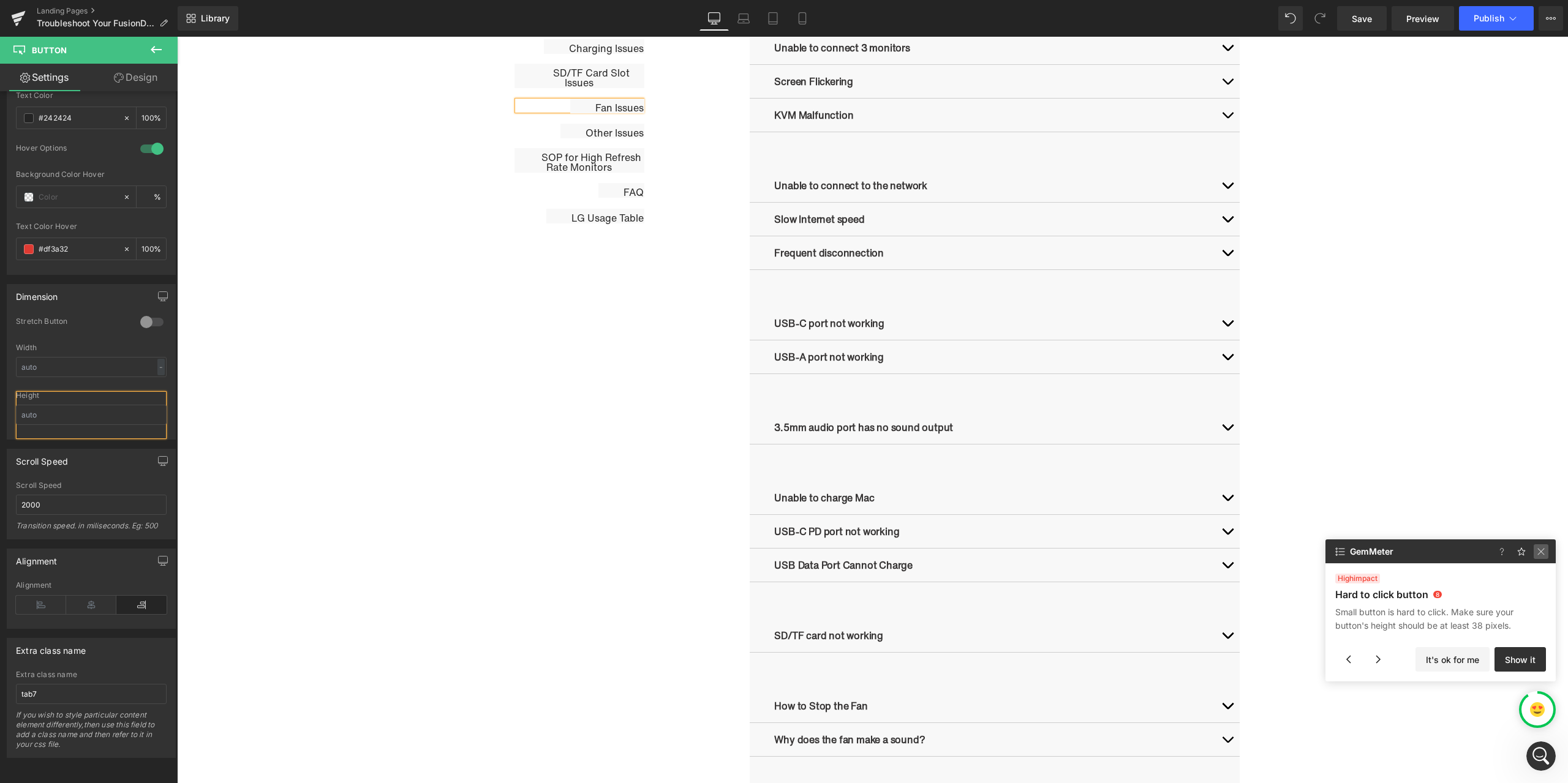
click at [1545, 553] on img at bounding box center [1541, 551] width 14 height 14
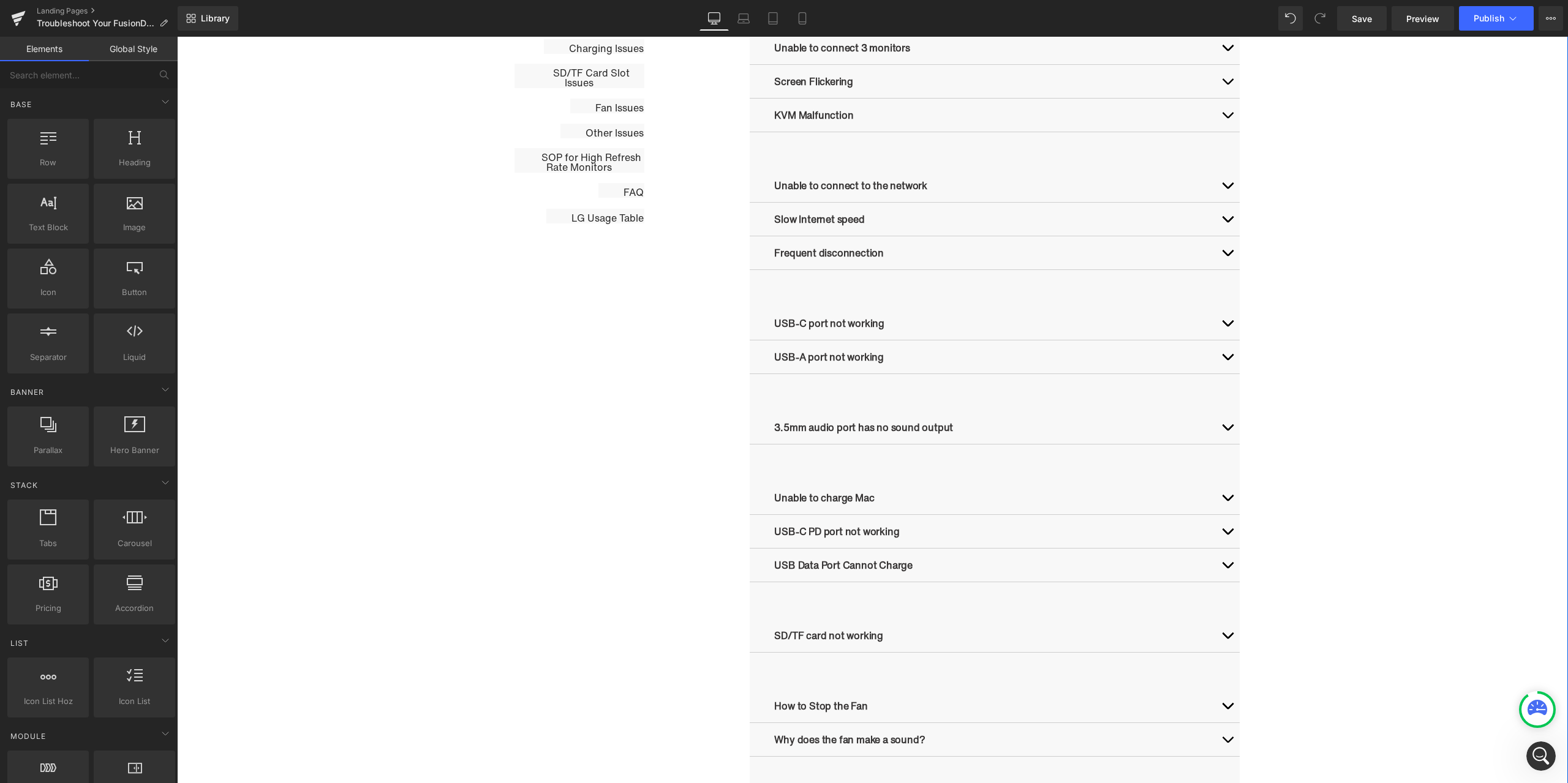
click at [1263, 383] on div "Troubleshooting Heading Video Ports Issues Button Network Connectivity Issues B…" at bounding box center [873, 568] width 1391 height 1450
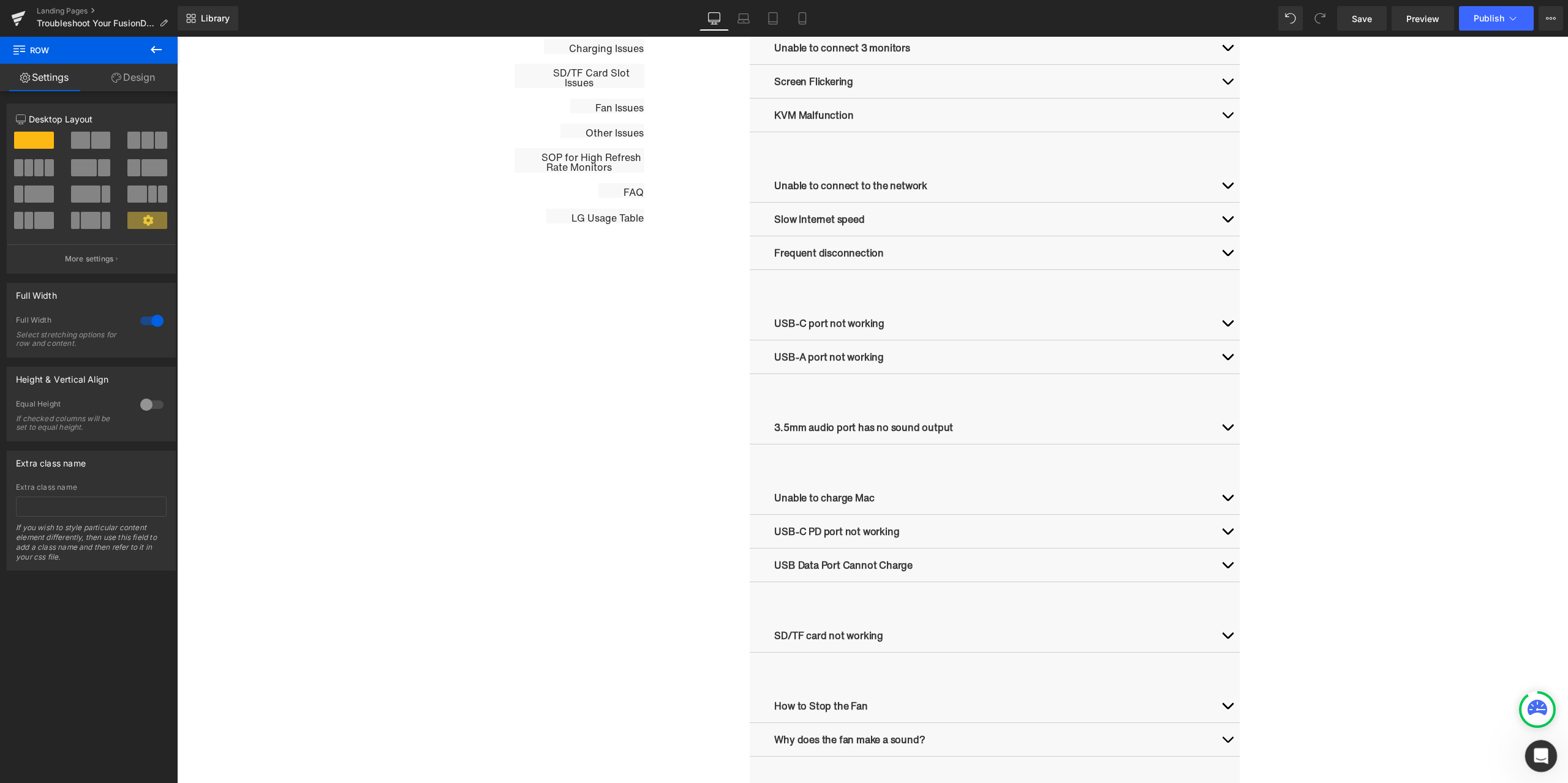
click at [1550, 752] on icon "打开 Intercom Messenger" at bounding box center [1540, 755] width 21 height 21
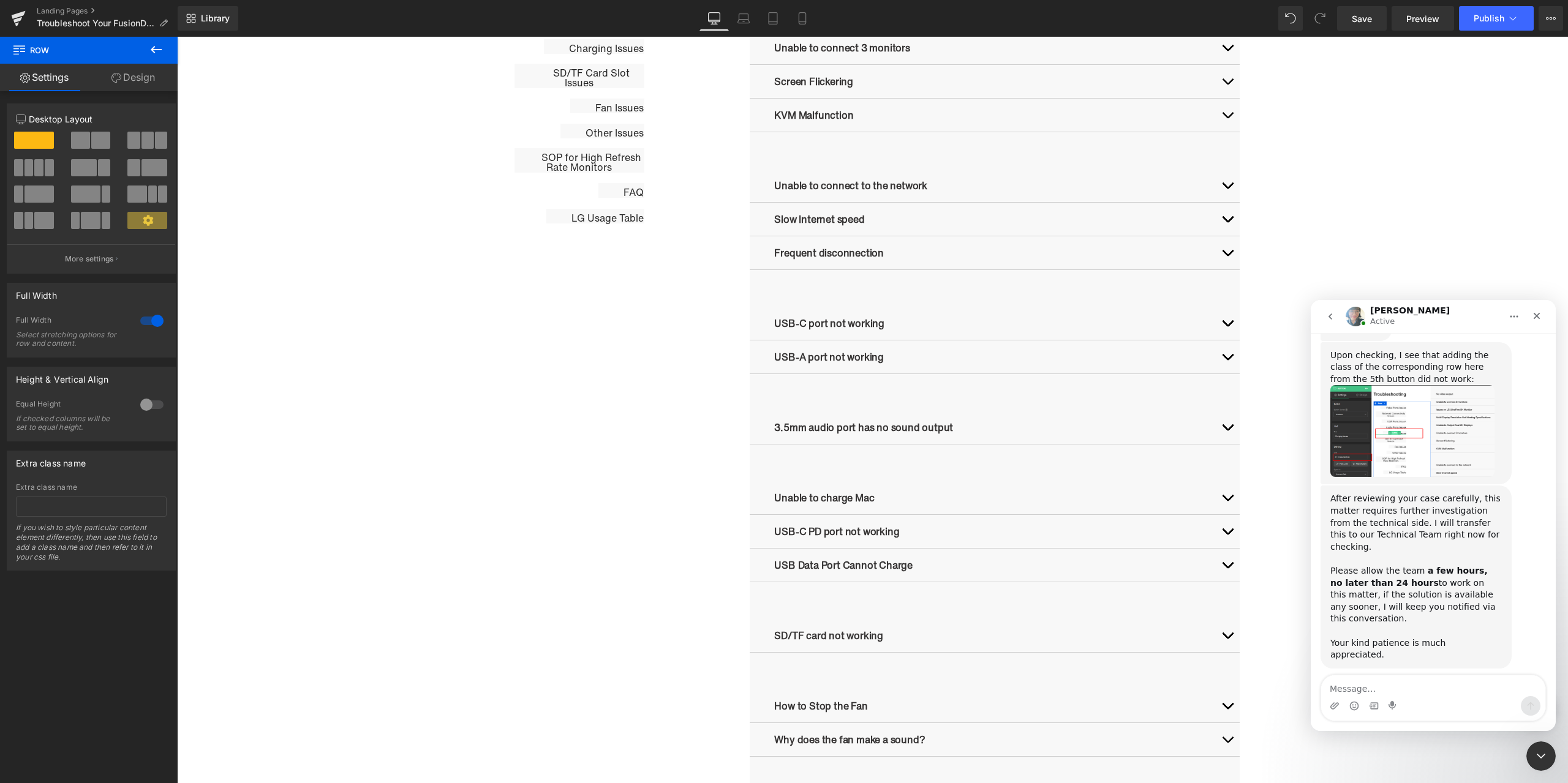
scroll to position [1152, 0]
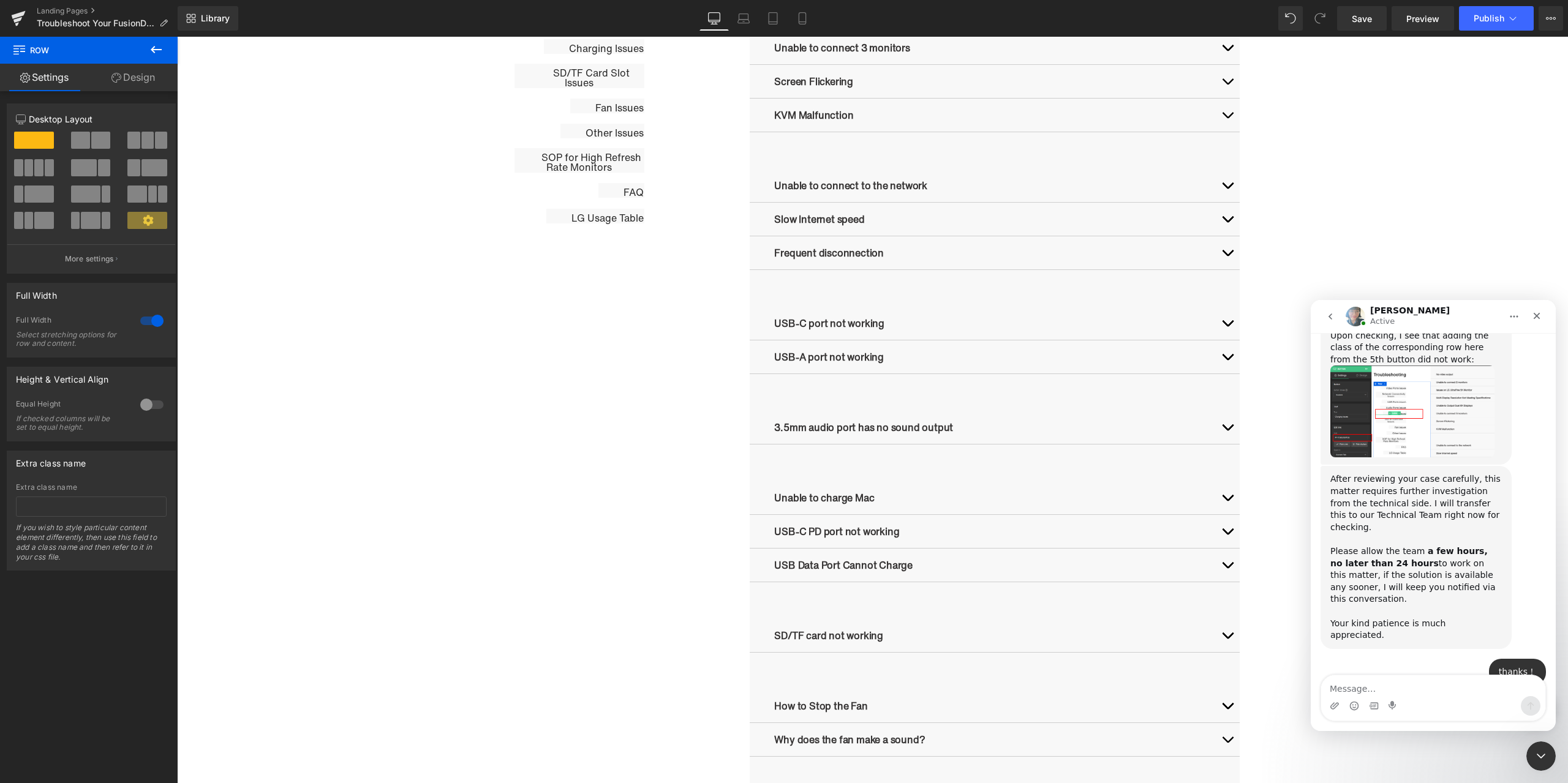
click at [73, 7] on div at bounding box center [784, 373] width 1568 height 747
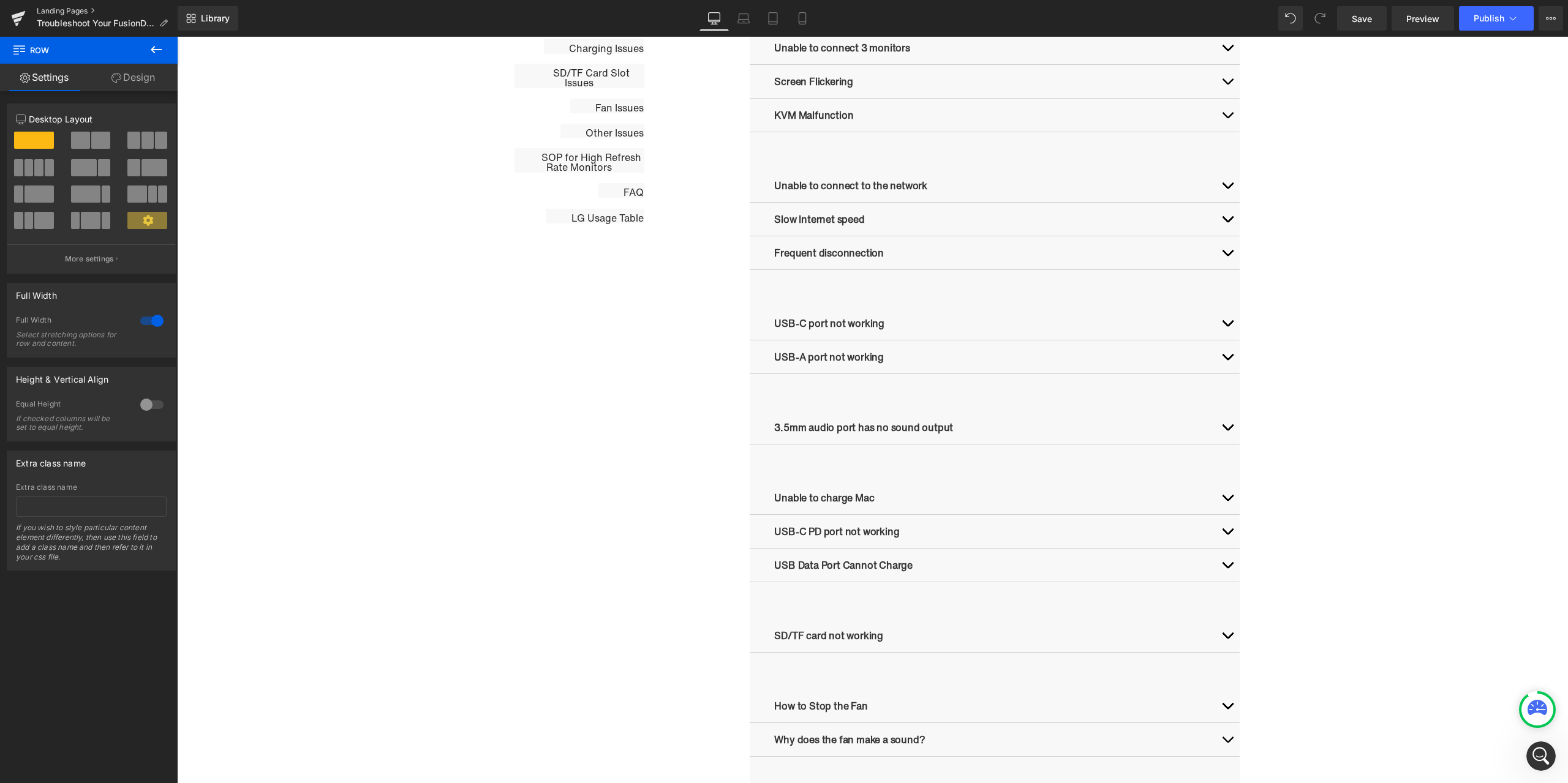
click at [68, 9] on link "Landing Pages" at bounding box center [107, 11] width 141 height 10
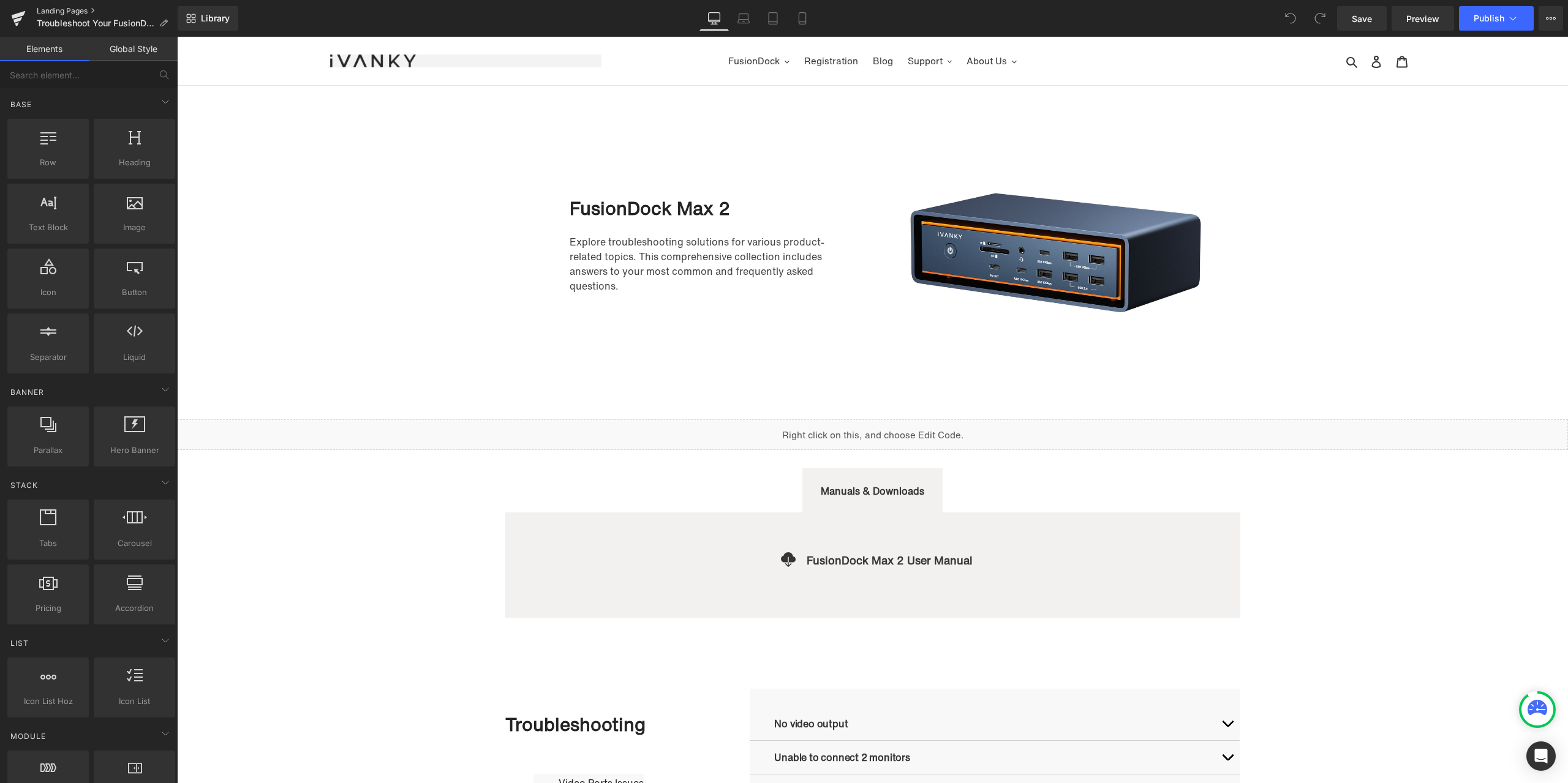
click at [75, 10] on link "Landing Pages" at bounding box center [107, 11] width 141 height 10
